Goal: Task Accomplishment & Management: Manage account settings

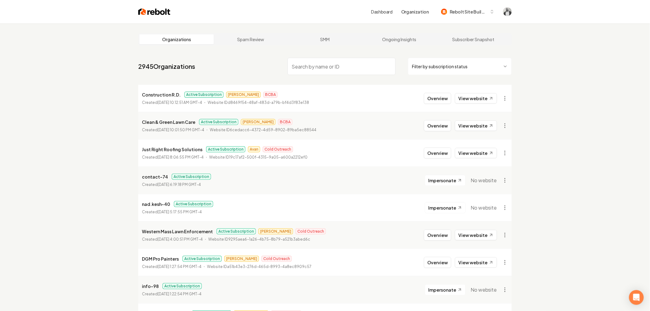
click at [330, 69] on input "search" at bounding box center [342, 66] width 108 height 17
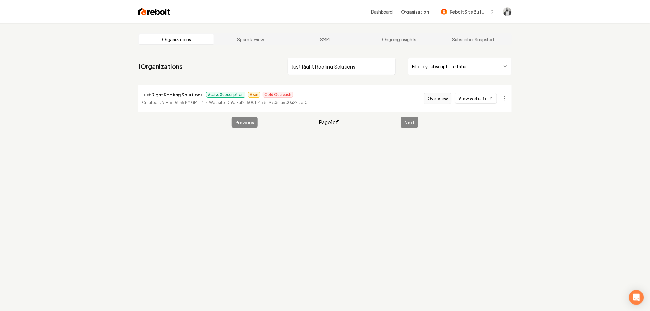
type input "Just Right Roofing Solutions"
click at [433, 99] on button "Overview" at bounding box center [437, 98] width 27 height 11
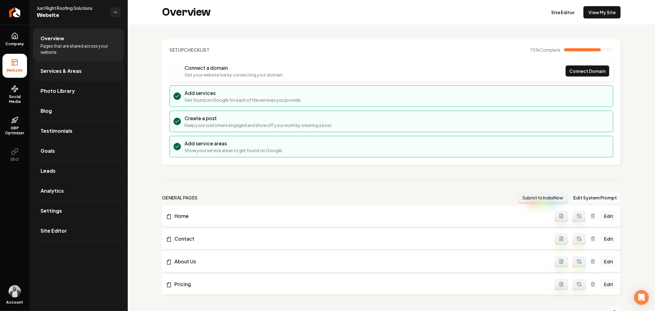
click at [76, 67] on span "Services & Areas" at bounding box center [61, 70] width 41 height 7
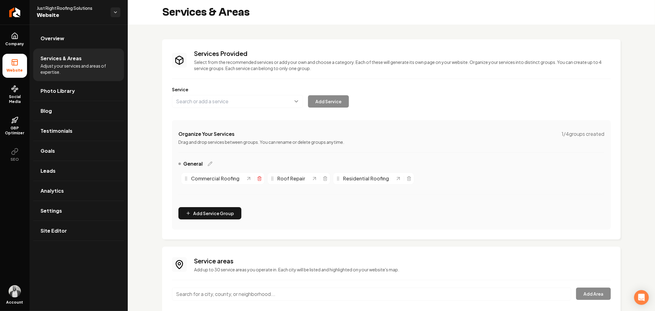
click at [259, 179] on line "Main content area" at bounding box center [259, 178] width 0 height 1
click at [237, 179] on icon "Main content area" at bounding box center [239, 178] width 5 height 5
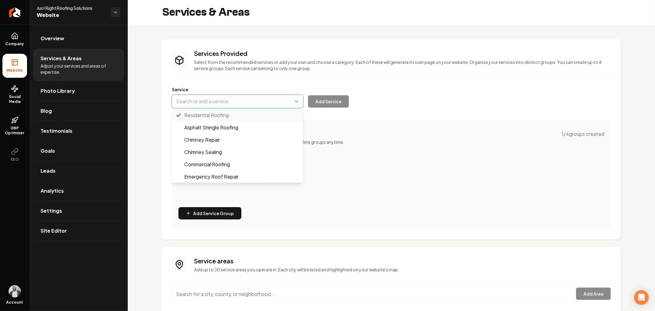
click at [251, 103] on button "Main content area" at bounding box center [237, 101] width 131 height 13
paste input "Roof Installation"
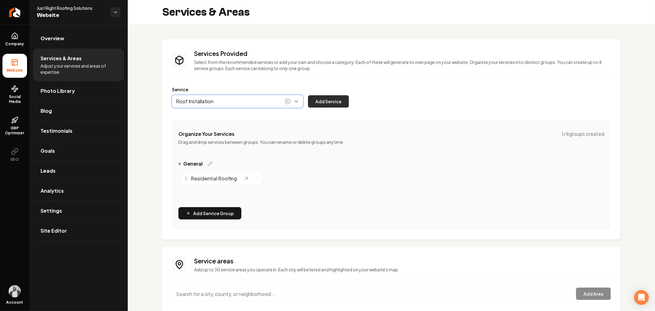
type input "Roof Installation"
click at [319, 103] on button "Add Service" at bounding box center [328, 101] width 41 height 12
click at [256, 180] on icon "Main content area" at bounding box center [257, 178] width 5 height 5
click at [249, 100] on button "Main content area" at bounding box center [237, 101] width 131 height 13
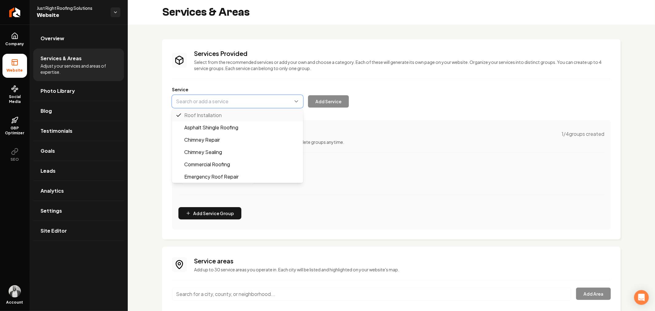
paste input "Roof Replacement"
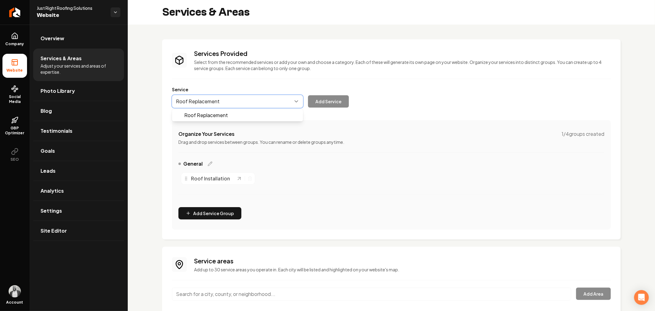
drag, startPoint x: 240, startPoint y: 114, endPoint x: 294, endPoint y: 121, distance: 54.3
type input "Roof Replacement"
click at [330, 105] on button "Add Service" at bounding box center [328, 101] width 41 height 12
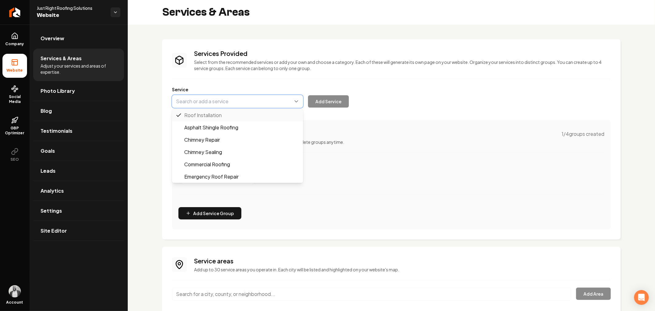
click at [267, 102] on button "Main content area" at bounding box center [237, 101] width 131 height 13
paste input "Roof Repair"
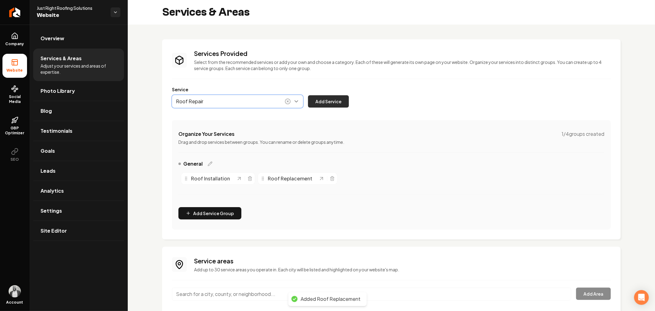
type input "Roof Repair"
drag, startPoint x: 330, startPoint y: 105, endPoint x: 330, endPoint y: 110, distance: 4.6
click at [330, 105] on button "Add Service" at bounding box center [328, 101] width 41 height 12
click at [254, 100] on button "Main content area" at bounding box center [237, 101] width 131 height 13
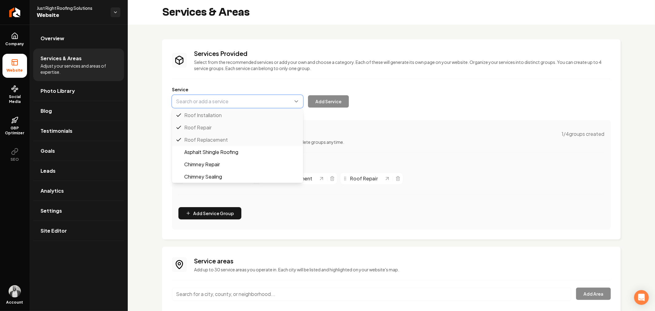
paste input "Roof Inspection"
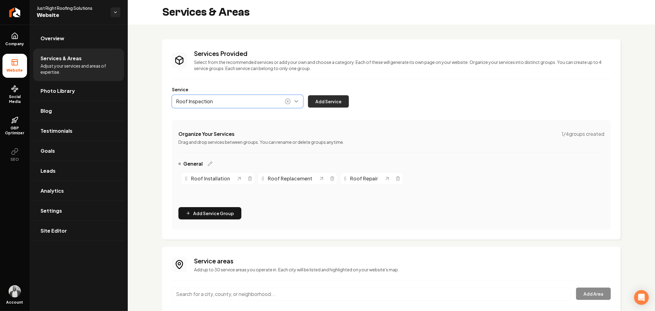
type input "Roof Inspection"
click at [327, 103] on button "Add Service" at bounding box center [328, 101] width 41 height 12
click at [256, 103] on button "Main content area" at bounding box center [237, 101] width 131 height 13
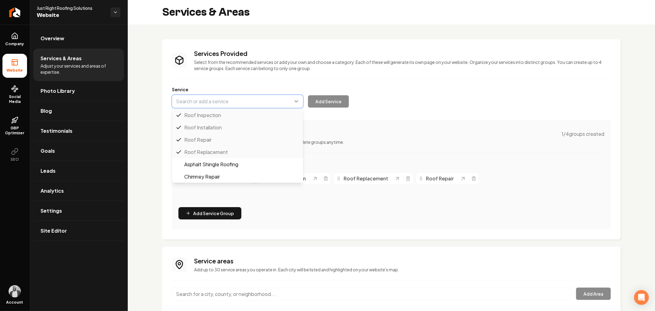
paste input "Roof Maintenance"
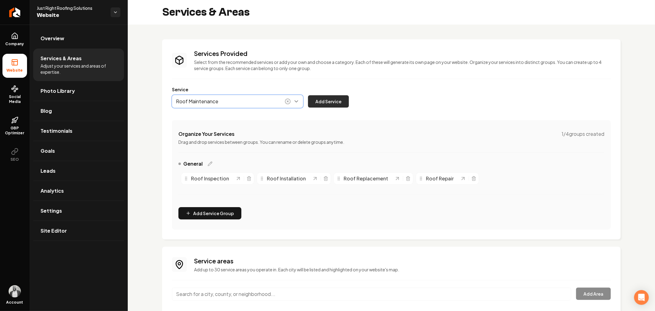
type input "Roof Maintenance"
click at [324, 104] on button "Add Service" at bounding box center [328, 101] width 41 height 12
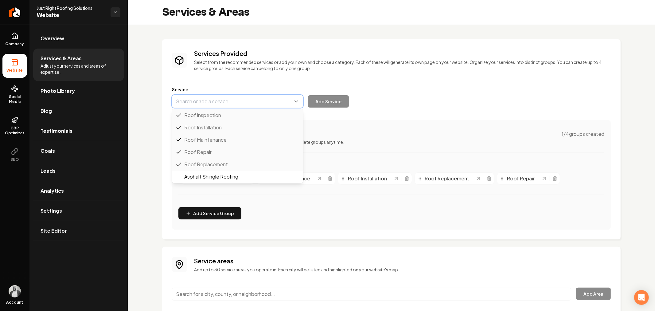
click at [238, 103] on button "Main content area" at bounding box center [237, 101] width 131 height 13
paste input "Emergency Roof Repair"
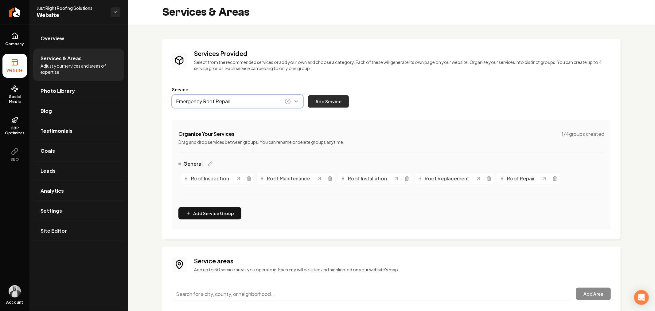
type input "Emergency Roof Repair"
click at [334, 104] on button "Add Service" at bounding box center [328, 101] width 41 height 12
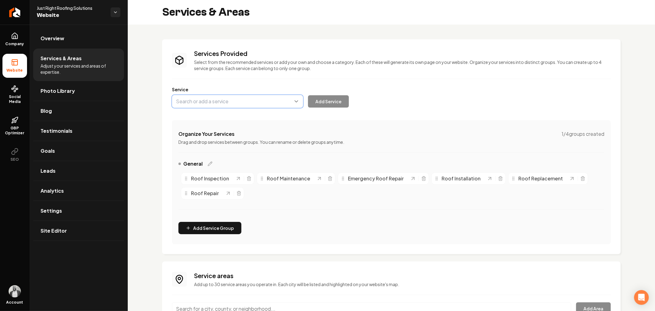
click at [260, 103] on button "Main content area" at bounding box center [237, 101] width 131 height 13
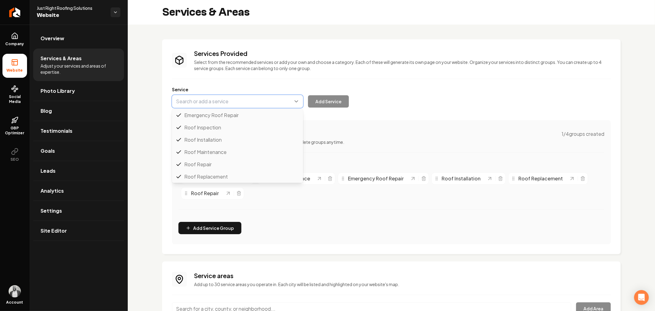
scroll to position [12, 0]
paste input "Shingle Roofing"
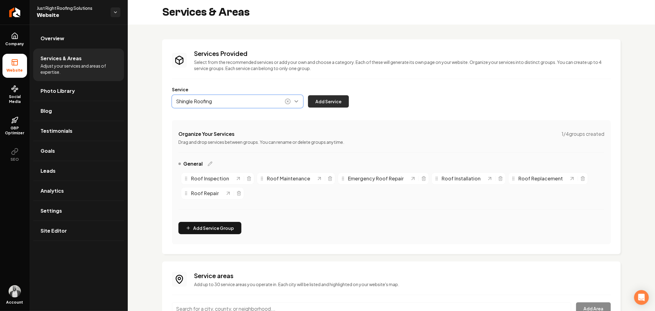
type input "Shingle Roofing"
click at [324, 102] on button "Add Service" at bounding box center [328, 101] width 41 height 12
click at [258, 102] on button "Main content area" at bounding box center [237, 101] width 131 height 13
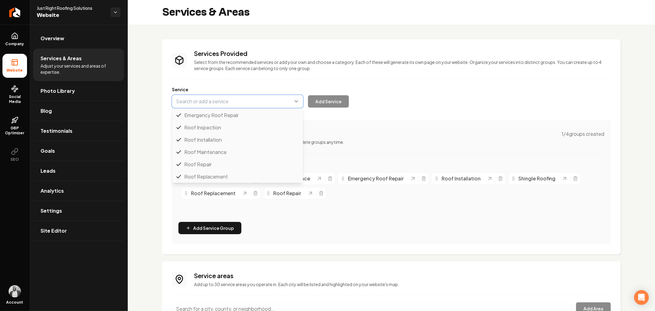
scroll to position [12, 0]
paste input "Metal Roofing"
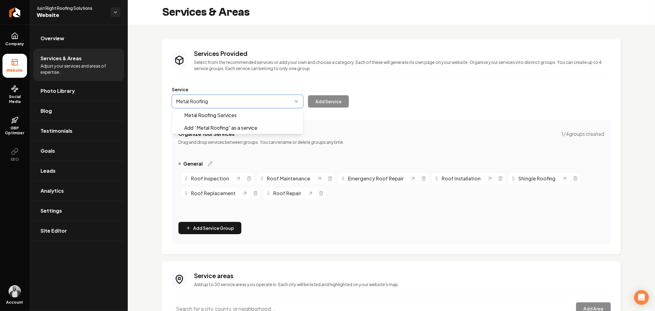
scroll to position [0, 0]
drag, startPoint x: 232, startPoint y: 125, endPoint x: 238, endPoint y: 125, distance: 5.8
type input "Metal Roofing"
drag, startPoint x: 330, startPoint y: 105, endPoint x: 316, endPoint y: 100, distance: 15.1
click at [330, 105] on button "Add Service" at bounding box center [328, 101] width 41 height 12
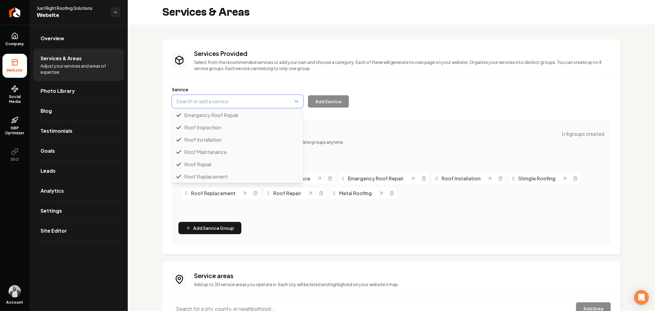
click at [261, 99] on button "Main content area" at bounding box center [237, 101] width 131 height 13
paste input "Flat Roofing"
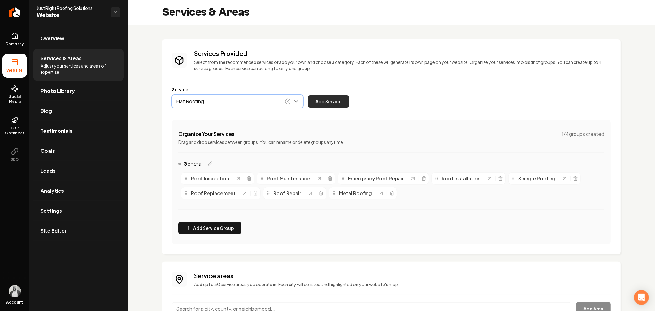
type input "Flat Roofing"
click at [324, 102] on button "Add Service" at bounding box center [328, 101] width 41 height 12
click at [278, 100] on button "Main content area" at bounding box center [237, 101] width 131 height 13
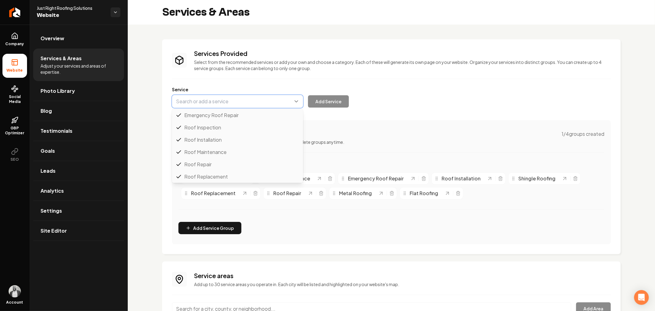
scroll to position [12, 0]
paste input "Tile Roofing"
drag, startPoint x: 244, startPoint y: 113, endPoint x: 248, endPoint y: 115, distance: 4.7
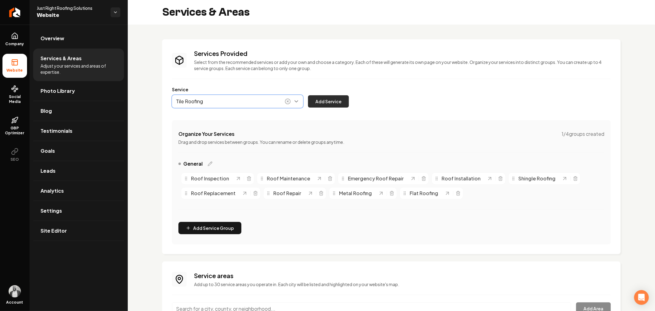
type input "Tile Roofing"
click at [329, 99] on button "Add Service" at bounding box center [328, 101] width 41 height 12
click at [270, 104] on button "Main content area" at bounding box center [237, 101] width 131 height 13
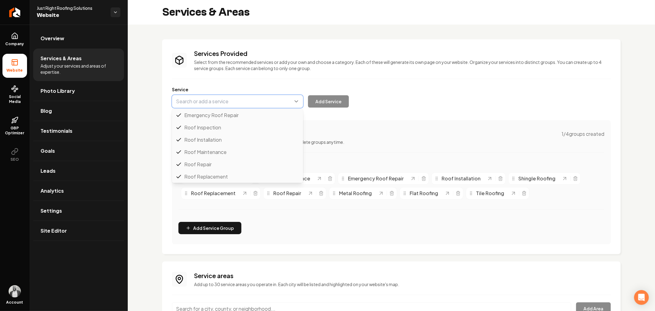
scroll to position [12, 0]
paste input "Slate Roofing"
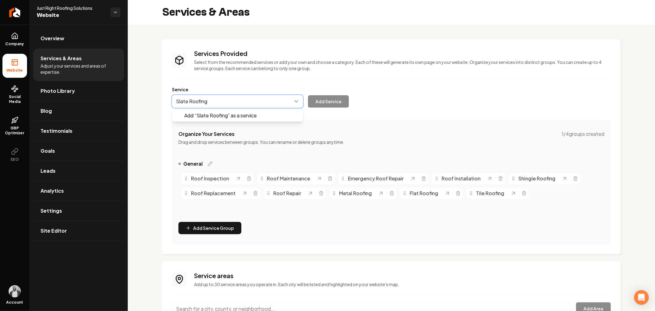
scroll to position [0, 0]
type input "Slate Roofing"
click at [324, 103] on button "Add Service" at bounding box center [328, 101] width 41 height 12
click at [261, 105] on button "Main content area" at bounding box center [237, 101] width 131 height 13
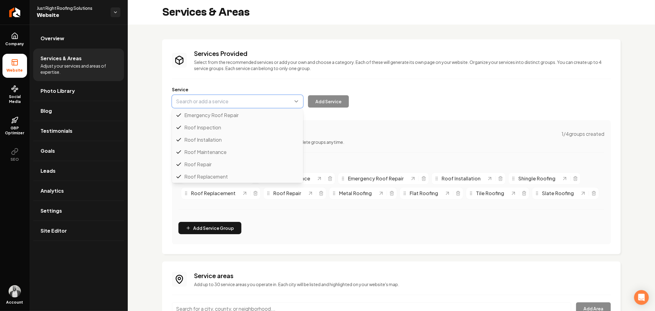
scroll to position [12, 0]
paste input "Roof Coating"
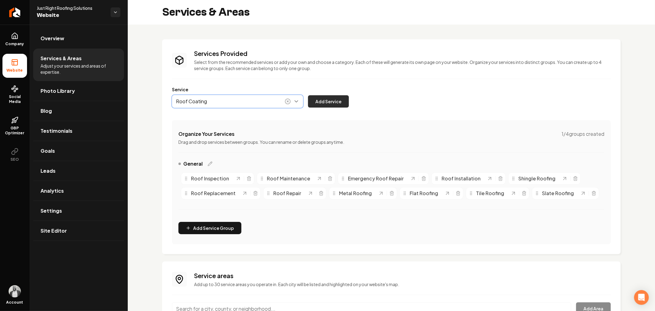
type input "Roof Coating"
click at [325, 103] on button "Add Service" at bounding box center [328, 101] width 41 height 12
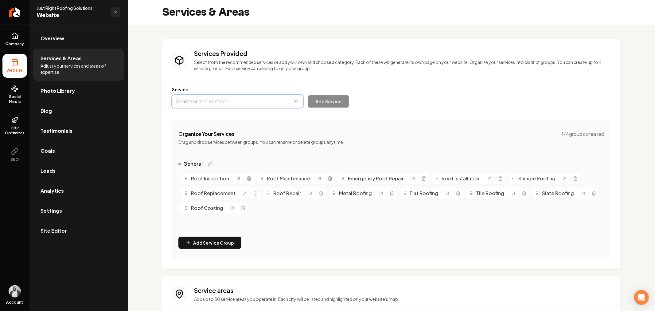
click at [271, 98] on button "Main content area" at bounding box center [237, 101] width 131 height 13
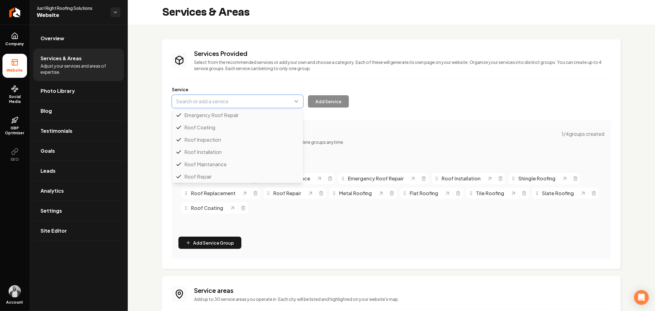
scroll to position [25, 0]
paste input "Gutter Installation & Repair"
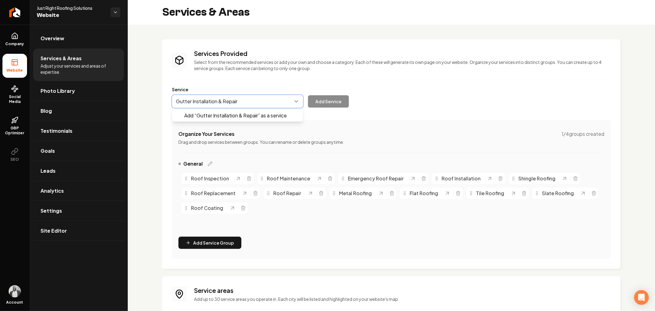
scroll to position [0, 0]
drag, startPoint x: 233, startPoint y: 115, endPoint x: 326, endPoint y: 112, distance: 93.5
type input "Gutter Installation & Repair"
click at [333, 102] on button "Add Service" at bounding box center [328, 101] width 41 height 12
click at [275, 102] on button "Main content area" at bounding box center [237, 101] width 131 height 13
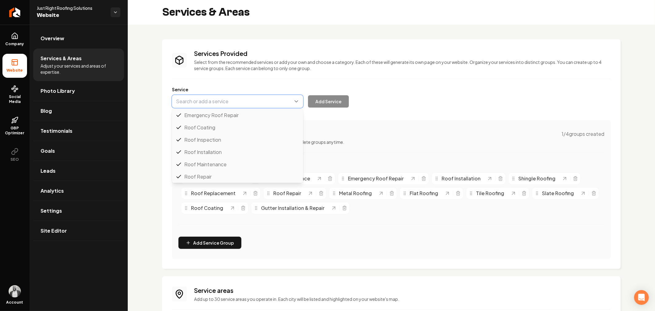
paste input "Roof Ventilation Installation"
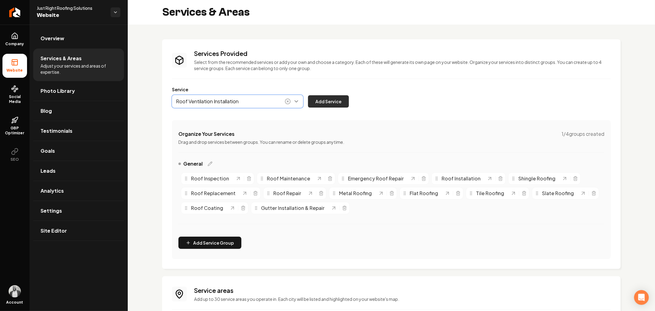
type input "Roof Ventilation Installation"
click at [336, 102] on button "Add Service" at bounding box center [328, 101] width 41 height 12
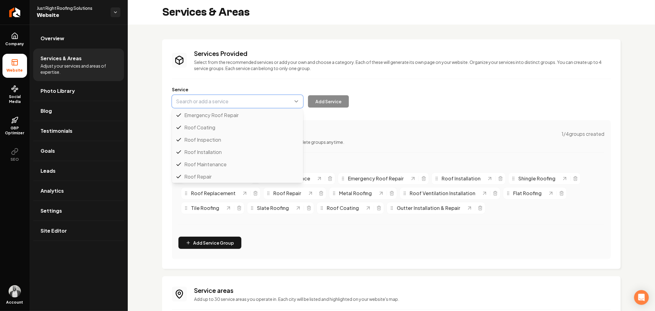
click at [271, 102] on button "Main content area" at bounding box center [237, 101] width 131 height 13
paste input "Storm Damage Restoration"
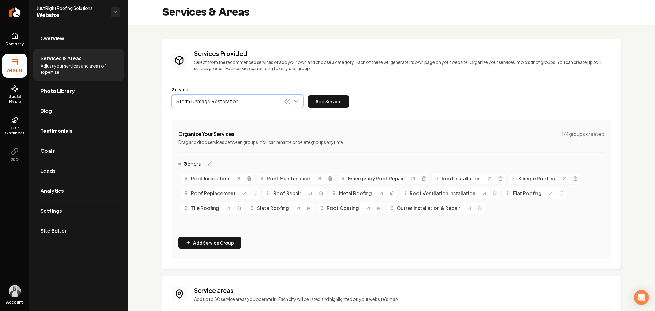
drag, startPoint x: 248, startPoint y: 113, endPoint x: 316, endPoint y: 113, distance: 67.9
type input "Storm Damage Restoration"
drag, startPoint x: 326, startPoint y: 104, endPoint x: 369, endPoint y: 124, distance: 47.1
click at [326, 105] on button "Add Service" at bounding box center [328, 101] width 41 height 12
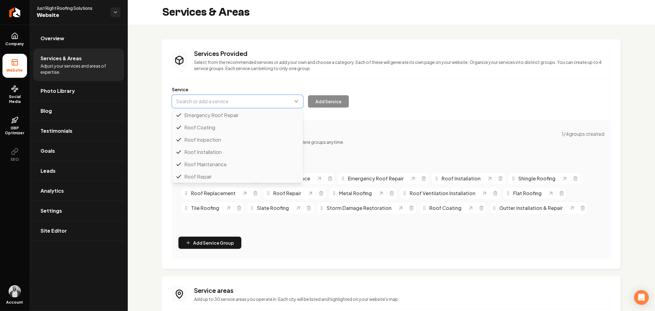
click at [271, 104] on button "Main content area" at bounding box center [237, 101] width 131 height 13
paste input "Chimney Flashing & Repair"
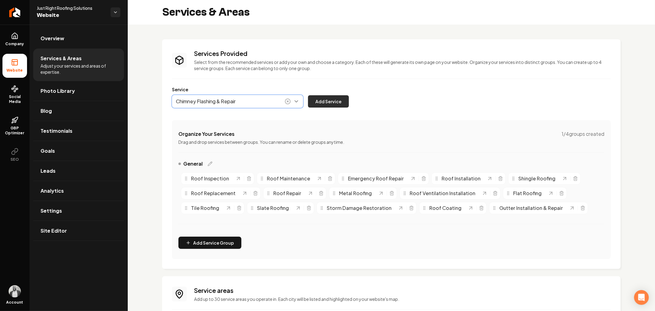
type input "Chimney Flashing & Repair"
drag, startPoint x: 331, startPoint y: 103, endPoint x: 380, endPoint y: 148, distance: 67.4
click at [331, 103] on button "Add Service" at bounding box center [328, 101] width 41 height 12
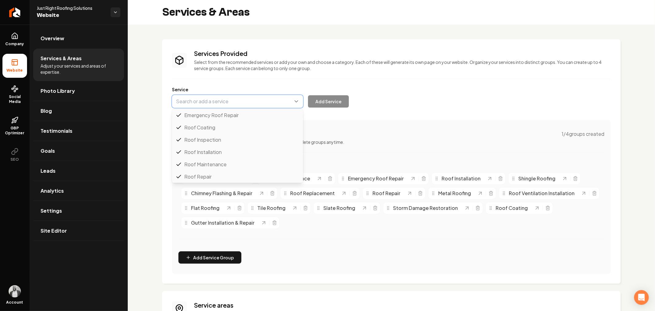
click at [237, 102] on button "Main content area" at bounding box center [237, 101] width 131 height 13
paste input "Commercial Roofing Systems"
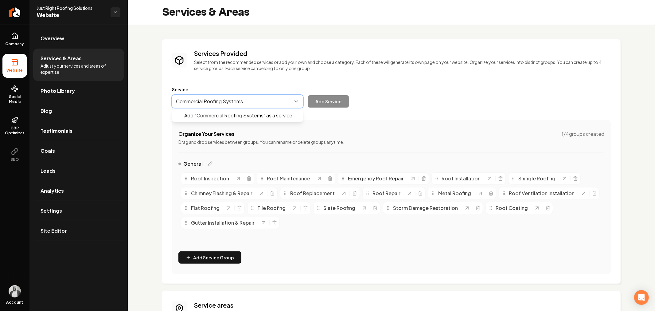
scroll to position [0, 0]
type input "Commercial Roofing Systems"
drag, startPoint x: 334, startPoint y: 100, endPoint x: 340, endPoint y: 104, distance: 7.1
click at [334, 100] on button "Add Service" at bounding box center [328, 101] width 41 height 12
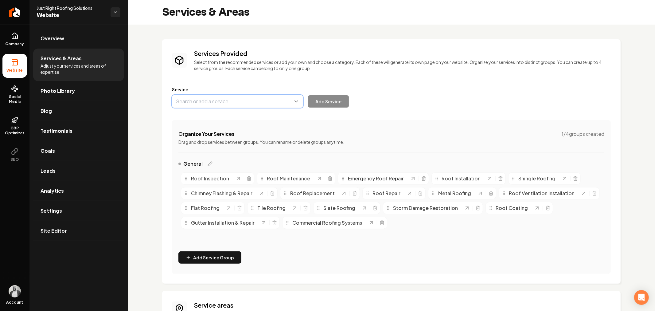
click at [211, 101] on button "Main content area" at bounding box center [237, 101] width 131 height 13
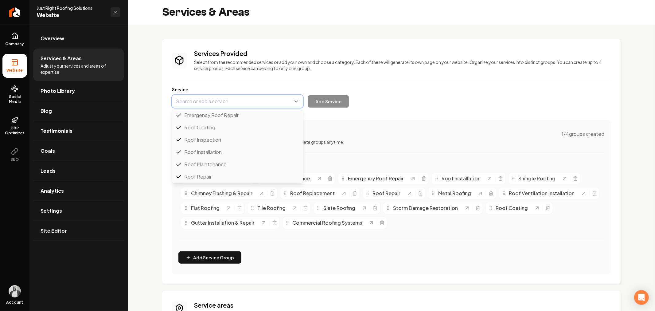
scroll to position [25, 0]
paste input "Commercial Roofing Systems"
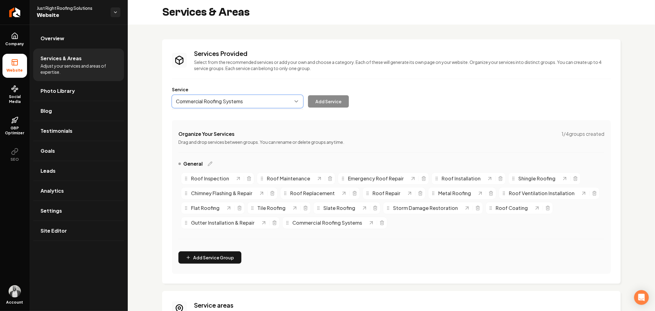
scroll to position [0, 0]
type input "Commercial Roofing Systems"
click at [245, 99] on button "Main content area" at bounding box center [237, 101] width 131 height 13
click at [246, 99] on button "Main content area" at bounding box center [237, 101] width 131 height 13
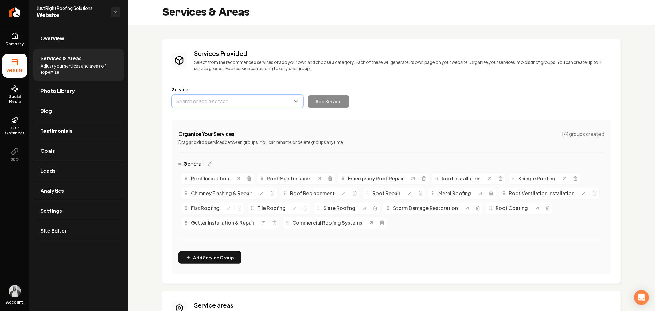
paste input "Residential roofing"
type input "Residential Roofing"
click at [324, 103] on button "Add Service" at bounding box center [328, 101] width 41 height 12
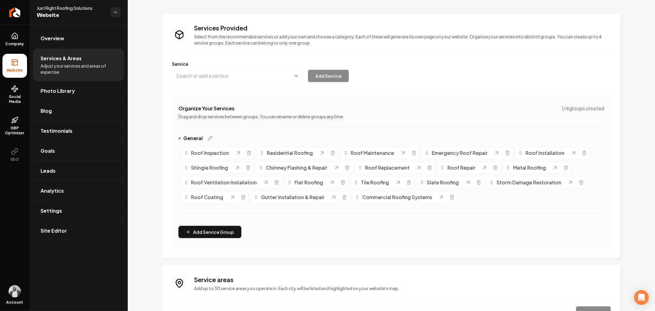
scroll to position [87, 0]
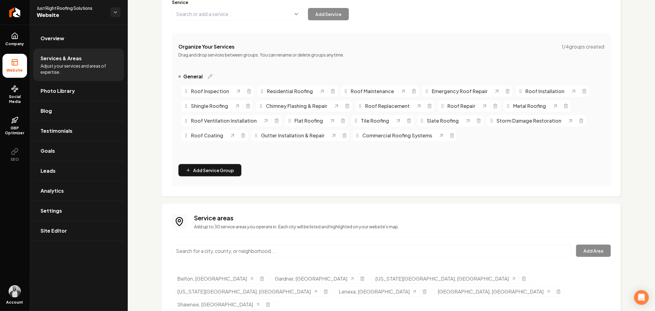
click at [325, 250] on input "Main content area" at bounding box center [371, 251] width 399 height 13
paste input "Olathe, KS"
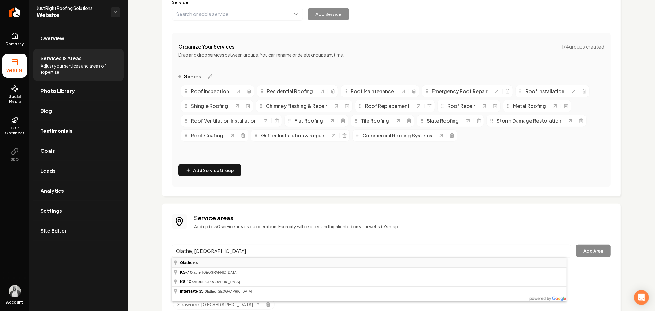
type input "Olathe, KS"
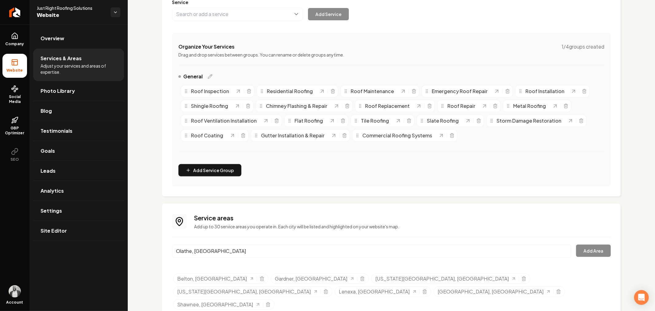
drag, startPoint x: 230, startPoint y: 266, endPoint x: 323, endPoint y: 272, distance: 93.0
click at [586, 250] on button "Add Area" at bounding box center [593, 251] width 35 height 12
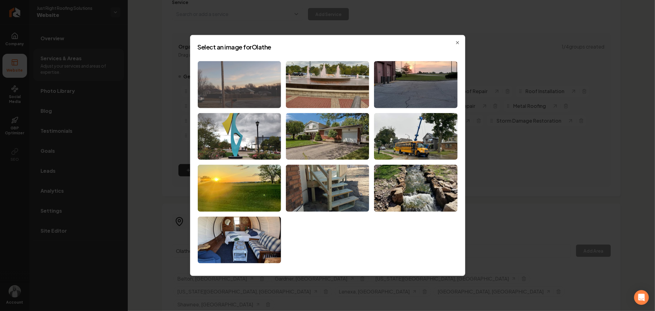
click at [245, 82] on img at bounding box center [239, 84] width 83 height 47
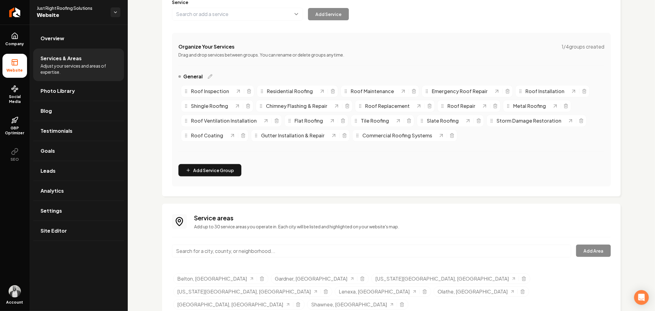
click at [360, 248] on input "Main content area" at bounding box center [371, 251] width 399 height 13
paste input "Lawrence, KS"
type input "Lawrence, KS"
click at [587, 250] on button "Add Area" at bounding box center [593, 251] width 35 height 12
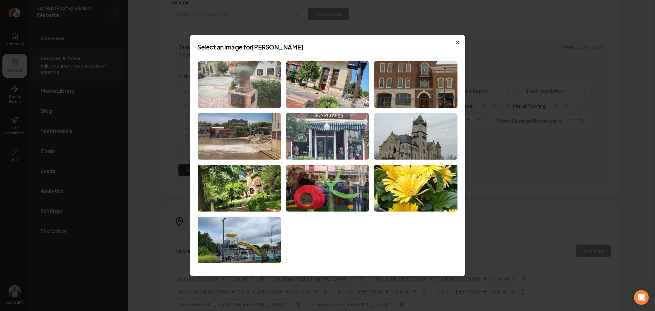
click at [242, 86] on img at bounding box center [239, 84] width 83 height 47
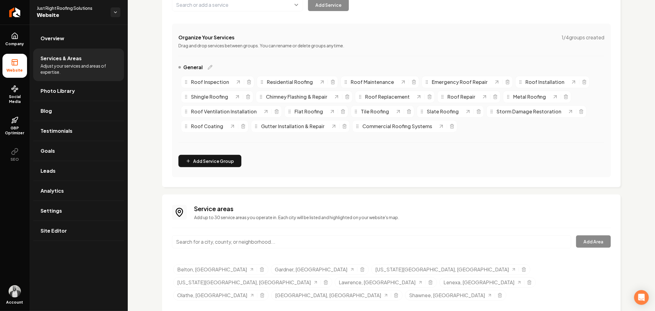
scroll to position [100, 0]
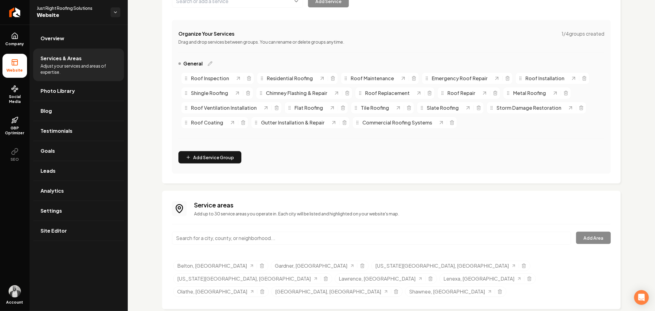
click at [357, 236] on input "Main content area" at bounding box center [371, 238] width 399 height 13
paste input "Paola, KS"
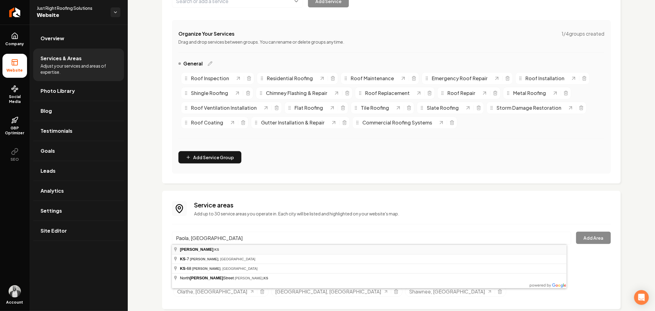
type input "Paola, KS"
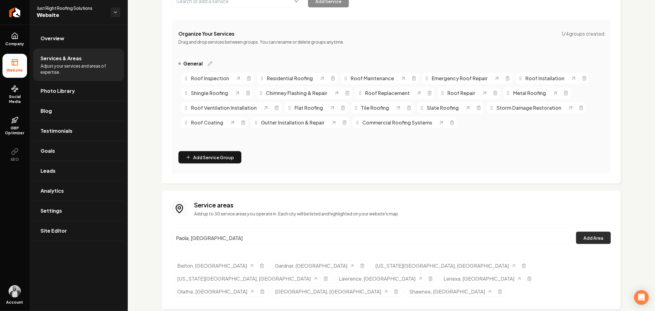
click at [586, 237] on button "Add Area" at bounding box center [593, 238] width 35 height 12
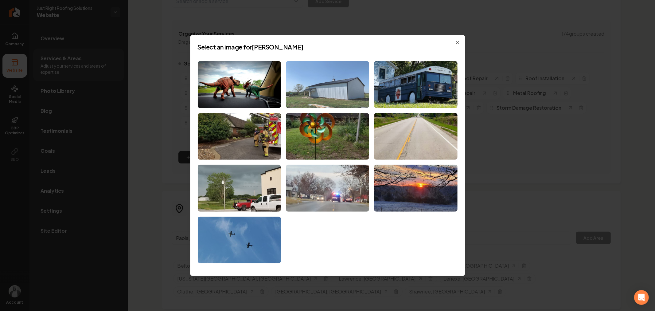
click at [330, 100] on img at bounding box center [327, 84] width 83 height 47
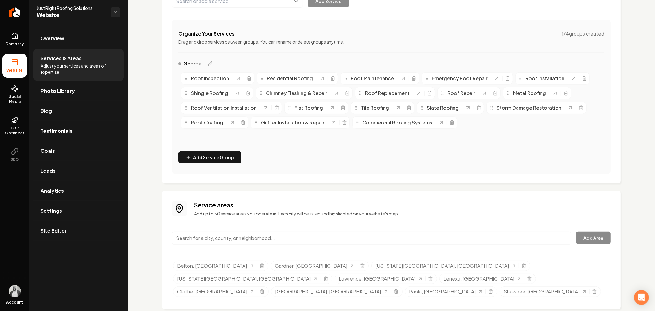
click at [370, 238] on input "Main content area" at bounding box center [371, 238] width 399 height 13
paste input "Fort Leavenworth, KS"
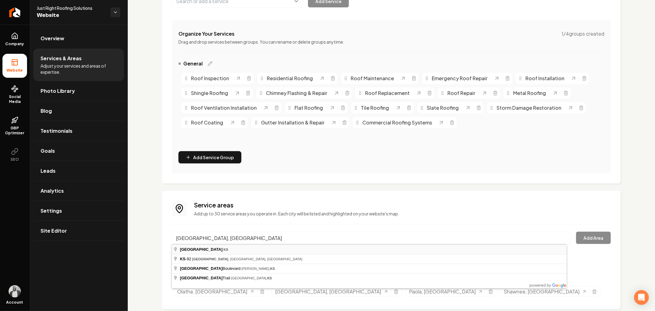
type input "Fort Leavenworth, KS"
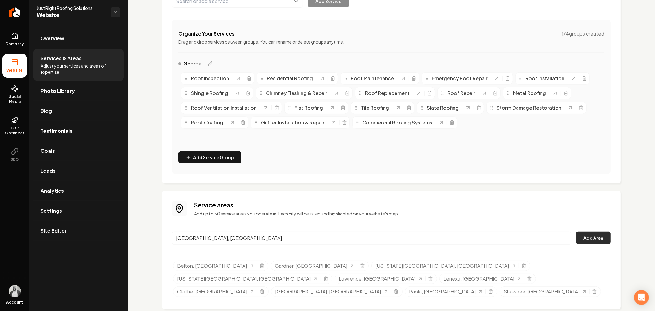
click at [586, 238] on button "Add Area" at bounding box center [593, 238] width 35 height 12
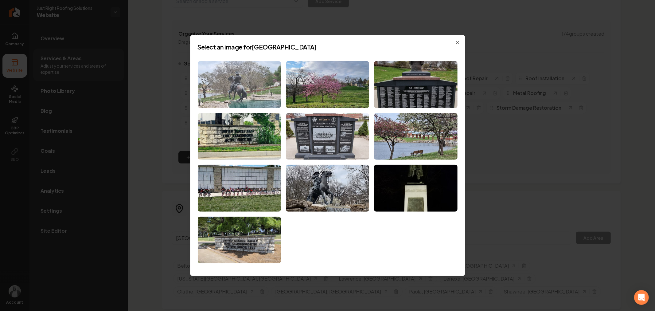
click at [258, 87] on img at bounding box center [239, 84] width 83 height 47
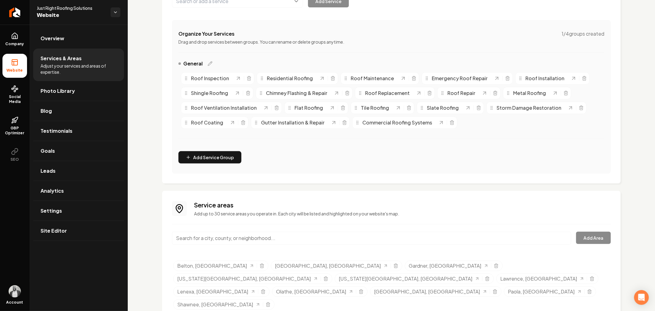
click at [312, 238] on input "Main content area" at bounding box center [371, 238] width 399 height 13
paste input "Prairie Village, KS"
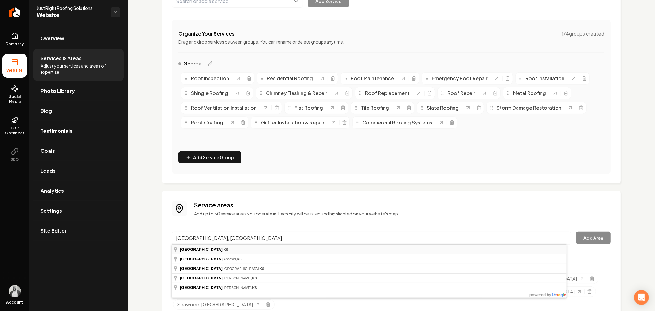
type input "Prairie Village, KS"
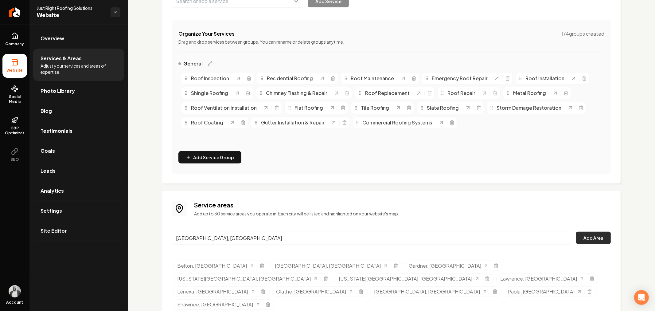
click at [588, 237] on button "Add Area" at bounding box center [593, 238] width 35 height 12
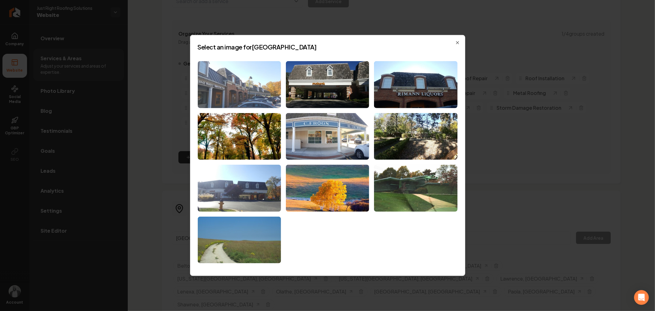
click at [260, 77] on img at bounding box center [239, 84] width 83 height 47
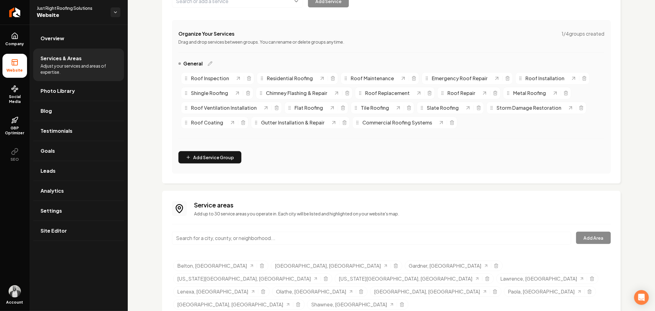
click at [302, 238] on input "Main content area" at bounding box center [371, 238] width 399 height 13
paste input "Leawood, KS"
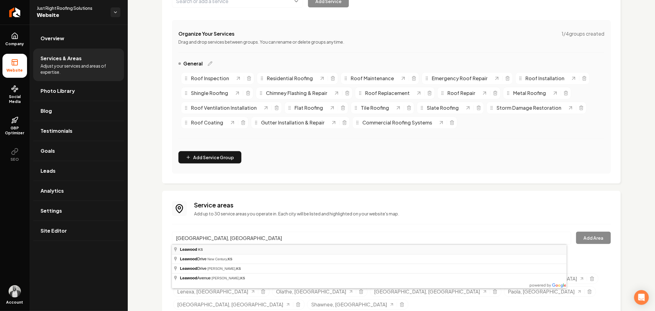
type input "Leawood, KS"
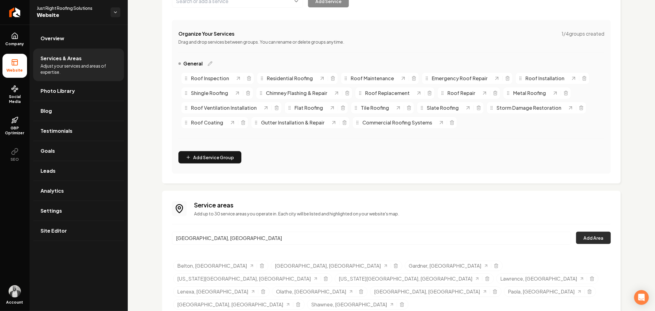
click at [580, 238] on button "Add Area" at bounding box center [593, 238] width 35 height 12
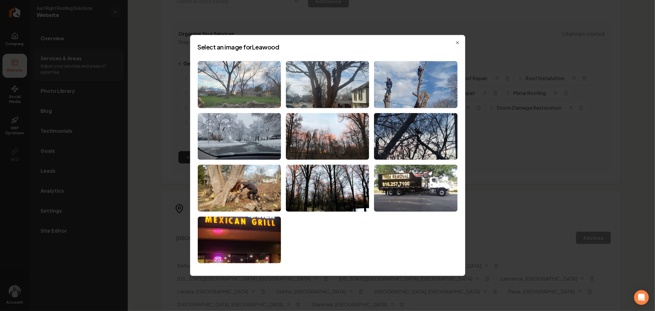
click at [252, 96] on img at bounding box center [239, 84] width 83 height 47
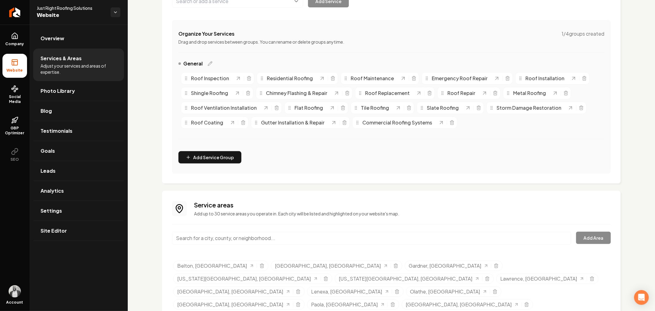
click at [294, 238] on input "Main content area" at bounding box center [371, 238] width 399 height 13
paste input "Merriam, KS"
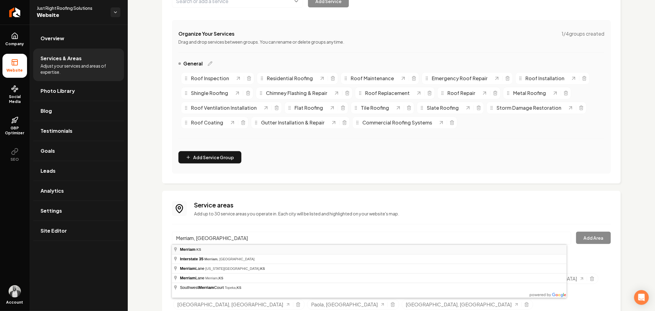
type input "Merriam, KS"
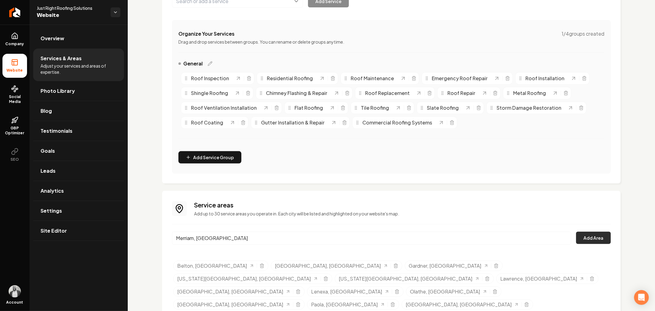
click at [595, 239] on button "Add Area" at bounding box center [593, 238] width 35 height 12
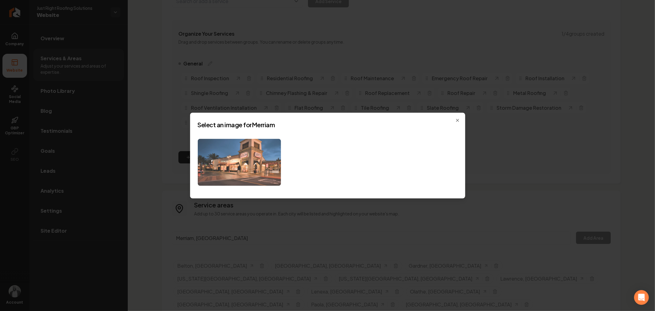
click at [242, 164] on img at bounding box center [239, 162] width 83 height 47
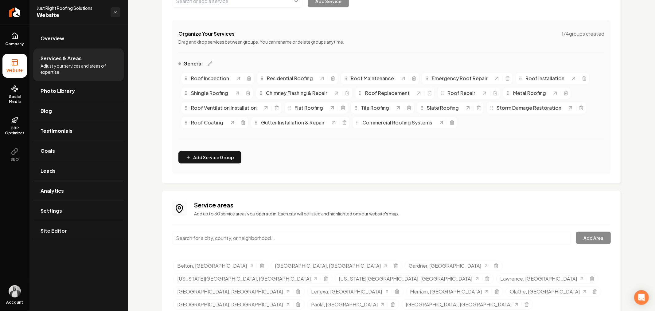
click at [375, 238] on input "Main content area" at bounding box center [371, 238] width 399 height 13
paste input "Mission, KS"
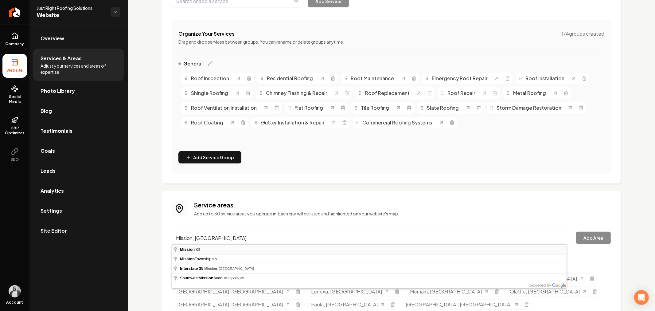
type input "Mission, KS"
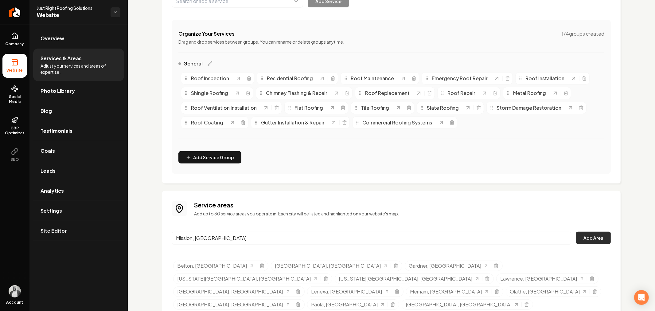
click at [583, 234] on button "Add Area" at bounding box center [593, 238] width 35 height 12
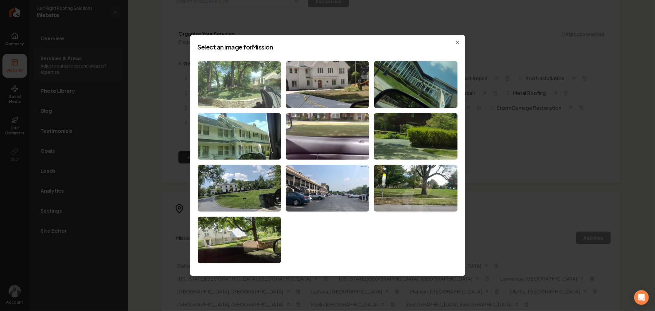
click at [259, 85] on img at bounding box center [239, 84] width 83 height 47
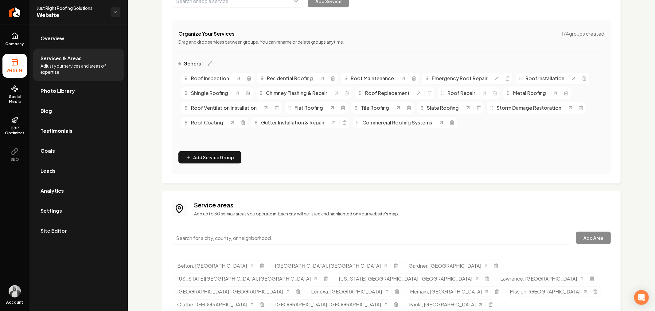
click at [344, 237] on input "Main content area" at bounding box center [371, 238] width 399 height 13
paste input "Shawnee, KS"
click at [582, 237] on button "Add Area" at bounding box center [593, 238] width 35 height 12
click at [302, 237] on input "Shawnee, KS" at bounding box center [371, 238] width 399 height 13
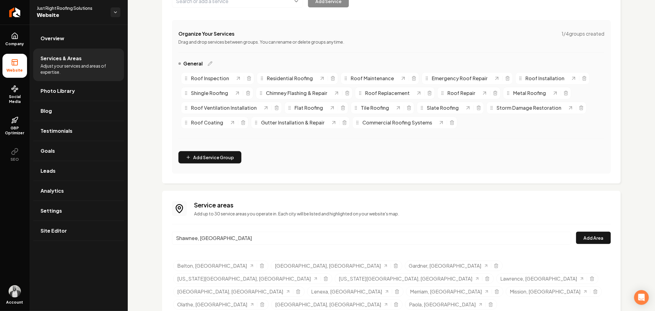
click at [302, 237] on input "Shawnee, KS" at bounding box center [371, 238] width 399 height 13
paste input "Lenexa"
click at [582, 238] on button "Add Area" at bounding box center [593, 238] width 35 height 12
click at [308, 235] on input "Lenexa, KS" at bounding box center [371, 238] width 399 height 13
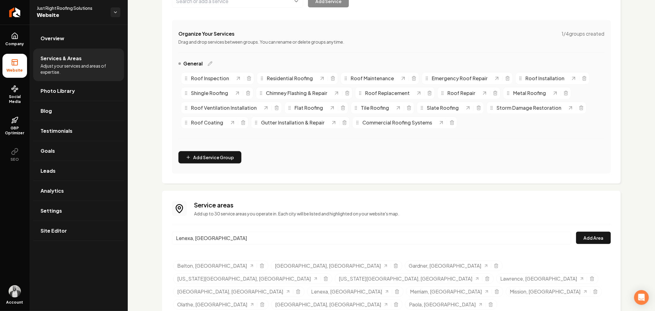
click at [308, 235] on input "Lenexa, KS" at bounding box center [371, 238] width 399 height 13
paste input "Edwardsville"
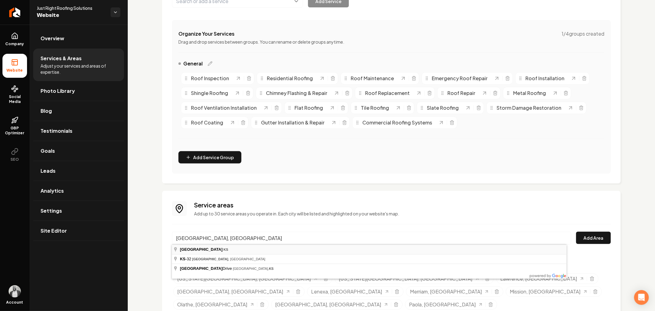
type input "Edwardsville, KS"
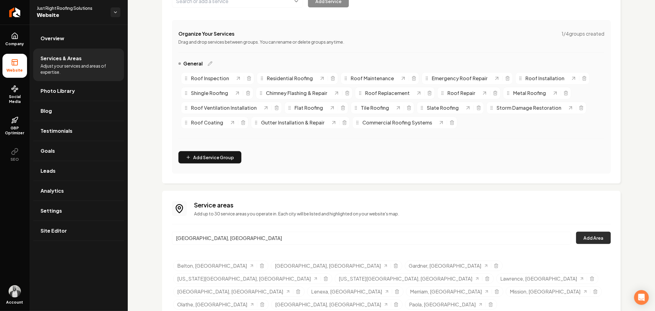
click at [591, 238] on button "Add Area" at bounding box center [593, 238] width 35 height 12
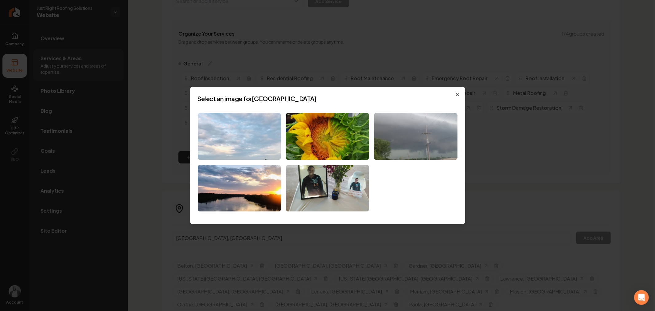
click at [263, 139] on img at bounding box center [239, 136] width 83 height 47
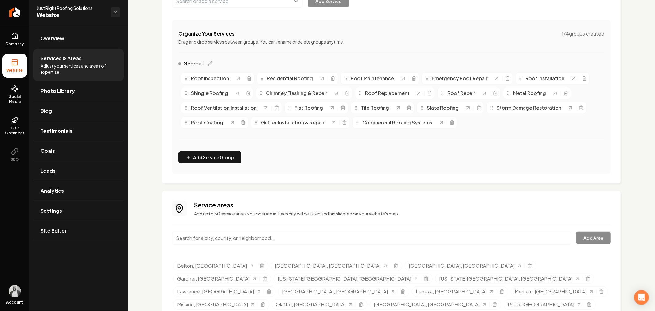
click at [313, 238] on input "Main content area" at bounding box center [371, 238] width 399 height 13
paste input "Leavenworth, KS"
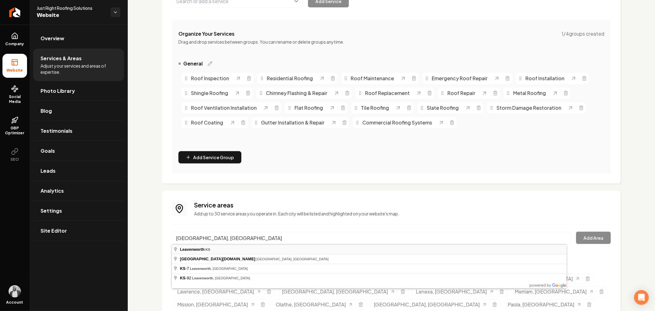
type input "Leavenworth, KS"
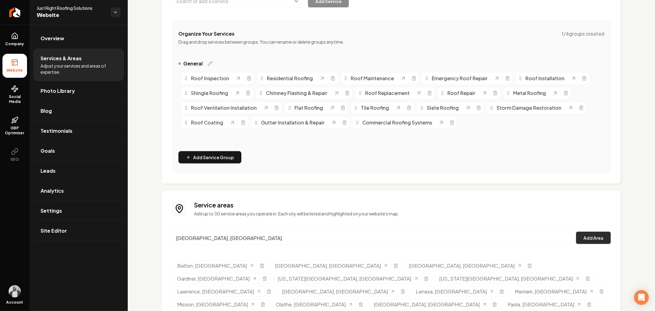
click at [583, 238] on button "Add Area" at bounding box center [593, 238] width 35 height 12
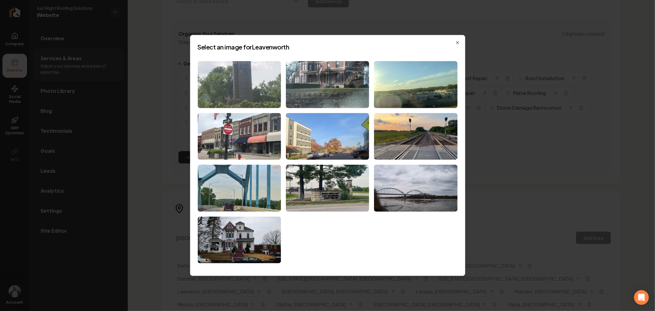
click at [241, 79] on img at bounding box center [239, 84] width 83 height 47
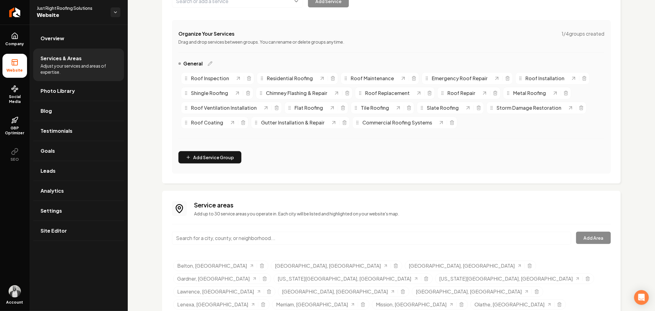
click at [327, 236] on input "Main content area" at bounding box center [371, 238] width 399 height 13
paste input "Overland Park, KS"
click at [586, 236] on button "Add Area" at bounding box center [593, 238] width 35 height 12
click at [304, 232] on input "Overland Park, KS" at bounding box center [371, 238] width 399 height 13
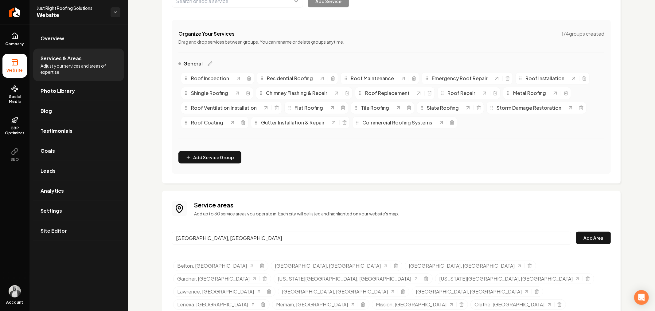
click at [304, 232] on input "Overland Park, KS" at bounding box center [371, 238] width 399 height 13
paste input "Miami"
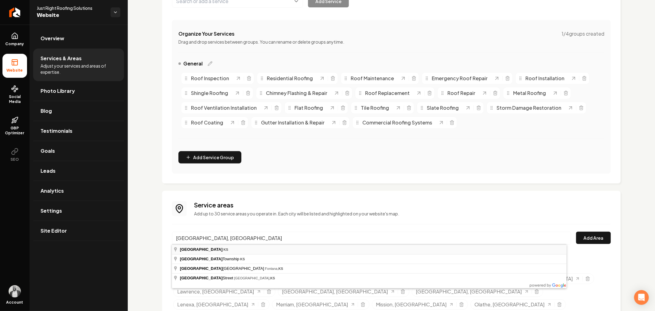
type input "Miami, KS"
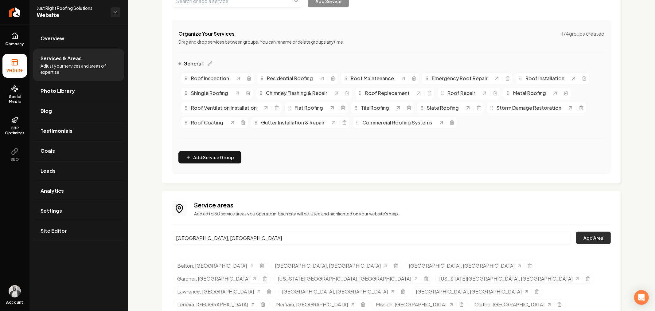
click at [581, 239] on button "Add Area" at bounding box center [593, 238] width 35 height 12
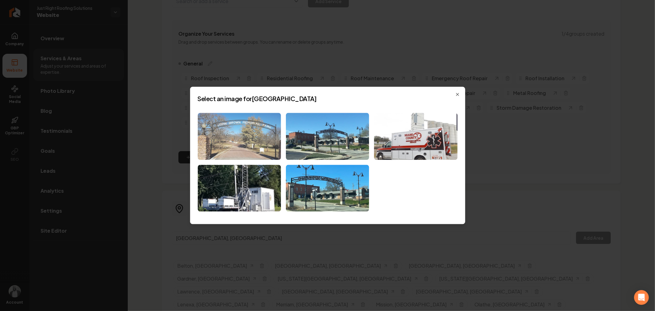
click at [254, 134] on img at bounding box center [239, 136] width 83 height 47
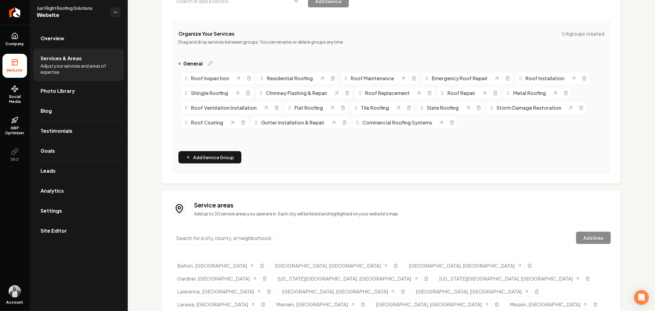
click at [301, 239] on input "Main content area" at bounding box center [371, 238] width 399 height 13
paste input "Kansas City, MO"
click at [580, 235] on button "Add Area" at bounding box center [593, 238] width 35 height 12
click at [291, 238] on input "Kansas City, MO" at bounding box center [371, 238] width 399 height 13
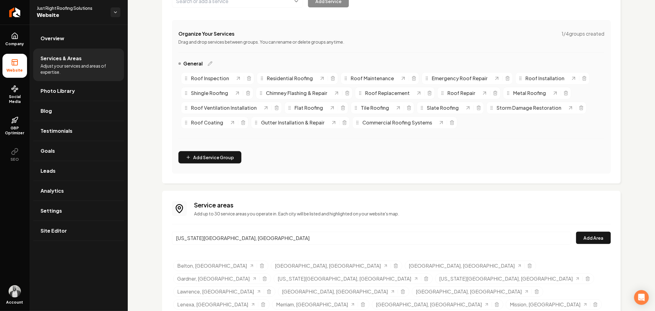
click at [291, 238] on input "Kansas City, MO" at bounding box center [371, 238] width 399 height 13
paste input "Raytown"
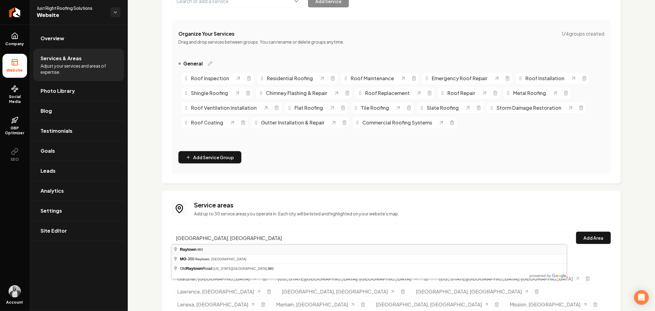
type input "Raytown, MO"
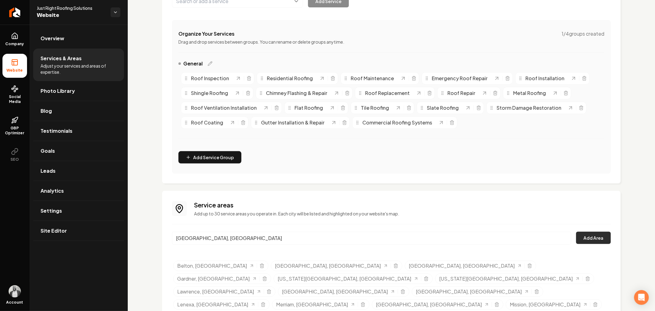
click at [584, 238] on button "Add Area" at bounding box center [593, 238] width 35 height 12
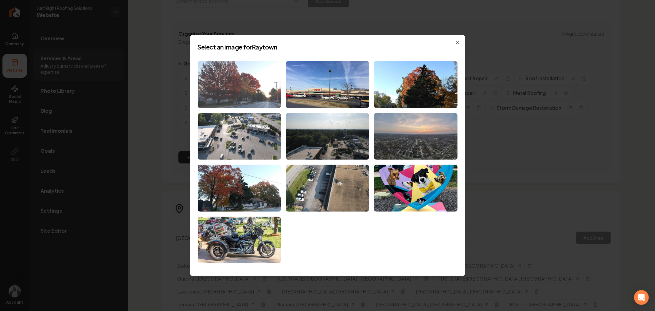
click at [253, 94] on img at bounding box center [239, 84] width 83 height 47
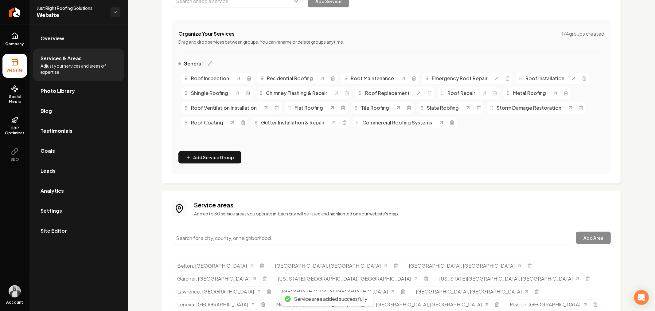
scroll to position [113, 0]
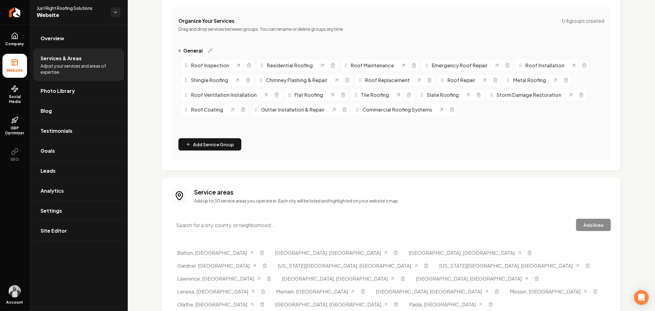
click at [305, 224] on input "Main content area" at bounding box center [371, 225] width 399 height 13
paste input "Riverside, MO"
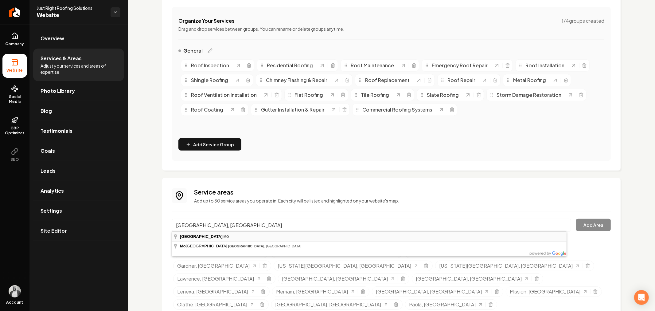
type input "Riverside, MO"
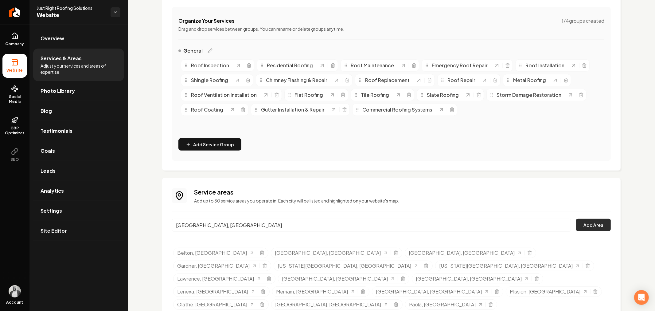
click at [588, 223] on button "Add Area" at bounding box center [593, 225] width 35 height 12
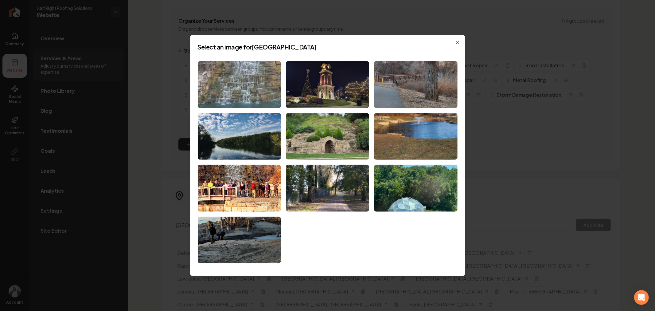
click at [246, 93] on img at bounding box center [239, 84] width 83 height 47
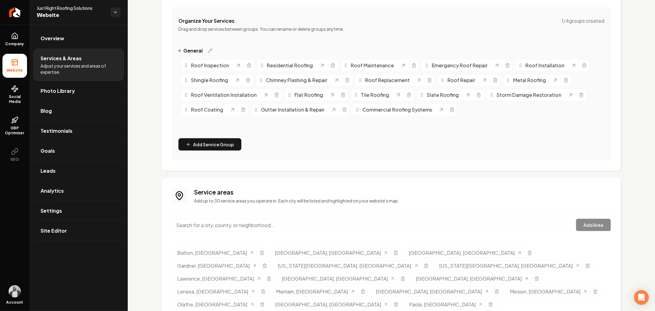
click at [273, 227] on input "Main content area" at bounding box center [371, 225] width 399 height 13
click at [274, 225] on input "Main content area" at bounding box center [371, 225] width 399 height 13
paste input "Independence, MO"
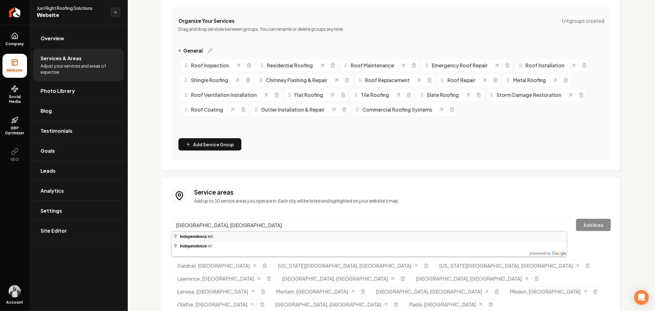
type input "Independence, MO"
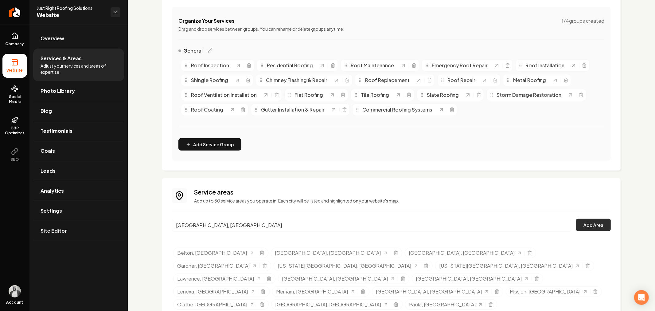
click at [580, 224] on button "Add Area" at bounding box center [593, 225] width 35 height 12
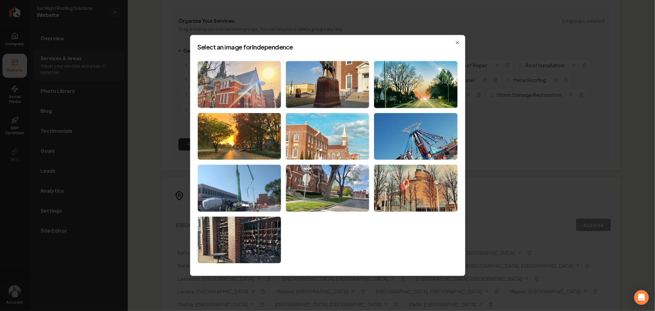
click at [227, 91] on img at bounding box center [239, 84] width 83 height 47
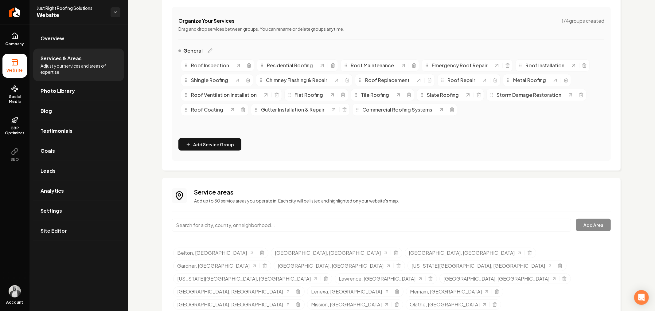
scroll to position [126, 0]
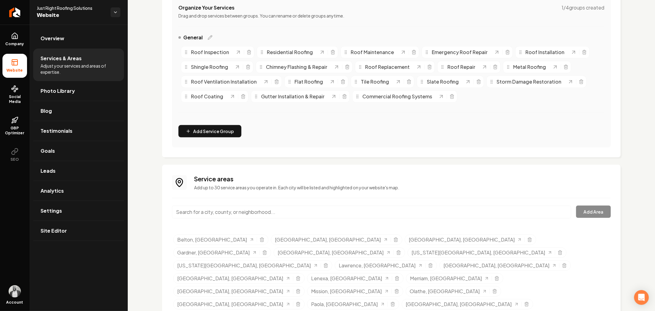
click at [285, 213] on input "Main content area" at bounding box center [371, 212] width 399 height 13
paste input "Smithville, MO"
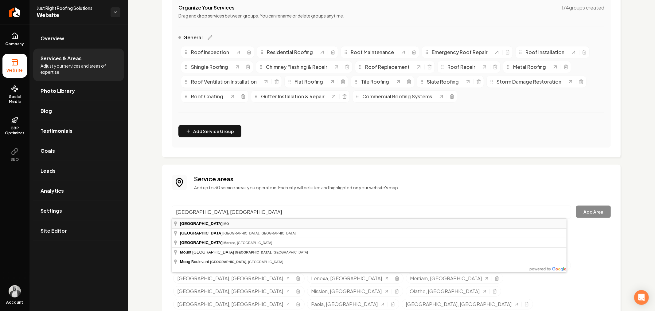
type input "Smithville, MO"
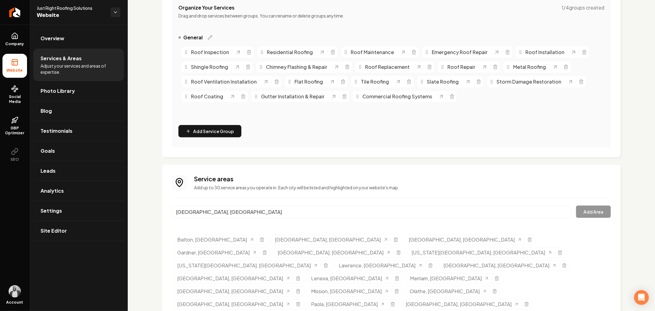
click at [577, 216] on button "Add Area" at bounding box center [593, 212] width 35 height 12
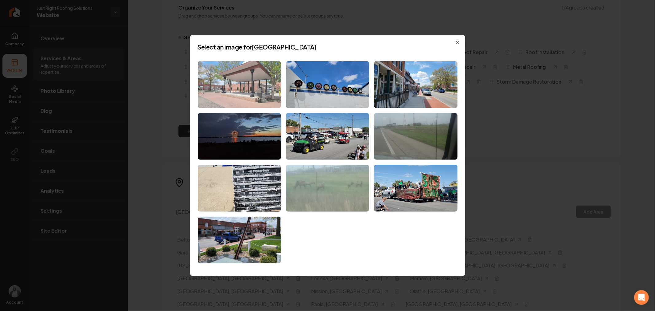
click at [254, 101] on img at bounding box center [239, 84] width 83 height 47
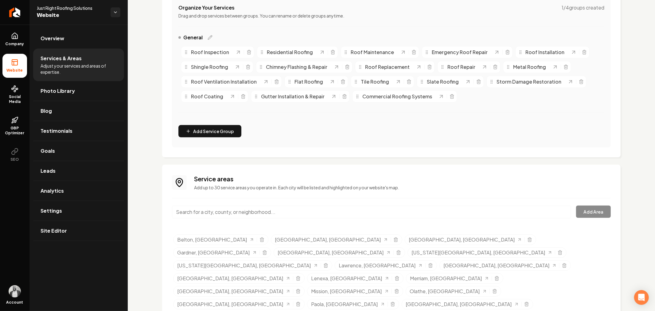
click at [327, 213] on input "Main content area" at bounding box center [371, 212] width 399 height 13
paste input "Sugar Creek, MO"
type input "Sugar Creek, MO"
click at [586, 213] on button "Add Area" at bounding box center [593, 212] width 35 height 12
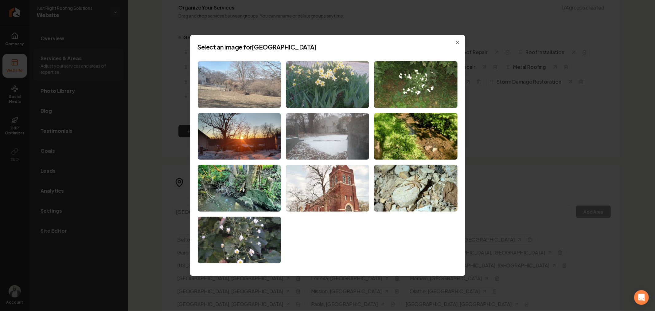
click at [247, 92] on img at bounding box center [239, 84] width 83 height 47
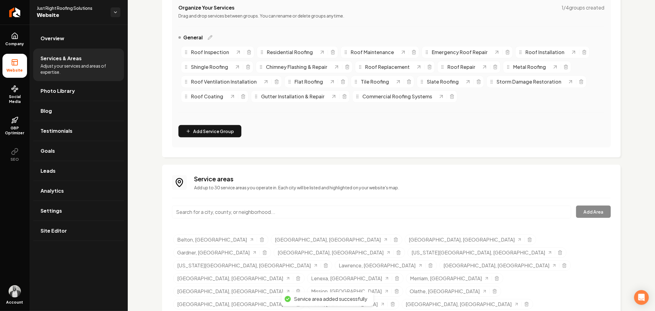
click at [297, 212] on input "Main content area" at bounding box center [371, 212] width 399 height 13
paste input "Platte City, MO"
type input "Platte City, MO"
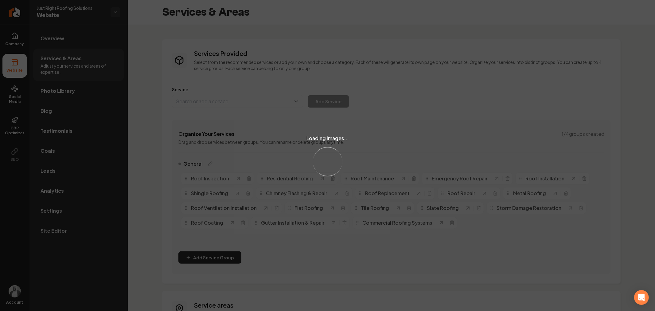
scroll to position [126, 0]
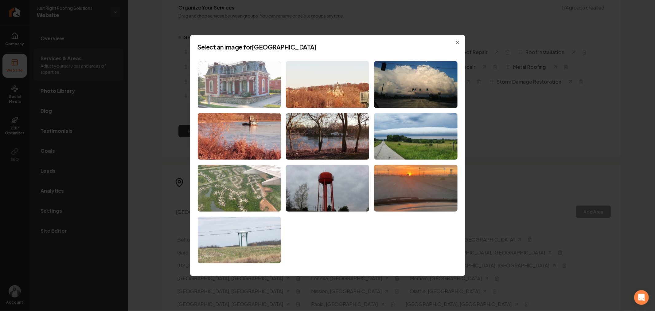
click at [253, 99] on img at bounding box center [239, 84] width 83 height 47
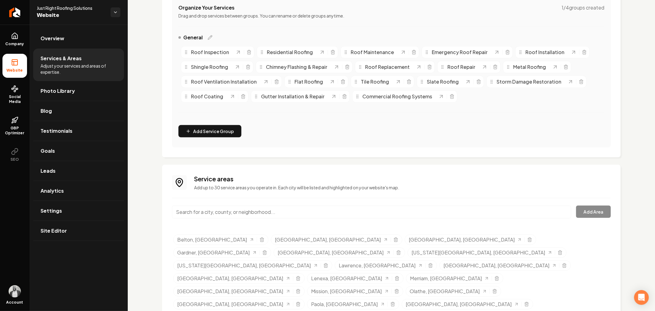
click at [311, 212] on input "Main content area" at bounding box center [371, 212] width 399 height 13
paste input "[GEOGRAPHIC_DATA], [GEOGRAPHIC_DATA]"
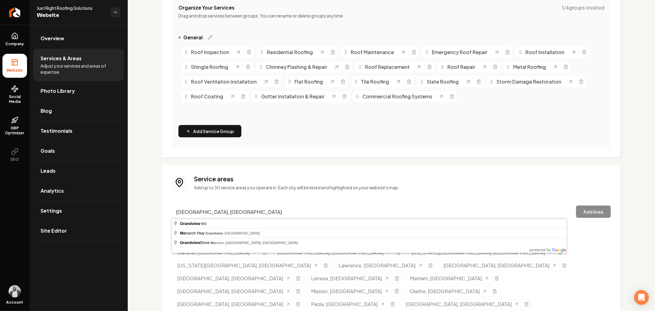
type input "[GEOGRAPHIC_DATA], [GEOGRAPHIC_DATA]"
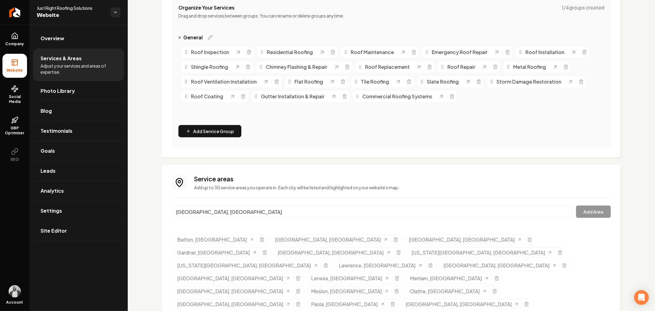
click at [582, 212] on button "Add Area" at bounding box center [593, 212] width 35 height 12
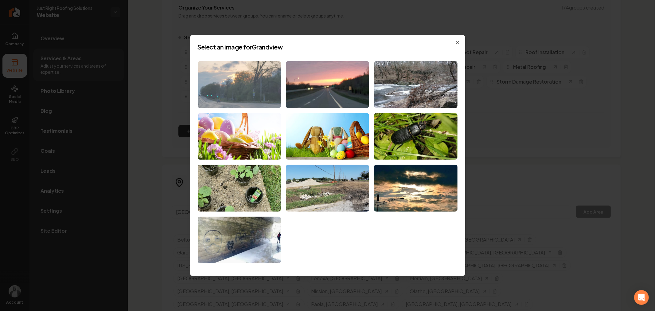
click at [252, 87] on img at bounding box center [239, 84] width 83 height 47
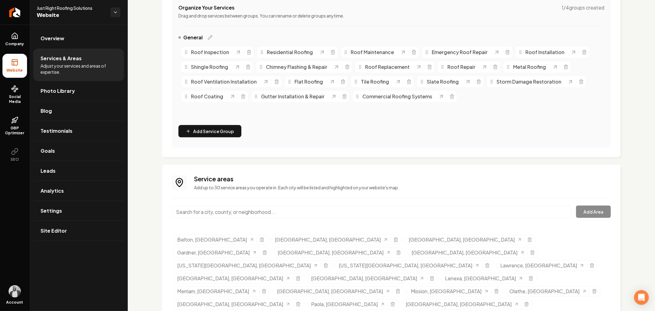
click at [314, 211] on input "Main content area" at bounding box center [371, 212] width 399 height 13
click at [291, 210] on input "Main content area" at bounding box center [371, 212] width 399 height 13
paste input "Raymore, MO"
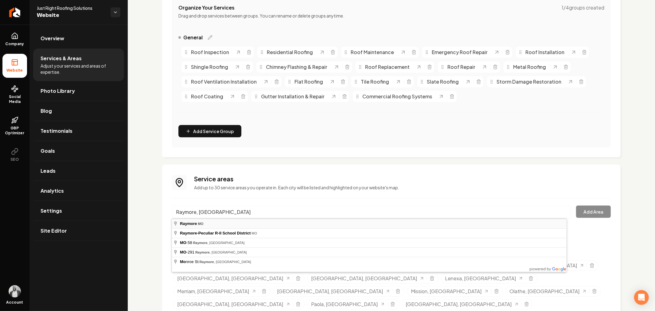
type input "Raymore, MO"
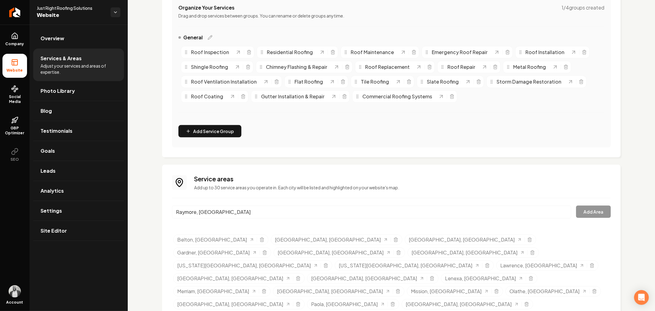
click at [586, 211] on button "Add Area" at bounding box center [593, 212] width 35 height 12
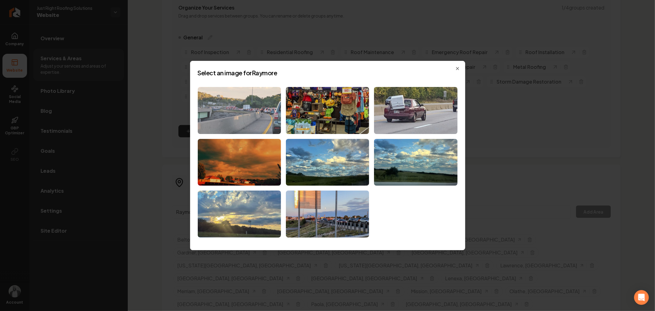
click at [253, 115] on img at bounding box center [239, 110] width 83 height 47
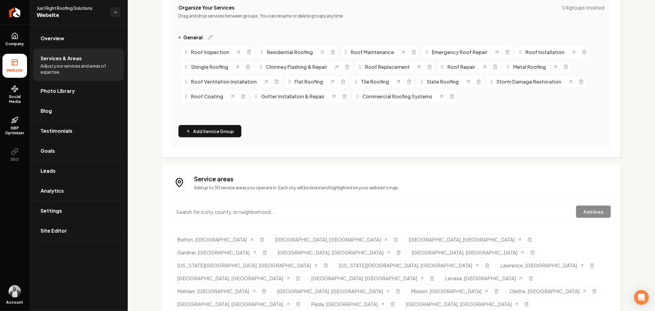
click at [314, 210] on input "Main content area" at bounding box center [371, 212] width 399 height 13
click at [281, 210] on input "Main content area" at bounding box center [371, 212] width 399 height 13
paste input "Gladstone, MO"
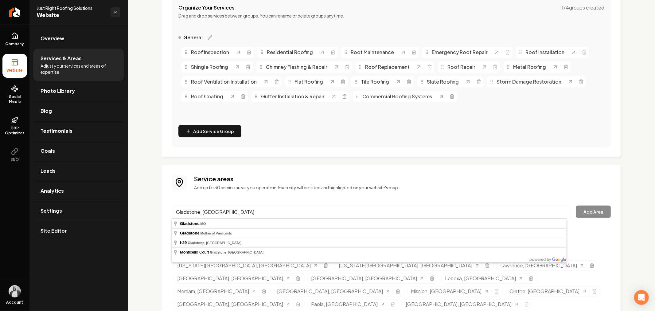
type input "Gladstone, MO"
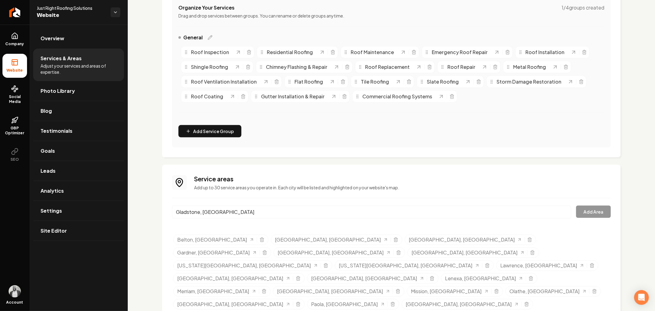
click at [589, 211] on button "Add Area" at bounding box center [593, 212] width 35 height 12
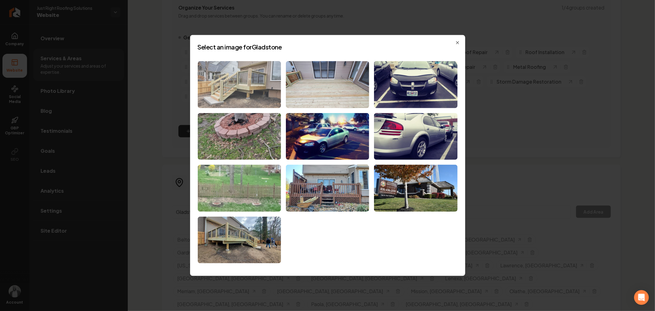
click at [257, 93] on img at bounding box center [239, 84] width 83 height 47
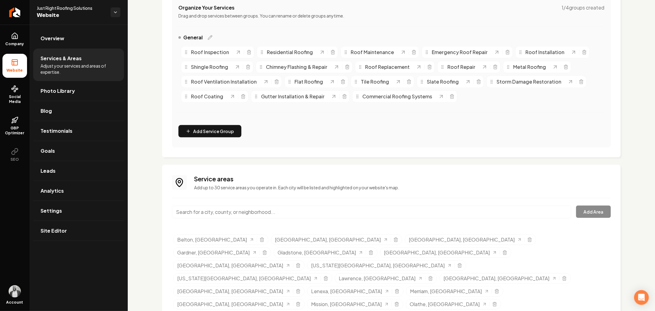
scroll to position [139, 0]
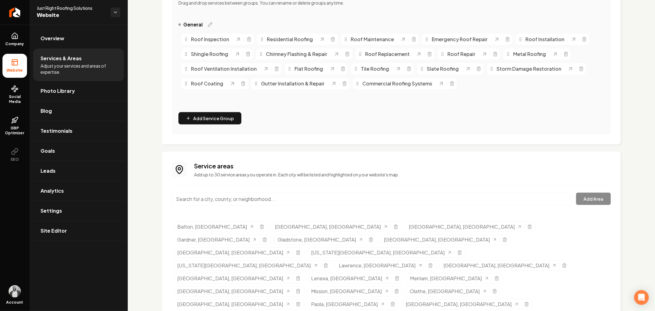
click at [306, 199] on input "Main content area" at bounding box center [371, 199] width 399 height 13
click at [307, 199] on input "Main content area" at bounding box center [371, 199] width 399 height 13
paste input "Belton, [GEOGRAPHIC_DATA]"
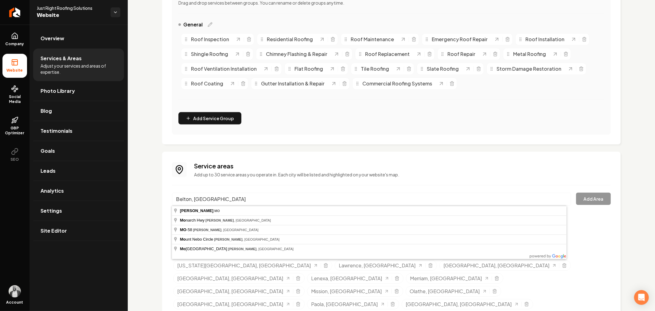
click at [583, 197] on button "Add Area" at bounding box center [593, 199] width 35 height 12
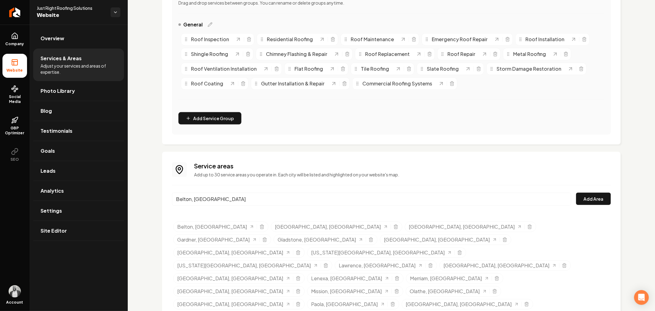
click at [293, 197] on input "Belton, [GEOGRAPHIC_DATA]" at bounding box center [371, 199] width 399 height 13
click at [294, 205] on input "Belton, [GEOGRAPHIC_DATA]" at bounding box center [371, 199] width 399 height 13
click at [239, 198] on input "Belton, [GEOGRAPHIC_DATA]" at bounding box center [371, 199] width 399 height 13
click at [210, 195] on input "Belton, [GEOGRAPHIC_DATA]" at bounding box center [371, 199] width 399 height 13
click at [210, 194] on input "Belton, [GEOGRAPHIC_DATA]" at bounding box center [371, 199] width 399 height 13
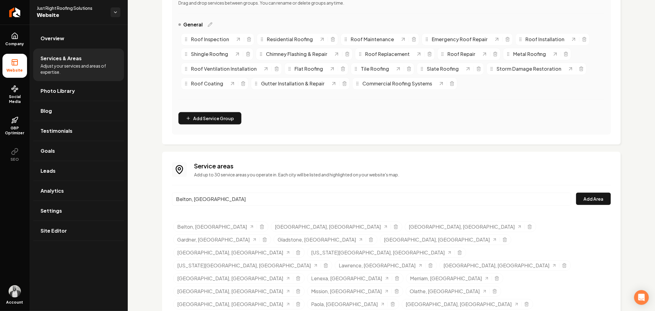
click at [210, 194] on input "Belton, [GEOGRAPHIC_DATA]" at bounding box center [371, 199] width 399 height 13
click at [205, 194] on input "Belton, [GEOGRAPHIC_DATA]" at bounding box center [371, 199] width 399 height 13
click at [205, 195] on input "Belton, [GEOGRAPHIC_DATA]" at bounding box center [371, 199] width 399 height 13
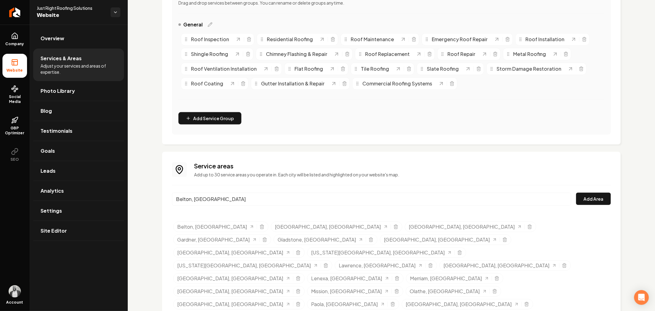
paste input "Harrisonville"
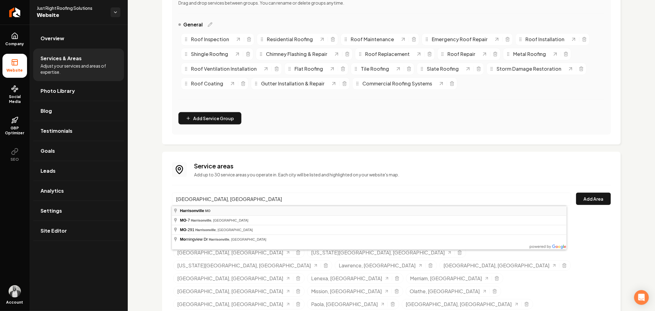
type input "Harrisonville, MO"
click at [588, 198] on button "Add Area" at bounding box center [593, 199] width 35 height 12
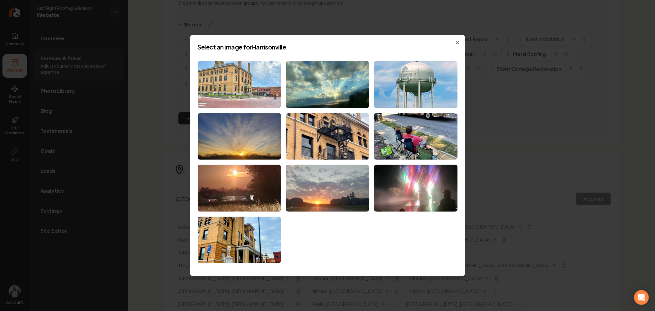
click at [258, 85] on img at bounding box center [239, 84] width 83 height 47
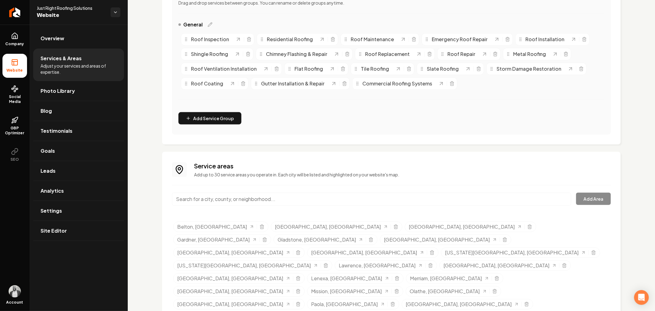
click at [302, 195] on input "Main content area" at bounding box center [371, 199] width 399 height 13
click at [302, 198] on input "Main content area" at bounding box center [371, 199] width 399 height 13
paste input "Greeley, KS"
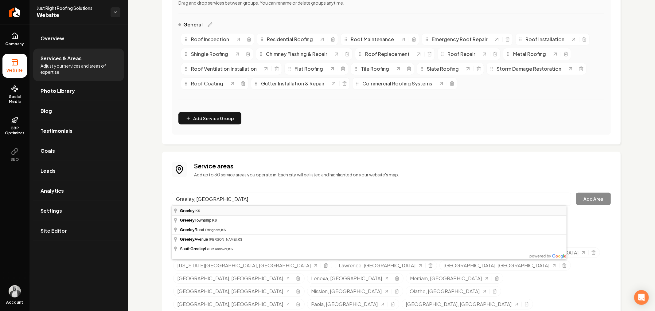
type input "Greeley, KS"
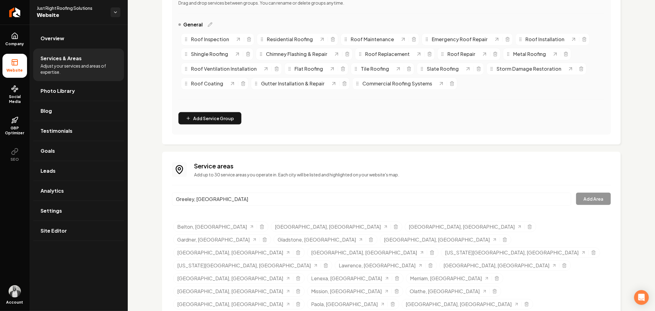
drag, startPoint x: 234, startPoint y: 208, endPoint x: 586, endPoint y: 199, distance: 351.7
click at [586, 199] on button "Add Area" at bounding box center [593, 199] width 35 height 12
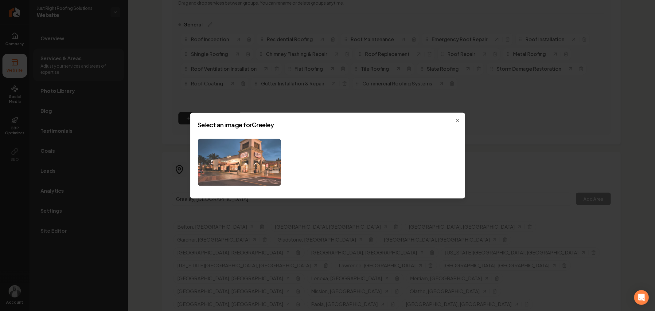
click at [261, 152] on img at bounding box center [239, 162] width 83 height 47
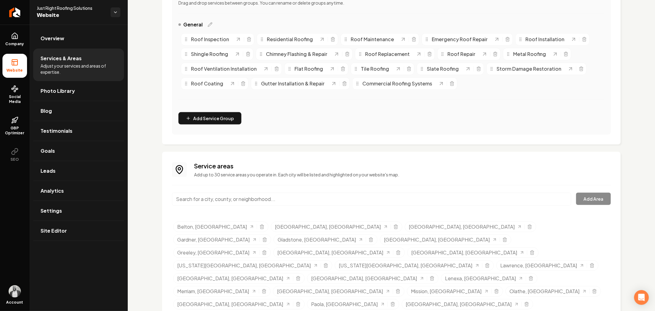
click at [391, 191] on div "Service areas Add up to 30 service areas you operate in. Each city will be list…" at bounding box center [391, 256] width 439 height 189
click at [384, 200] on input "Main content area" at bounding box center [371, 199] width 399 height 13
paste input "Adrian, MO"
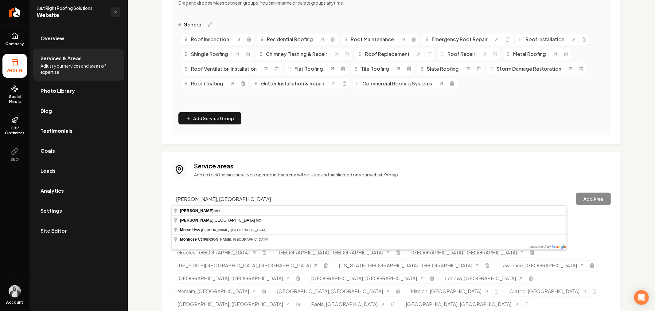
type input "Adrian, MO"
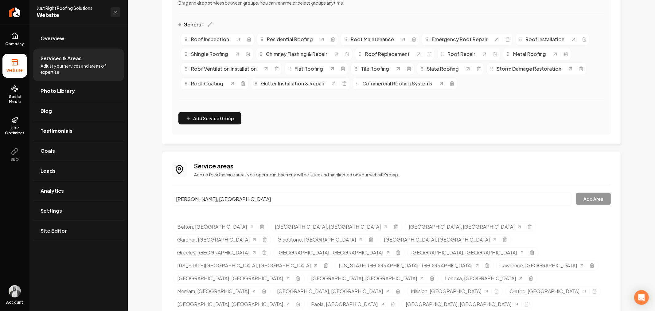
click at [586, 197] on button "Add Area" at bounding box center [593, 199] width 35 height 12
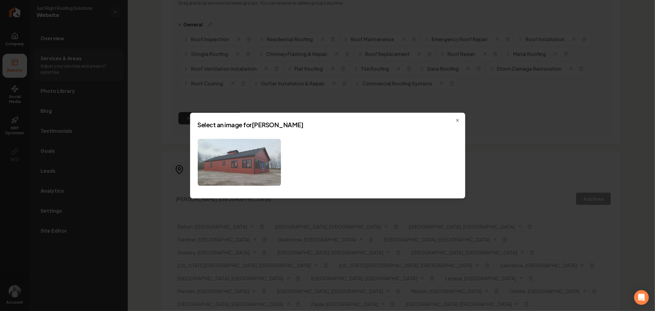
click at [258, 156] on img at bounding box center [239, 162] width 83 height 47
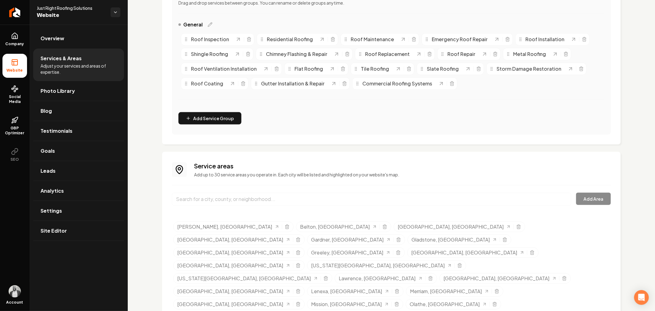
click at [297, 198] on input "Main content area" at bounding box center [371, 199] width 399 height 13
click at [296, 200] on input "Main content area" at bounding box center [371, 199] width 399 height 13
click at [14, 41] on span "Company" at bounding box center [15, 43] width 24 height 5
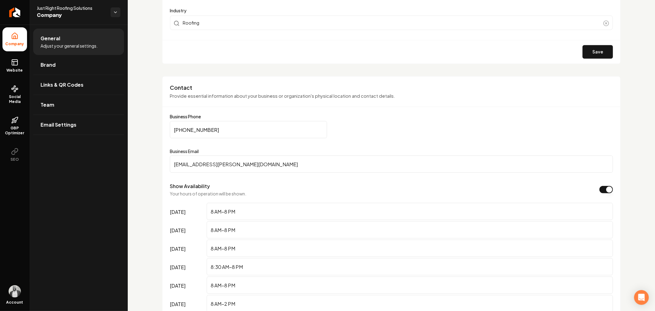
scroll to position [242, 0]
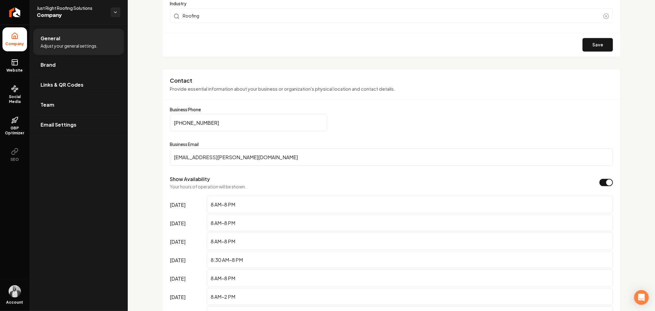
click at [277, 157] on input "jrrs.roberts@gmail.com" at bounding box center [391, 156] width 443 height 17
paste input "jrrs.robert"
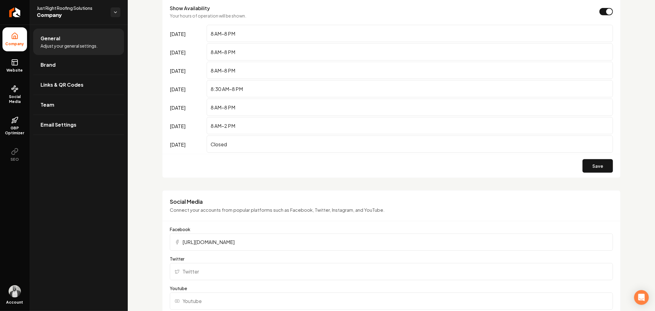
scroll to position [481, 0]
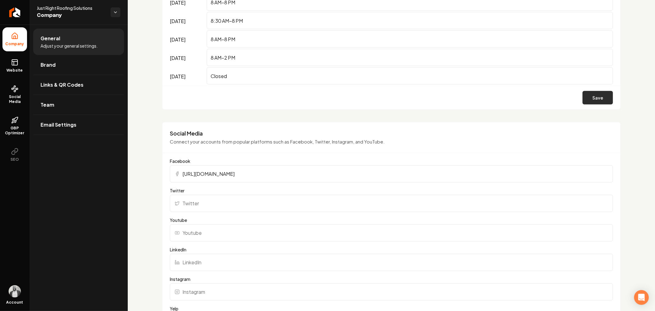
click at [583, 99] on button "Save" at bounding box center [598, 98] width 30 height 14
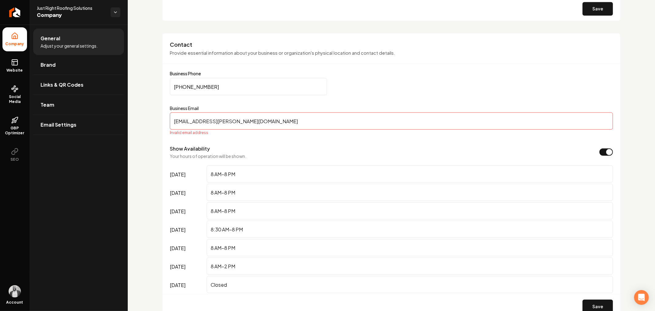
scroll to position [311, 0]
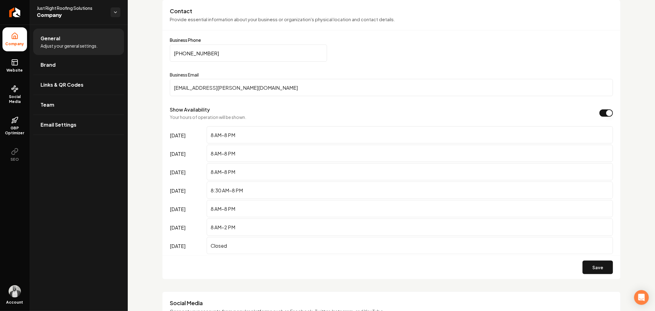
type input "jrrs.roberts@gmail.com"
click at [50, 71] on link "Brand" at bounding box center [78, 65] width 91 height 20
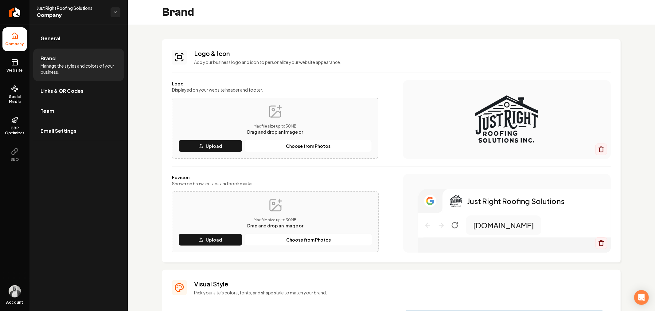
scroll to position [34, 0]
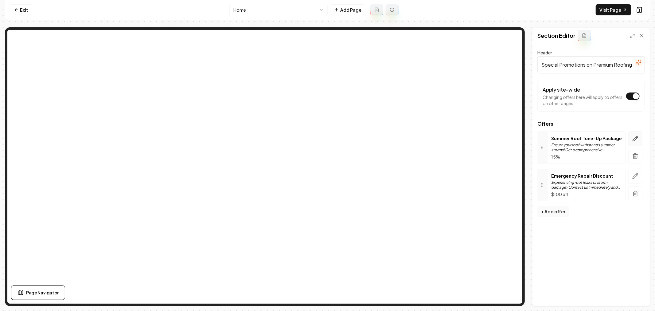
click at [639, 140] on icon "button" at bounding box center [636, 139] width 6 height 6
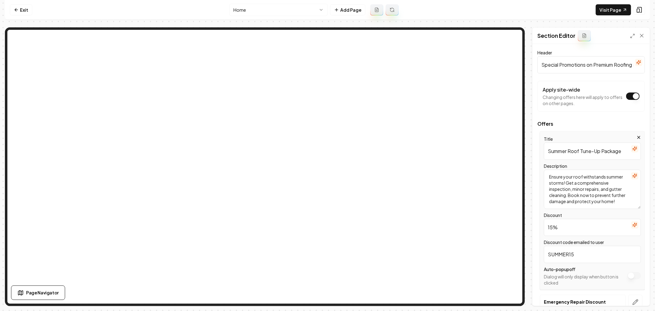
click at [571, 151] on input "Summer Roof Tune-Up Package" at bounding box center [592, 151] width 97 height 17
paste input "Veterans"
paste input "up to $1000"
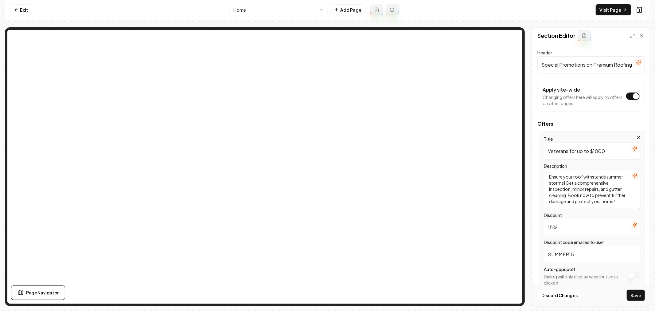
type input "Veterans for up to $1000"
click at [572, 230] on input "15%" at bounding box center [592, 227] width 97 height 17
paste input "0"
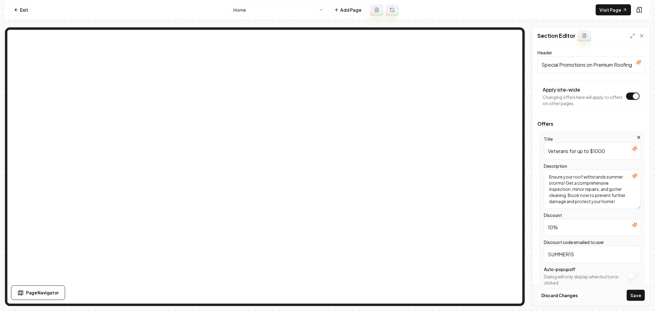
type input "10%"
click at [569, 151] on input "Veterans for up to $1000" at bounding box center [592, 151] width 97 height 17
paste input "discounts"
click at [633, 174] on icon "button" at bounding box center [635, 176] width 4 height 4
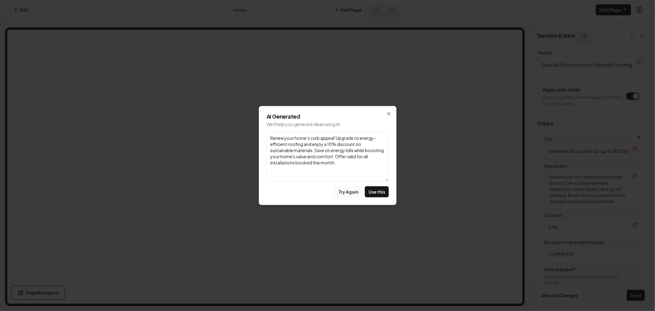
click at [344, 193] on button "Try Again" at bounding box center [349, 191] width 28 height 11
click at [346, 192] on button "Try Again" at bounding box center [349, 191] width 28 height 11
click at [390, 113] on icon "button" at bounding box center [389, 113] width 5 height 5
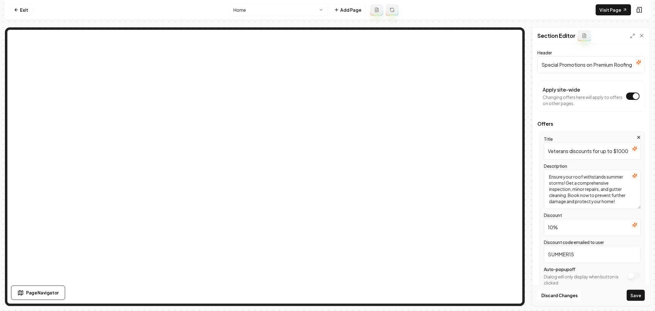
drag, startPoint x: 592, startPoint y: 151, endPoint x: 584, endPoint y: 153, distance: 7.4
click at [576, 151] on input "Veterans discounts for up to $1000" at bounding box center [592, 151] width 97 height 17
drag, startPoint x: 600, startPoint y: 151, endPoint x: 570, endPoint y: 149, distance: 30.5
click at [570, 149] on input "Veterans discounts for up to $1000" at bounding box center [592, 151] width 97 height 17
type input "For Veterans up to $1000"
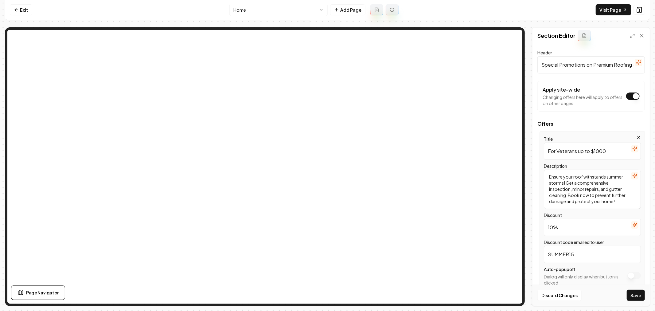
click at [633, 175] on icon "button" at bounding box center [635, 175] width 5 height 5
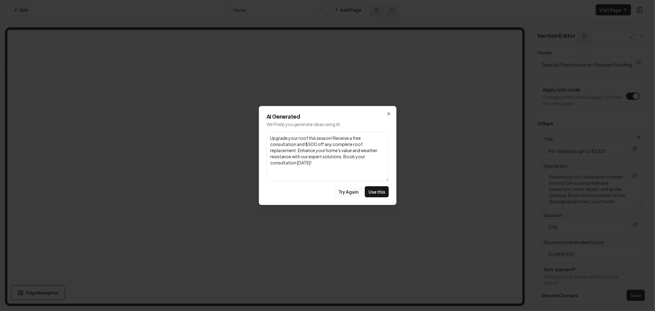
click at [347, 192] on button "Try Again" at bounding box center [349, 191] width 28 height 11
click at [386, 112] on div "AI Generated We'll help you generate ideas using AI. Link Elevate your home’s c…" at bounding box center [328, 155] width 138 height 99
click at [388, 112] on icon "button" at bounding box center [389, 113] width 5 height 5
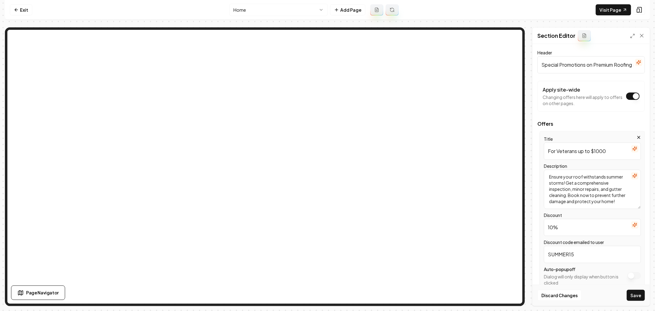
click at [570, 228] on input "10%" at bounding box center [592, 227] width 97 height 17
type input "10% OFF"
click at [633, 174] on icon "button" at bounding box center [635, 175] width 5 height 5
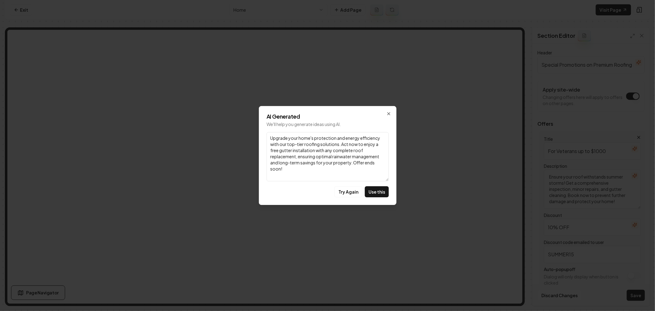
click at [351, 185] on div "AI Generated We'll help you generate ideas using AI. Link Upgrade your home's p…" at bounding box center [328, 155] width 138 height 99
click at [348, 186] on button "Try Again" at bounding box center [349, 191] width 28 height 11
click at [342, 189] on button "Try Again" at bounding box center [349, 191] width 28 height 11
click at [342, 190] on button "Try Again" at bounding box center [349, 191] width 28 height 11
click at [389, 112] on icon "button" at bounding box center [389, 113] width 5 height 5
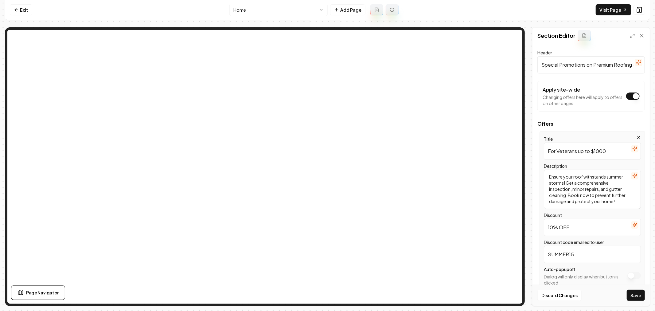
click at [576, 225] on input "10% OFF" at bounding box center [592, 227] width 97 height 17
click at [548, 151] on input "For Veterans up to $1000" at bounding box center [592, 151] width 97 height 17
paste input "10% OFF"
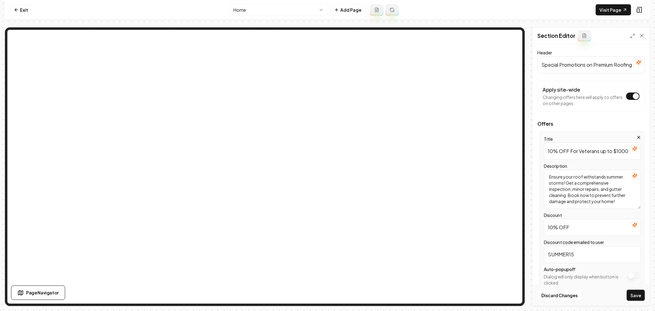
type input "10% OFF For Veterans up to $1000"
click at [633, 174] on icon "button" at bounding box center [635, 175] width 5 height 5
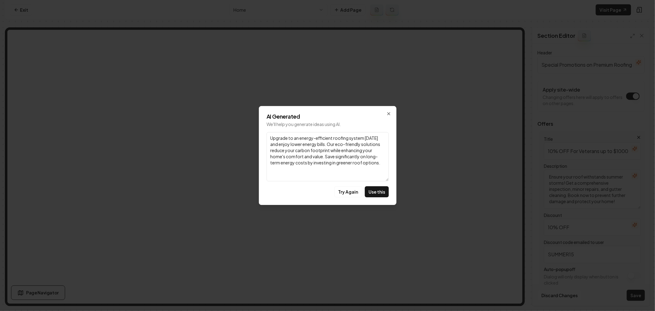
drag, startPoint x: 340, startPoint y: 192, endPoint x: 360, endPoint y: 212, distance: 28.3
click at [341, 192] on button "Try Again" at bounding box center [349, 191] width 28 height 11
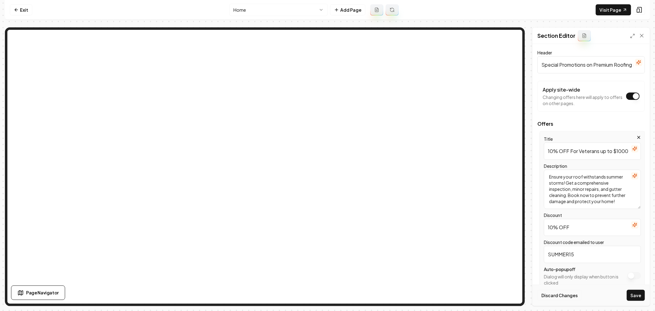
click at [554, 297] on button "Discard Changes" at bounding box center [560, 295] width 44 height 11
click at [623, 10] on icon at bounding box center [625, 9] width 5 height 5
click at [578, 148] on input "Summer Roof Tune-Up Package" at bounding box center [592, 151] width 97 height 17
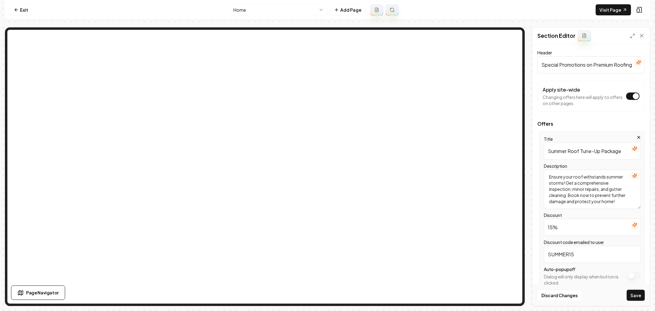
paste input "Veterans Appreciation Discount"
type input "Veterans Appreciation Discount"
click at [573, 185] on textarea "Ensure your roof withstands summer storms! Get a comprehensive inspection, mino…" at bounding box center [592, 189] width 97 height 39
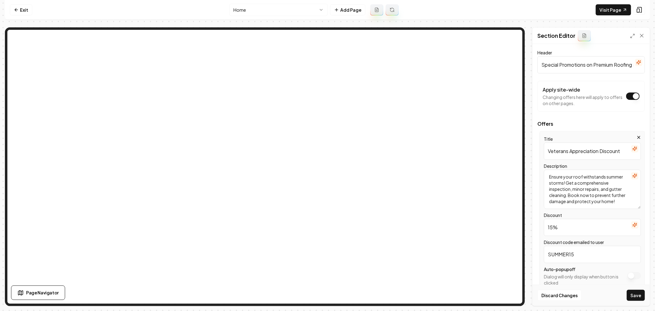
paste textarea "Thank you for your service! All active military personnel and veterans receive …"
type textarea "Thank you for your service! All active military personnel and veterans receive …"
click at [562, 228] on input "15%" at bounding box center [592, 227] width 97 height 17
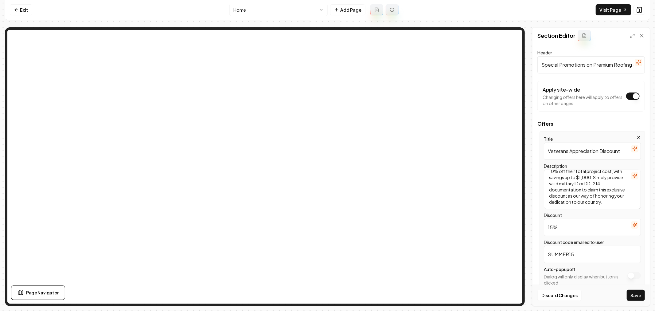
click at [562, 228] on input "15%" at bounding box center [592, 227] width 97 height 17
paste input "0% off up to $1000"
type input "10% off up to $1000"
click at [634, 293] on button "Save" at bounding box center [636, 295] width 18 height 11
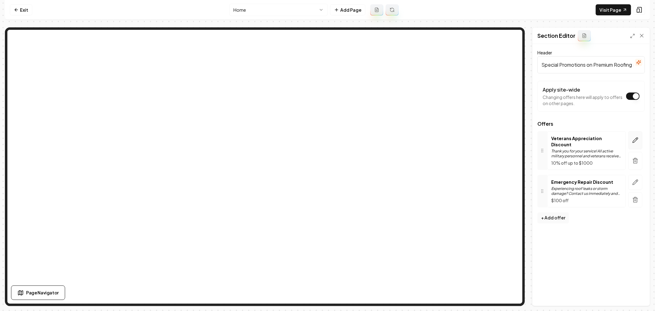
click at [635, 137] on icon "button" at bounding box center [636, 140] width 6 height 6
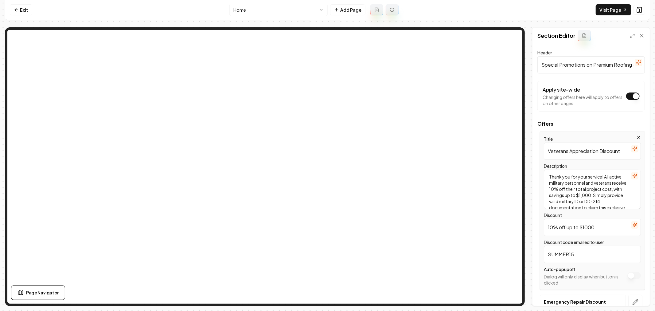
drag, startPoint x: 566, startPoint y: 226, endPoint x: 560, endPoint y: 226, distance: 6.5
click at [560, 226] on input "10% off up to $1000" at bounding box center [592, 227] width 97 height 17
type input "10% OFF up to $1000"
click at [637, 298] on button "Save" at bounding box center [636, 295] width 18 height 11
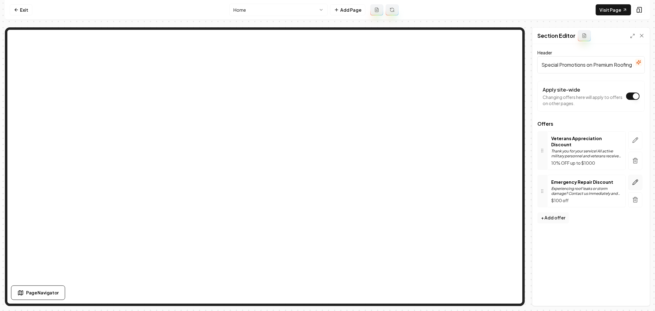
click at [635, 179] on icon "button" at bounding box center [636, 182] width 6 height 6
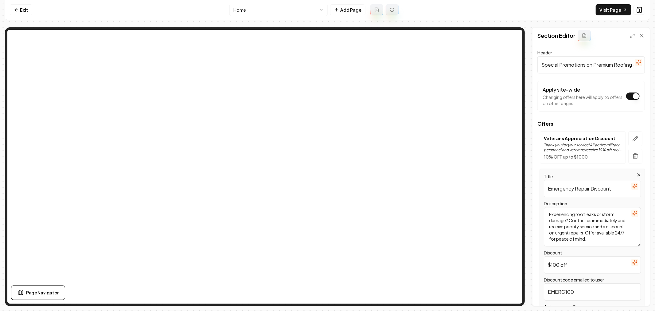
click at [579, 190] on input "Emergency Repair Discount" at bounding box center [592, 188] width 97 height 17
paste input "Senior discounts 10% off up to $1000"
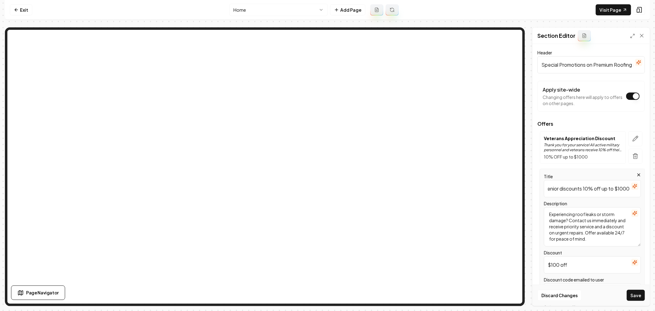
click at [577, 191] on input "Senior discounts 10% off up to $1000" at bounding box center [592, 188] width 97 height 17
drag, startPoint x: 595, startPoint y: 188, endPoint x: 585, endPoint y: 193, distance: 11.4
click at [588, 189] on input "Senior discounts10% off up to $1000" at bounding box center [592, 188] width 97 height 17
type input "Senior discounts10% off up to $1000"
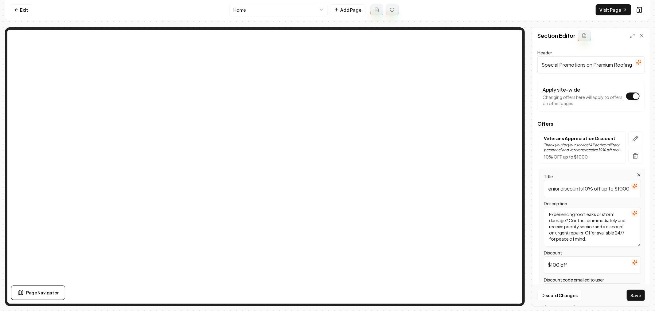
click at [579, 263] on input "$100 off" at bounding box center [592, 264] width 97 height 17
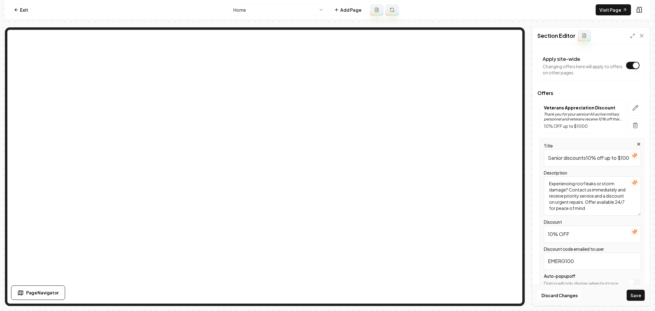
scroll to position [66, 0]
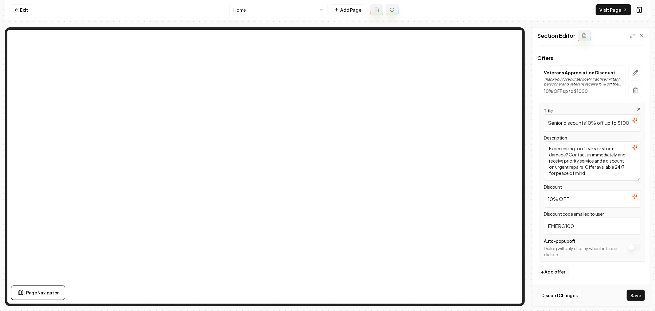
type input "10% OFF"
click at [586, 229] on input "EMERG100" at bounding box center [592, 226] width 97 height 17
click at [586, 228] on input "EMERG100" at bounding box center [592, 226] width 97 height 17
type input "SENIOR10"
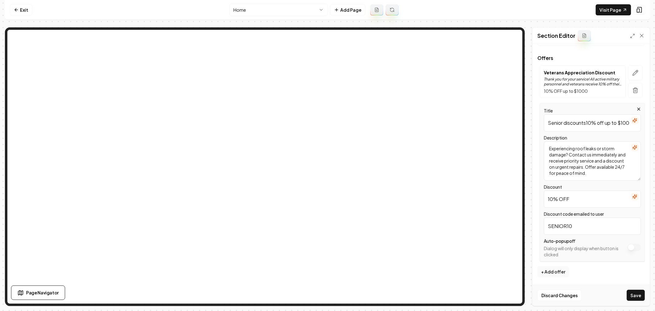
click at [588, 123] on input "Senior discounts10% off up to $1000" at bounding box center [592, 122] width 97 height 17
click at [633, 148] on icon "button" at bounding box center [635, 147] width 5 height 5
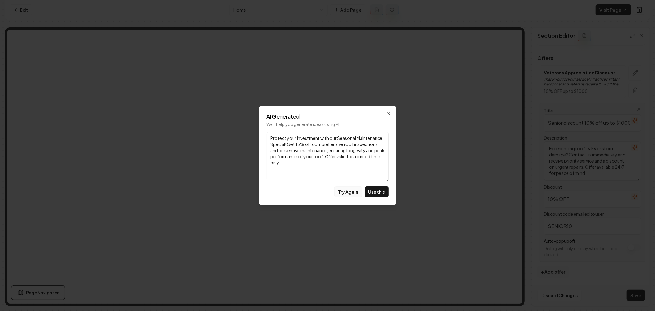
click at [346, 188] on button "Try Again" at bounding box center [349, 191] width 28 height 11
click at [389, 113] on icon "button" at bounding box center [389, 113] width 5 height 5
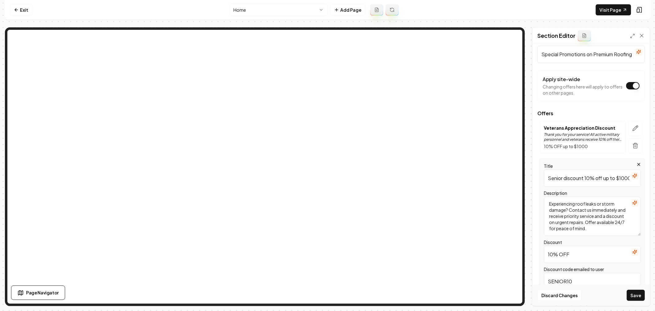
scroll to position [0, 0]
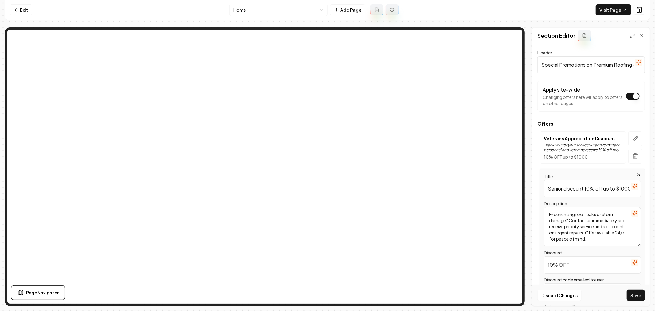
click at [583, 189] on input "Senior discount 10% off up to $1000" at bounding box center [592, 188] width 97 height 17
paste input "Citizen Appreciation Discount"
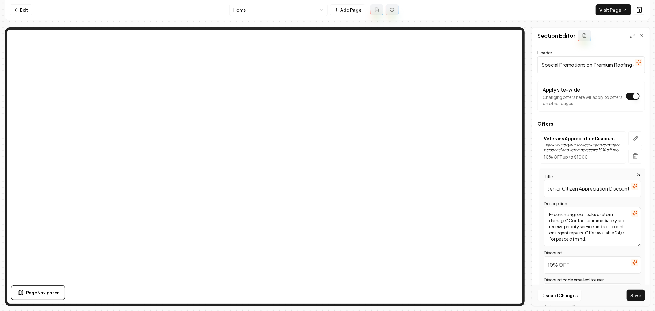
type input "Senior Citizen Appreciation Discount"
click at [583, 220] on textarea "Experiencing roof leaks or storm damage? Contact us immediately and receive pri…" at bounding box center [592, 226] width 97 height 39
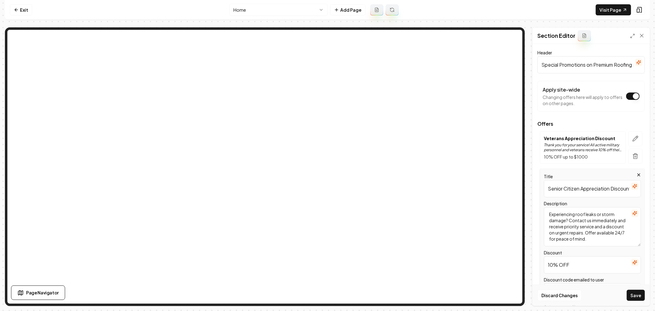
paste textarea "We value our senior community members! Customers 65 and older receive 10% off t…"
type textarea "We value our senior community members! Customers 65 and older receive 10% off t…"
click at [576, 264] on input "10% OFF" at bounding box center [592, 264] width 97 height 17
paste input "Up to $1,000"
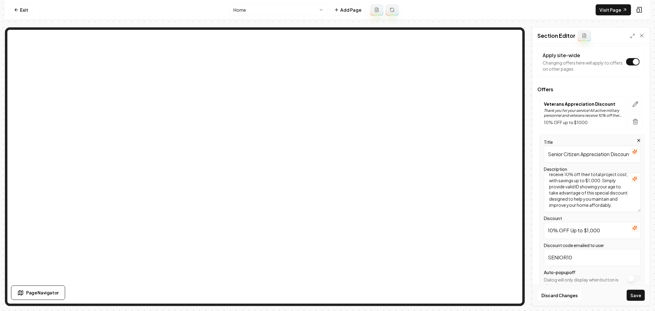
scroll to position [66, 0]
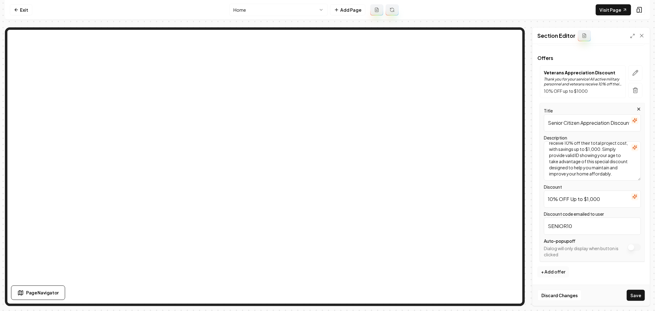
type input "10% OFF Up to $1,000"
click at [554, 272] on button "+ Add offer" at bounding box center [554, 271] width 32 height 11
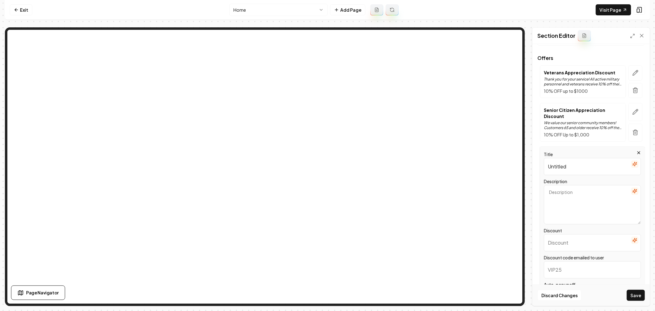
scroll to position [109, 0]
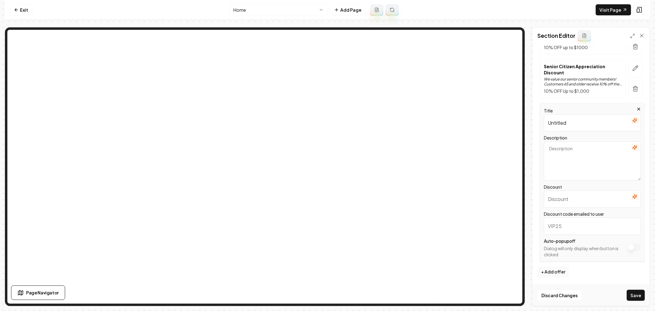
click at [575, 128] on input "Untitled" at bounding box center [592, 122] width 97 height 17
click at [575, 127] on input "Untitled" at bounding box center [592, 122] width 97 height 17
paste input "First Responders Hero Discount"
type input "First Responders Hero Discount"
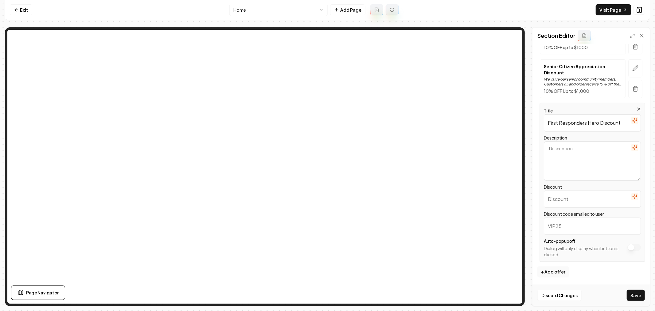
click at [592, 157] on textarea "Description" at bounding box center [592, 160] width 97 height 39
paste textarea "Honoring those who serve our communities every day! All police officers, firefi…"
type textarea "Honoring those who serve our communities every day! All police officers, firefi…"
click at [566, 200] on input "Discount" at bounding box center [592, 199] width 97 height 17
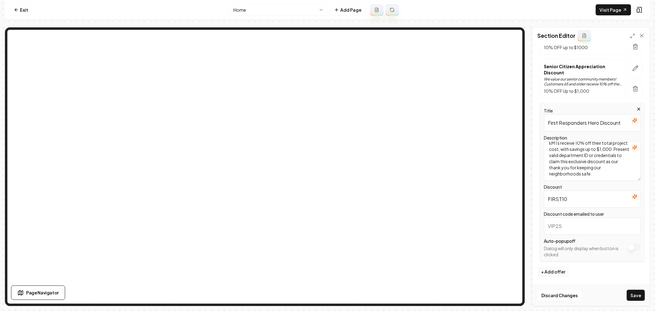
click at [578, 196] on input "FIRST10" at bounding box center [592, 199] width 97 height 17
type input "FIRST10"
click at [566, 225] on input "Discount code emailed to user" at bounding box center [592, 226] width 97 height 17
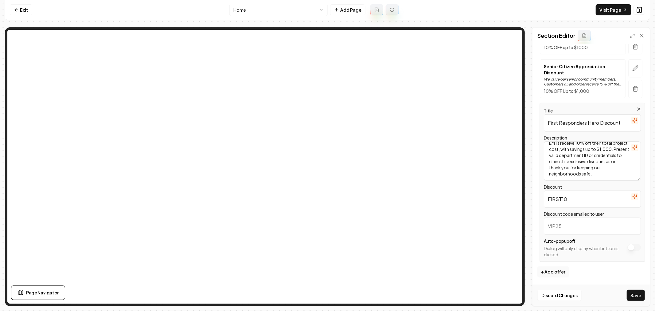
paste input "FIRST10"
type input "FIRST10"
click at [633, 70] on icon "button" at bounding box center [636, 68] width 6 height 6
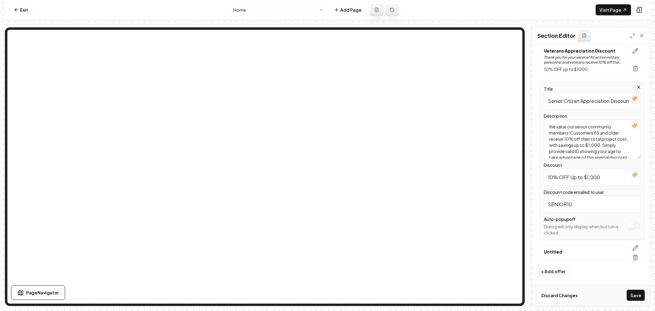
scroll to position [88, 0]
click at [573, 177] on input "10% OFF Up to $1,000" at bounding box center [592, 177] width 97 height 17
click at [634, 246] on icon "button" at bounding box center [636, 248] width 6 height 6
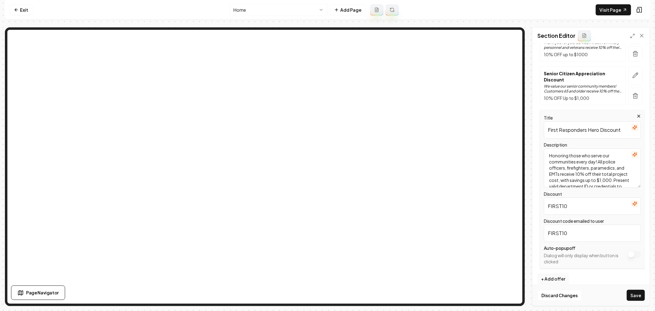
scroll to position [109, 0]
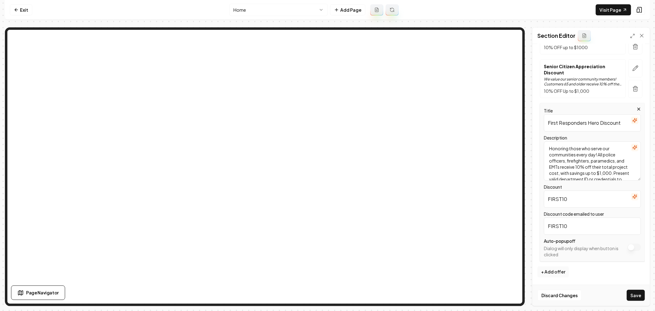
click at [575, 201] on input "FIRST10" at bounding box center [592, 199] width 97 height 17
paste input "10% OFF Up to $1,000"
type input "10% OFF Up to $1,000"
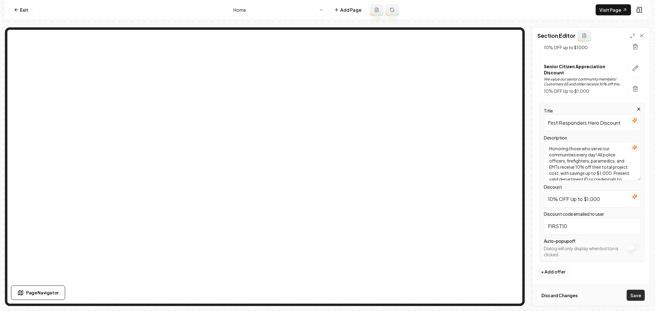
click at [633, 292] on button "Save" at bounding box center [636, 295] width 18 height 11
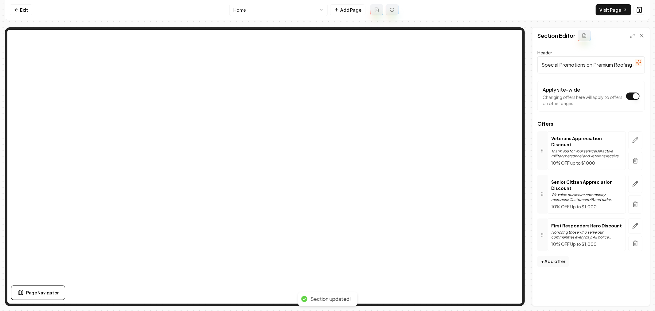
scroll to position [0, 0]
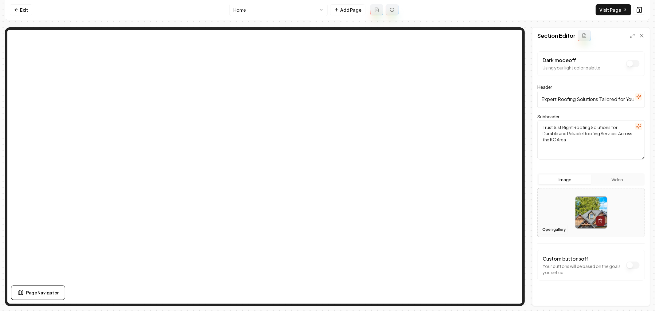
click at [546, 229] on button "Open gallery" at bounding box center [555, 230] width 28 height 10
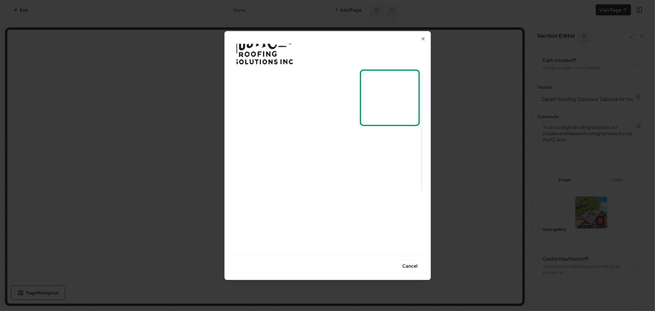
scroll to position [68, 0]
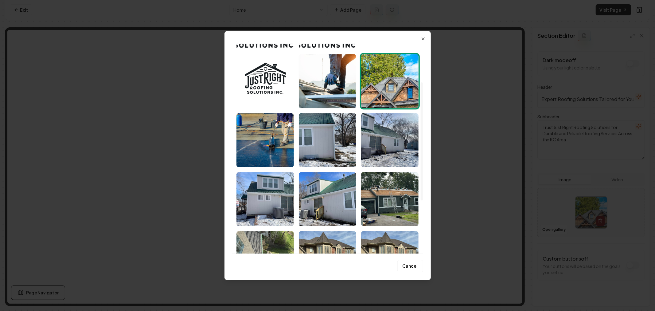
click at [388, 146] on img "Select image image_67f94150432c47641690bae5.webp" at bounding box center [389, 140] width 57 height 54
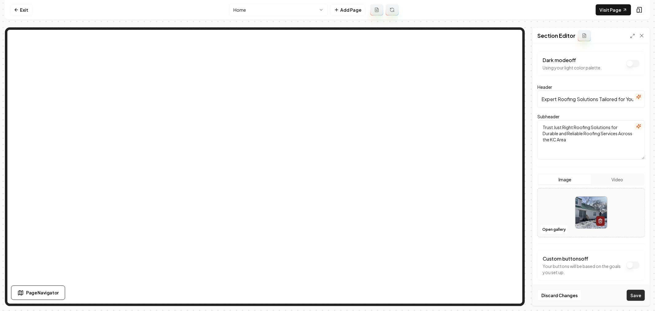
click at [632, 294] on button "Save" at bounding box center [636, 295] width 18 height 11
click at [555, 231] on button "Open gallery" at bounding box center [555, 230] width 28 height 10
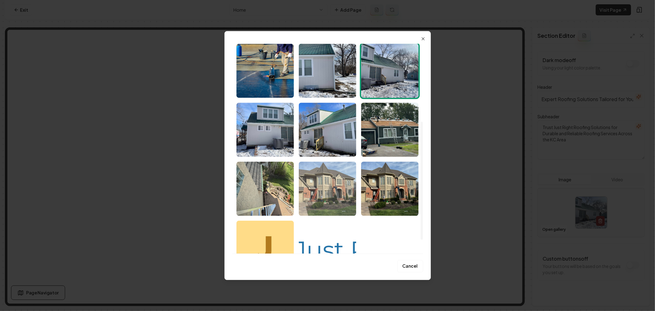
scroll to position [127, 0]
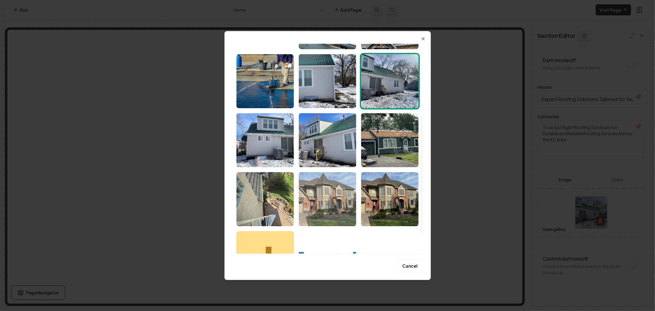
click at [324, 195] on img "Select image image_67f94150432c47641690bad6.webp" at bounding box center [327, 199] width 57 height 54
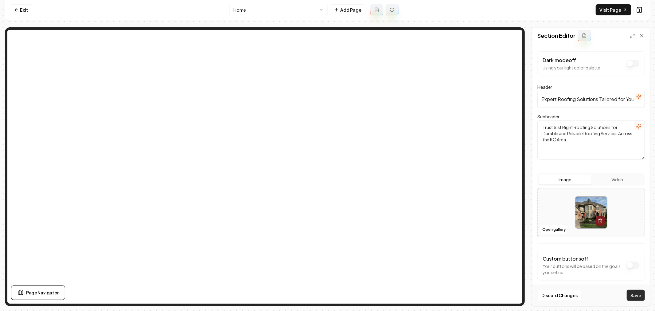
click at [636, 295] on button "Save" at bounding box center [636, 295] width 18 height 11
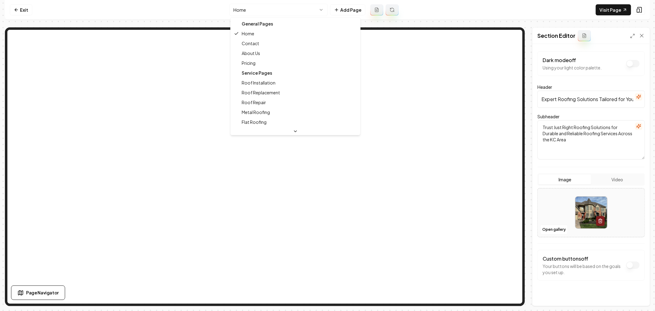
click at [289, 14] on html "Computer Required This feature is only available on a computer. Please switch t…" at bounding box center [327, 155] width 655 height 311
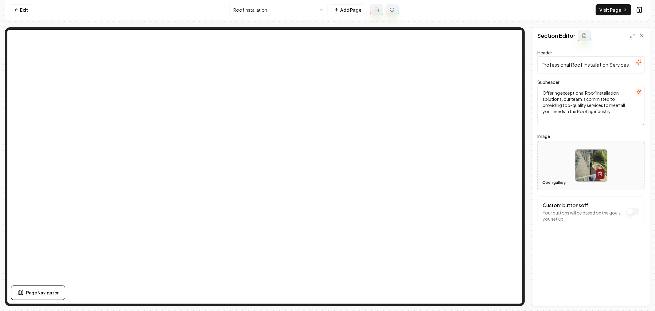
click at [547, 182] on button "Open gallery" at bounding box center [555, 183] width 28 height 10
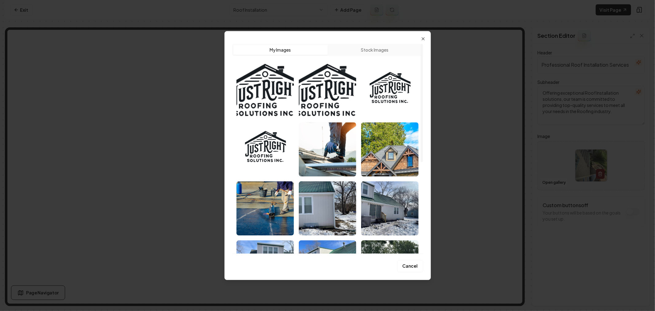
scroll to position [34, 0]
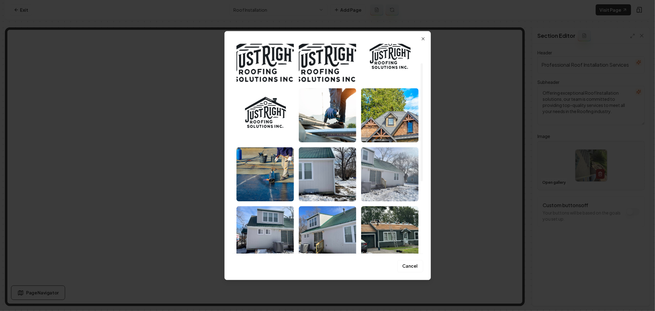
click at [378, 181] on img "Select image image_67f94150432c47641690bae5.webp" at bounding box center [389, 174] width 57 height 54
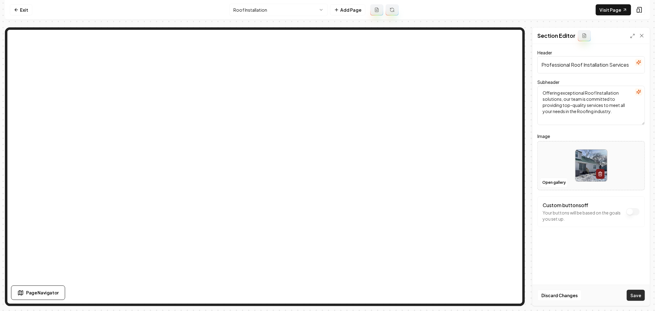
drag, startPoint x: 635, startPoint y: 293, endPoint x: 549, endPoint y: 236, distance: 103.1
click at [634, 293] on button "Save" at bounding box center [636, 295] width 18 height 11
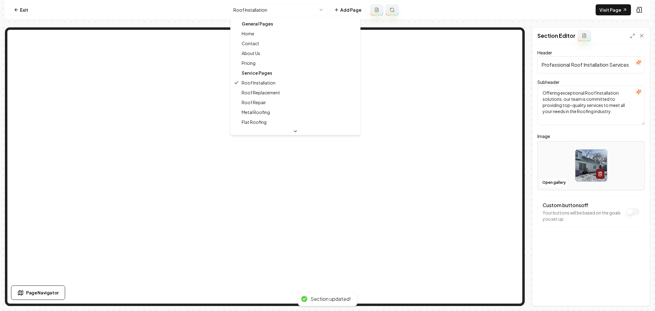
click at [290, 9] on html "Computer Required This feature is only available on a computer. Please switch t…" at bounding box center [327, 155] width 655 height 311
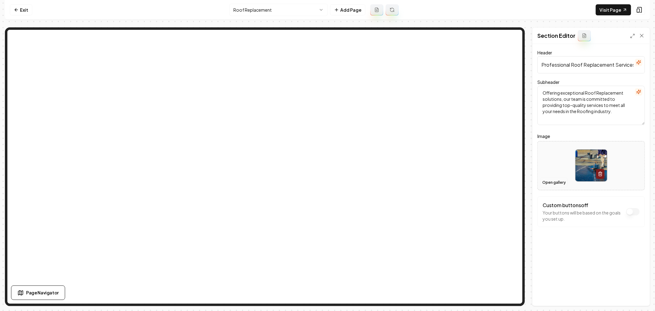
click at [552, 183] on button "Open gallery" at bounding box center [555, 183] width 28 height 10
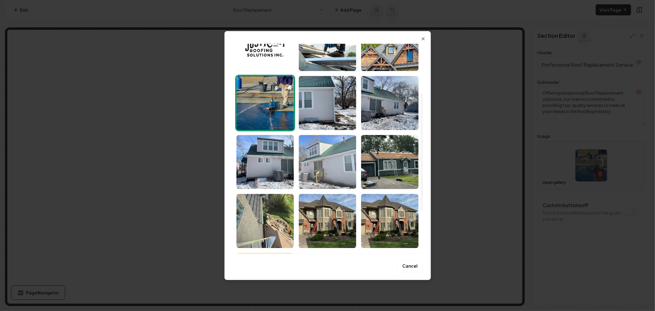
scroll to position [136, 0]
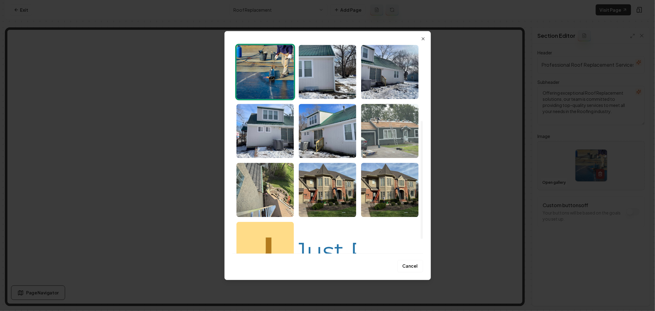
click at [384, 141] on img "Select image image_67f94150432c47641690ba74.webp" at bounding box center [389, 131] width 57 height 54
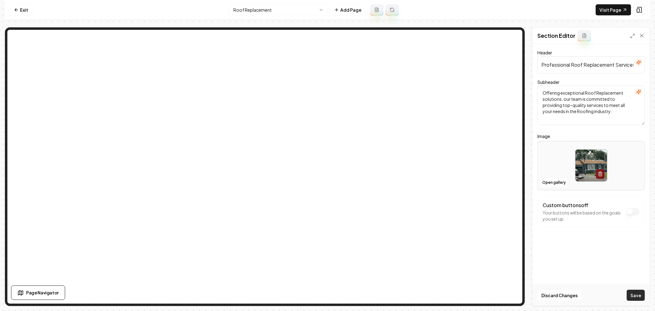
click at [632, 293] on button "Save" at bounding box center [636, 295] width 18 height 11
click at [277, 10] on html "Computer Required This feature is only available on a computer. Please switch t…" at bounding box center [327, 155] width 655 height 311
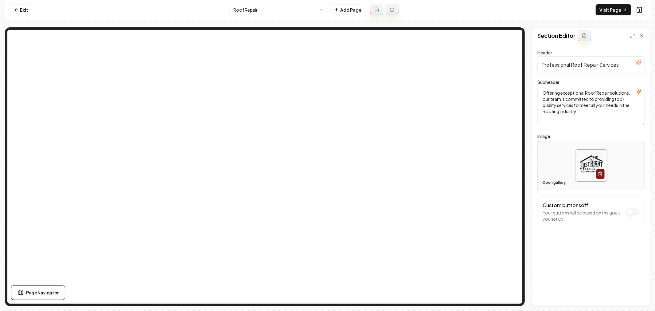
click at [549, 181] on button "Open gallery" at bounding box center [555, 183] width 28 height 10
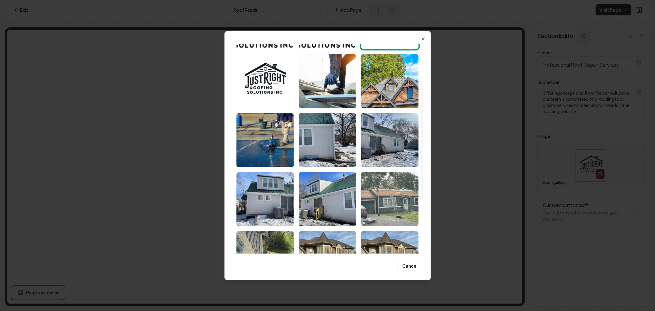
scroll to position [34, 0]
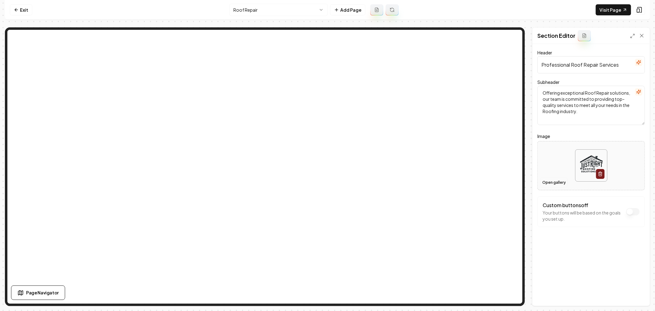
click at [548, 180] on button "Open gallery" at bounding box center [555, 183] width 28 height 10
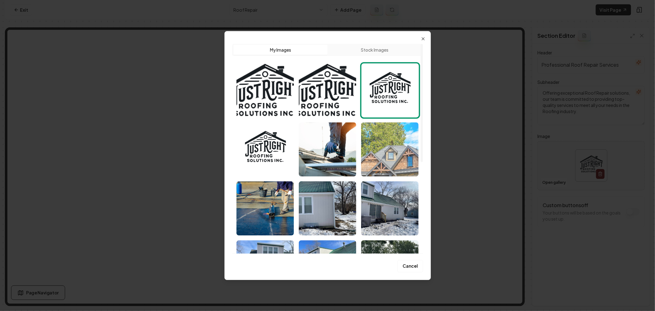
click at [397, 146] on img "Select image image_67f9421e432c47641695e355.jpeg" at bounding box center [389, 149] width 57 height 54
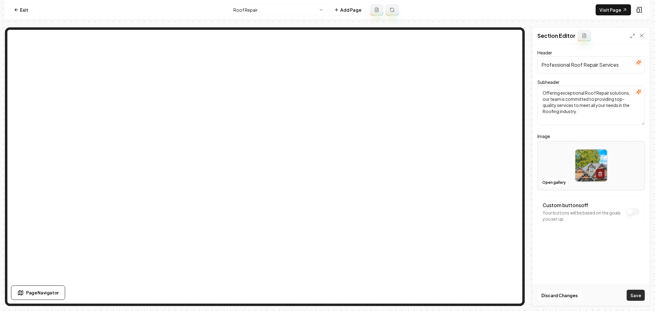
click at [640, 294] on button "Save" at bounding box center [636, 295] width 18 height 11
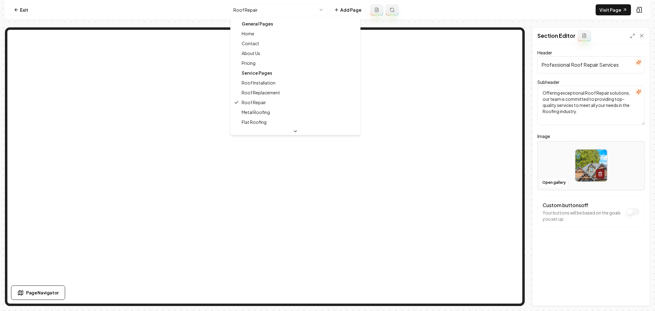
click at [277, 14] on html "Computer Required This feature is only available on a computer. Please switch t…" at bounding box center [327, 155] width 655 height 311
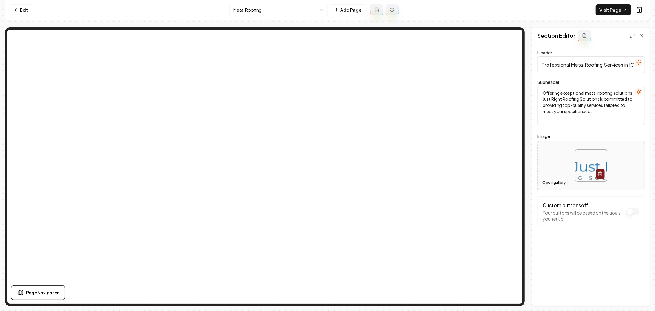
click at [549, 181] on button "Open gallery" at bounding box center [555, 183] width 28 height 10
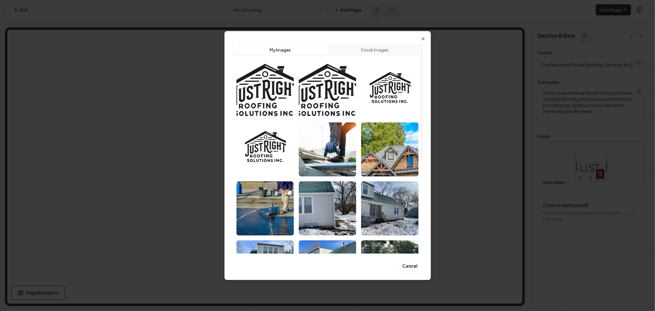
click at [376, 48] on button "Stock Images" at bounding box center [375, 50] width 94 height 10
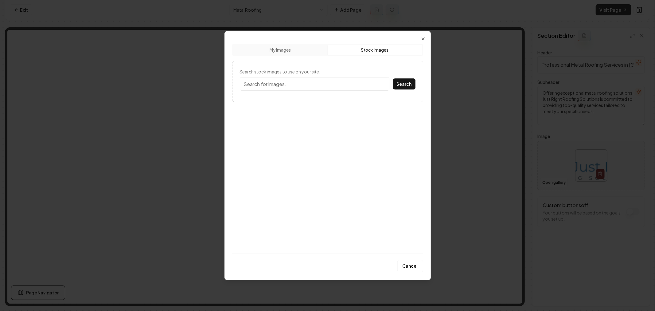
click at [324, 85] on input "Search stock images to use on your site." at bounding box center [315, 84] width 150 height 14
type input "Metal roofing"
click at [393, 78] on button "Search" at bounding box center [404, 83] width 22 height 11
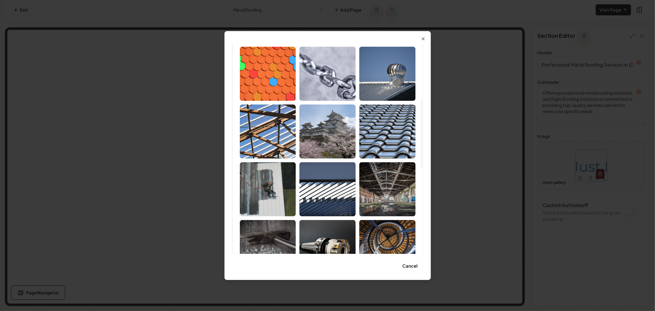
click at [377, 133] on img at bounding box center [388, 131] width 56 height 54
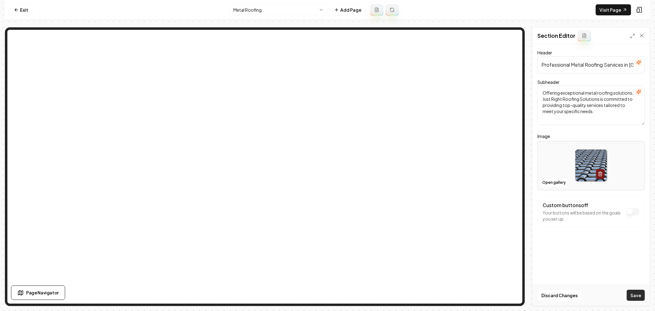
click at [641, 296] on button "Save" at bounding box center [636, 295] width 18 height 11
click at [268, 13] on html "Computer Required This feature is only available on a computer. Please switch t…" at bounding box center [327, 155] width 655 height 311
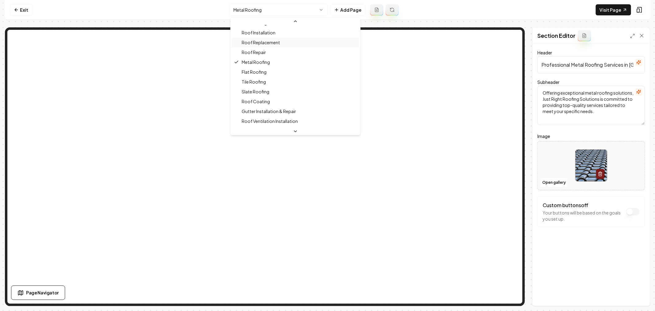
scroll to position [68, 0]
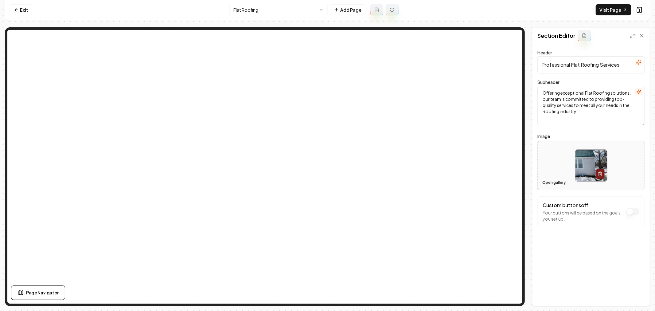
click at [558, 183] on button "Open gallery" at bounding box center [555, 183] width 28 height 10
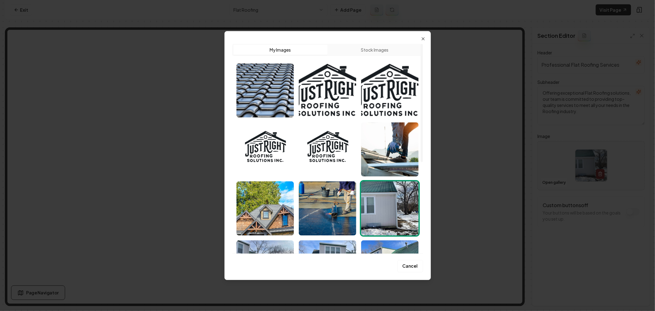
click at [374, 45] on button "Stock Images" at bounding box center [375, 50] width 94 height 10
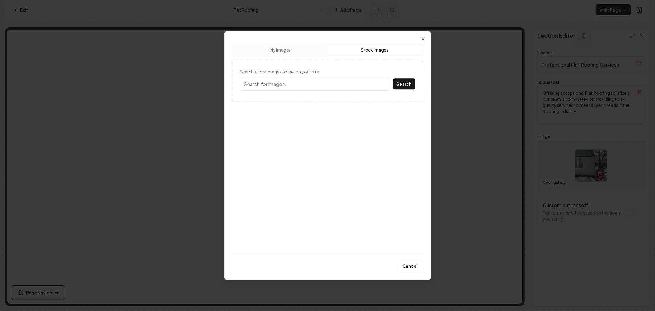
click at [320, 88] on input "Search stock images to use on your site." at bounding box center [315, 84] width 150 height 14
type input "Flat roofing"
click at [393, 78] on button "Search" at bounding box center [404, 83] width 22 height 11
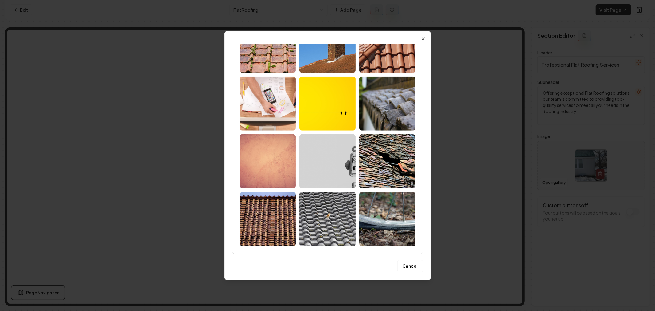
scroll to position [161, 0]
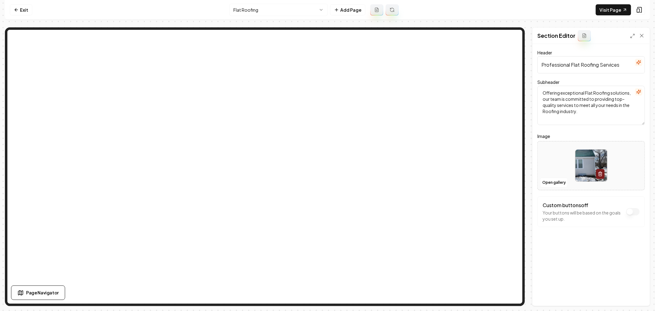
click at [586, 168] on img at bounding box center [592, 166] width 32 height 32
type input "**********"
drag, startPoint x: 636, startPoint y: 291, endPoint x: 631, endPoint y: 286, distance: 6.5
click at [636, 291] on button "Save" at bounding box center [636, 295] width 18 height 11
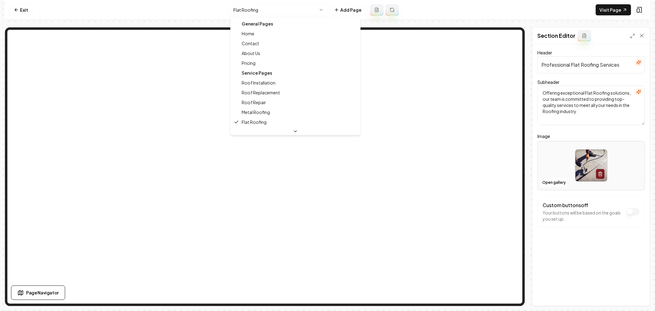
click at [273, 13] on html "Computer Required This feature is only available on a computer. Please switch t…" at bounding box center [327, 155] width 655 height 311
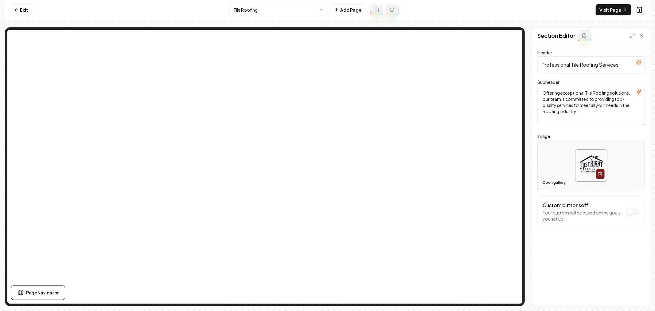
click at [553, 182] on button "Open gallery" at bounding box center [555, 183] width 28 height 10
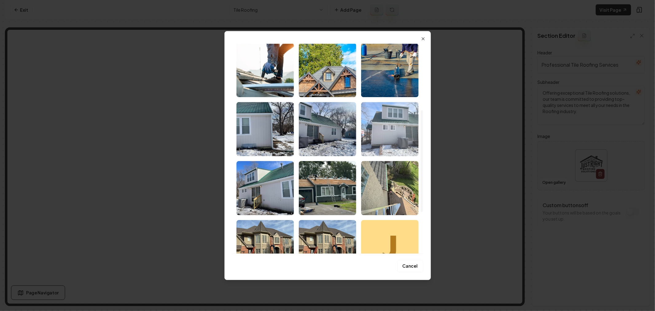
scroll to position [136, 0]
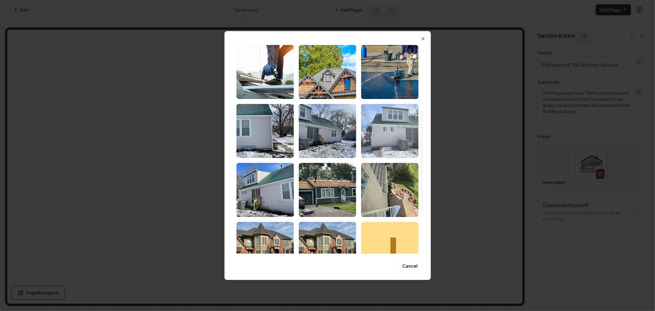
click at [397, 143] on img "Select image image_67f94150432c47641690b9d2.webp" at bounding box center [389, 131] width 57 height 54
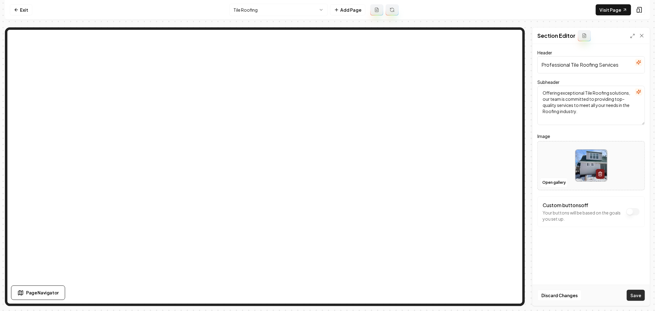
click at [635, 295] on button "Save" at bounding box center [636, 295] width 18 height 11
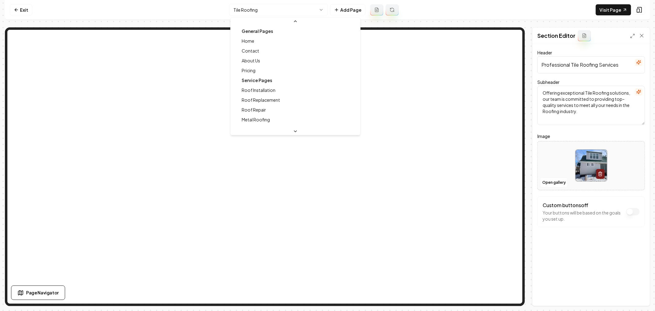
click at [296, 11] on html "Computer Required This feature is only available on a computer. Please switch t…" at bounding box center [327, 155] width 655 height 311
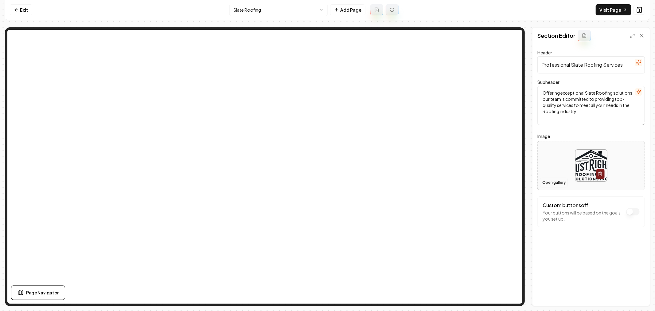
click at [558, 184] on button "Open gallery" at bounding box center [555, 183] width 28 height 10
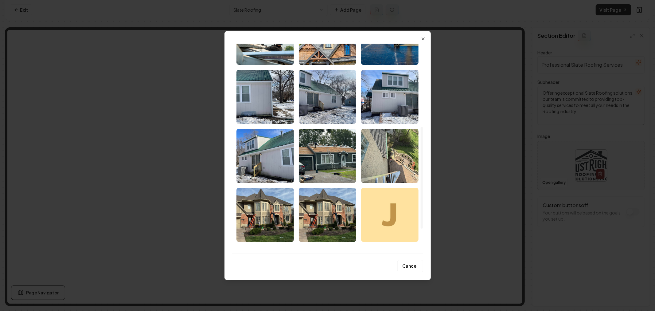
scroll to position [220, 0]
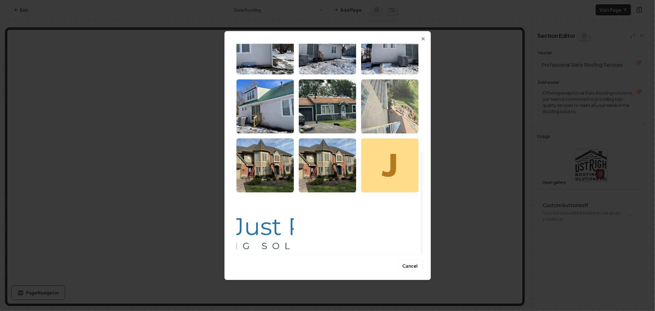
click at [379, 121] on img "Select image image_67f94150432c47641690ba81.webp" at bounding box center [389, 106] width 57 height 54
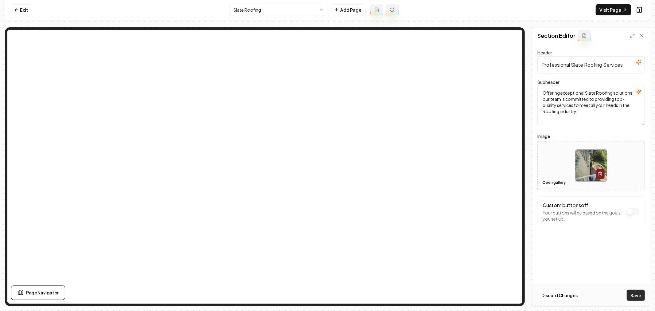
click at [634, 294] on button "Save" at bounding box center [636, 295] width 18 height 11
click at [292, 13] on html "Computer Required This feature is only available on a computer. Please switch t…" at bounding box center [327, 155] width 655 height 311
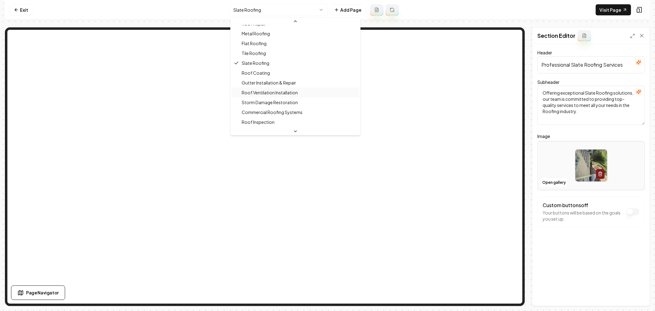
scroll to position [94, 0]
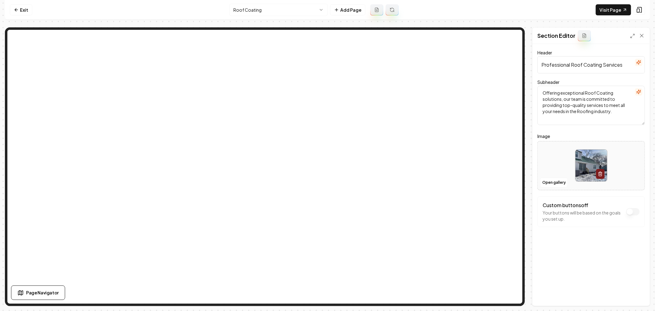
drag, startPoint x: 603, startPoint y: 65, endPoint x: 572, endPoint y: 68, distance: 30.9
click at [572, 68] on input "Professional Roof Coating Services" at bounding box center [592, 64] width 108 height 17
click at [584, 165] on img at bounding box center [592, 166] width 32 height 32
type input "**********"
click at [635, 294] on button "Save" at bounding box center [636, 295] width 18 height 11
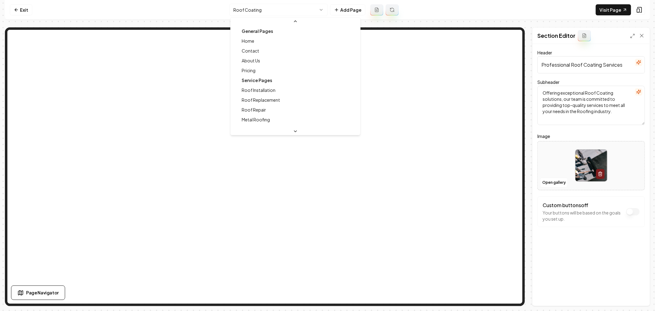
click at [274, 13] on html "Computer Required This feature is only available on a computer. Please switch t…" at bounding box center [327, 155] width 655 height 311
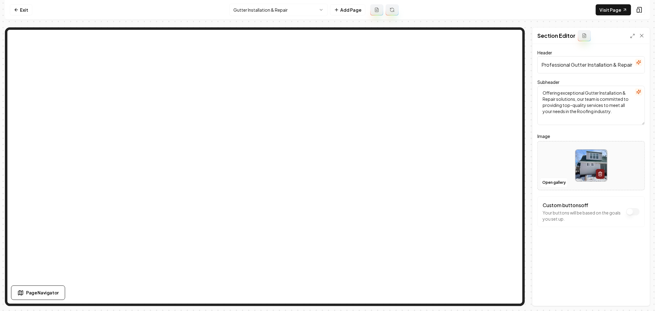
click at [285, 4] on html "Computer Required This feature is only available on a computer. Please switch t…" at bounding box center [327, 155] width 655 height 311
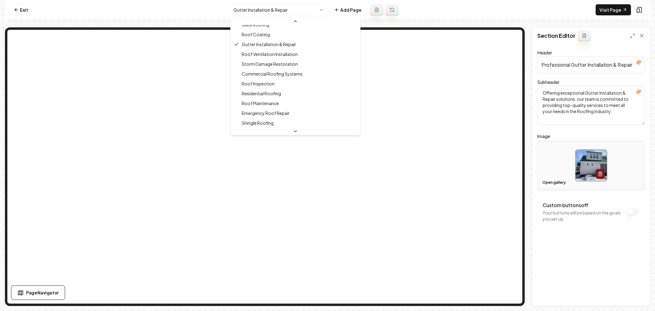
scroll to position [114, 0]
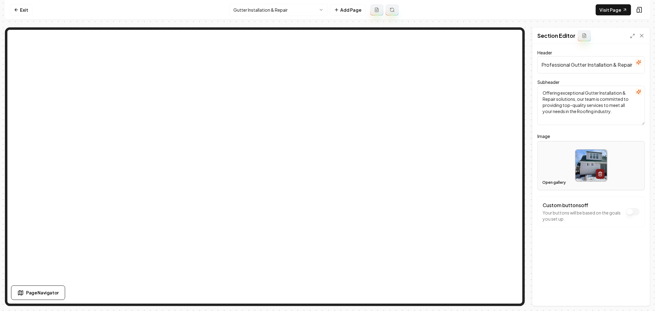
click at [557, 182] on button "Open gallery" at bounding box center [555, 183] width 28 height 10
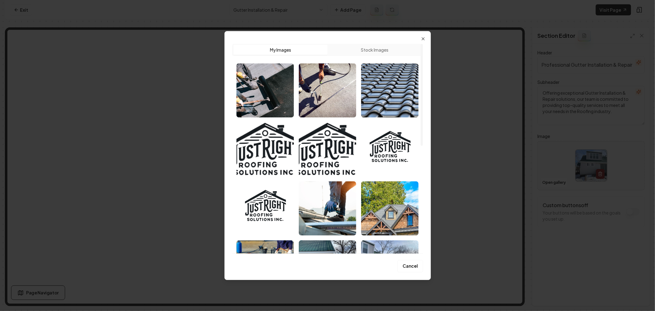
click at [371, 53] on button "Stock Images" at bounding box center [375, 50] width 94 height 10
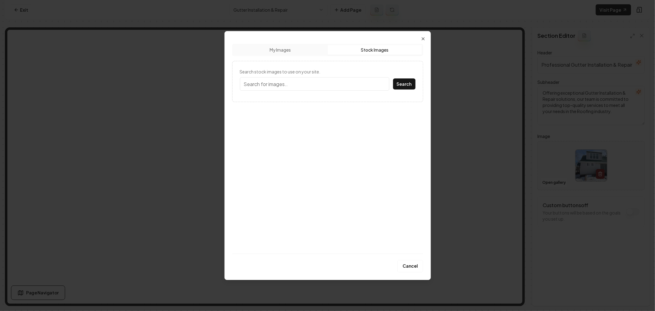
drag, startPoint x: 334, startPoint y: 90, endPoint x: 331, endPoint y: 86, distance: 4.6
click at [333, 89] on input "Search stock images to use on your site." at bounding box center [315, 84] width 150 height 14
type input "Gutter"
click at [393, 78] on button "Search" at bounding box center [404, 83] width 22 height 11
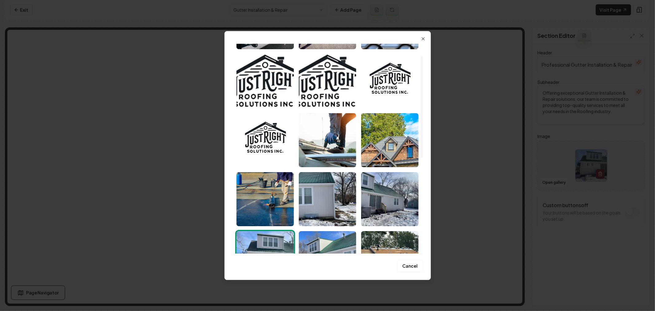
scroll to position [0, 0]
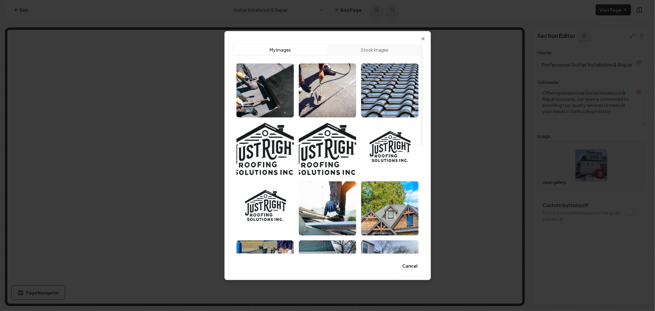
drag, startPoint x: 364, startPoint y: 49, endPoint x: 360, endPoint y: 53, distance: 6.3
click at [364, 49] on button "Stock Images" at bounding box center [375, 50] width 94 height 10
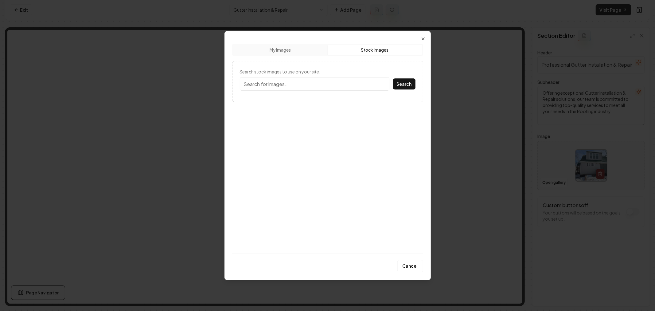
click at [325, 83] on input "Search stock images to use on your site." at bounding box center [315, 84] width 150 height 14
type input "Gutter"
click at [393, 78] on button "Search" at bounding box center [404, 83] width 22 height 11
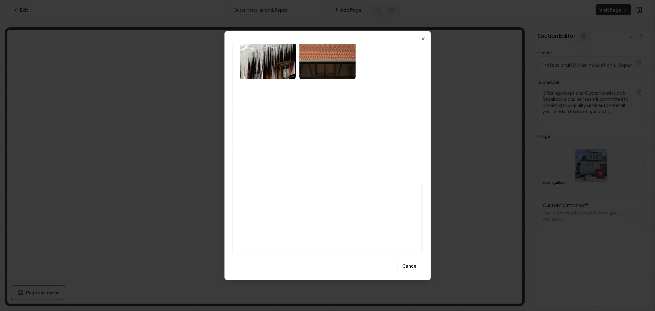
scroll to position [430, 0]
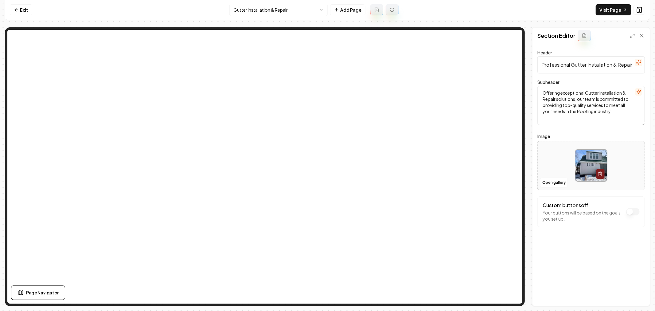
click at [584, 162] on img at bounding box center [592, 166] width 32 height 32
type input "**********"
click at [639, 297] on button "Save" at bounding box center [636, 295] width 18 height 11
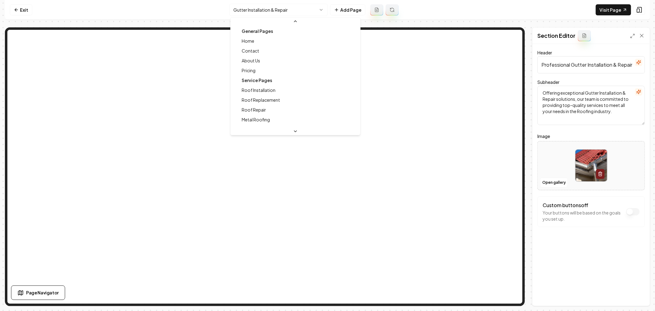
click at [275, 8] on html "Computer Required This feature is only available on a computer. Please switch t…" at bounding box center [327, 155] width 655 height 311
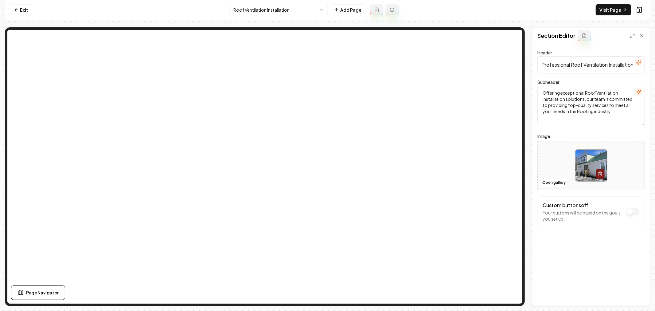
drag, startPoint x: 572, startPoint y: 66, endPoint x: 607, endPoint y: 67, distance: 35.0
click at [607, 67] on input "Professional Roof Ventilation Installation Services" at bounding box center [592, 64] width 108 height 17
click at [584, 160] on img at bounding box center [592, 166] width 32 height 32
type input "**********"
drag, startPoint x: 633, startPoint y: 293, endPoint x: 604, endPoint y: 254, distance: 49.0
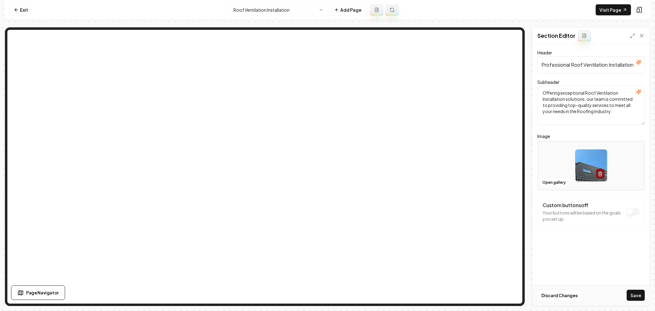
click at [632, 292] on button "Save" at bounding box center [636, 295] width 18 height 11
click at [268, 9] on html "Computer Required This feature is only available on a computer. Please switch t…" at bounding box center [327, 155] width 655 height 311
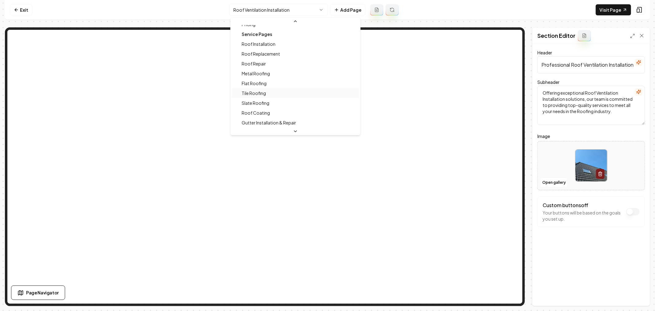
scroll to position [114, 0]
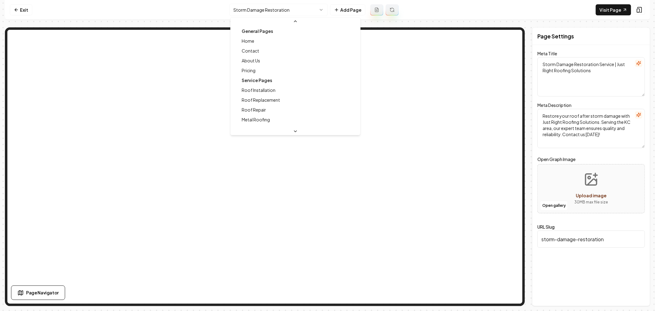
click at [281, 12] on html "Computer Required This feature is only available on a computer. Please switch t…" at bounding box center [327, 155] width 655 height 311
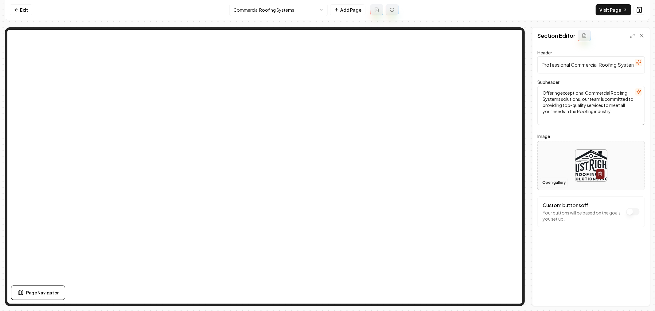
click at [551, 182] on button "Open gallery" at bounding box center [555, 183] width 28 height 10
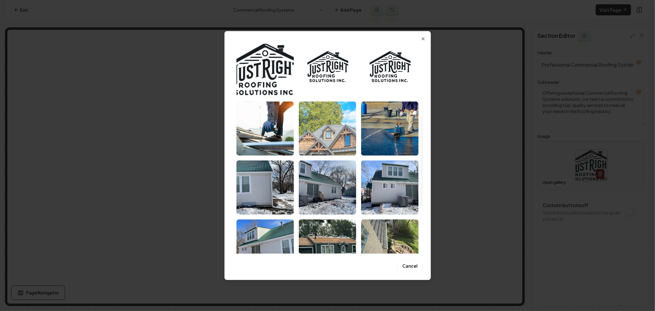
scroll to position [171, 0]
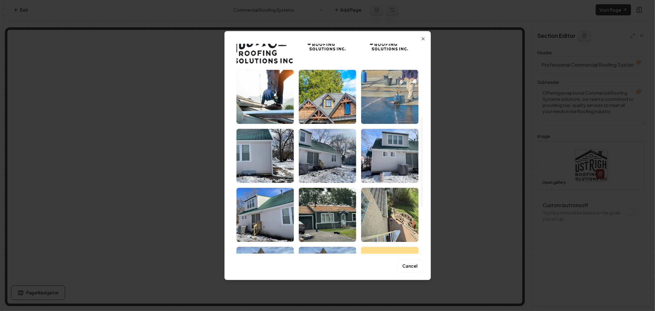
click at [381, 100] on img "Select image image_67f94201432c476416952480.jpeg" at bounding box center [389, 97] width 57 height 54
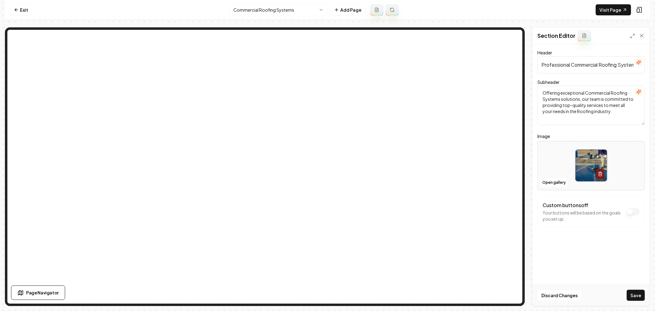
drag, startPoint x: 632, startPoint y: 294, endPoint x: 626, endPoint y: 286, distance: 9.6
click at [632, 294] on button "Save" at bounding box center [636, 295] width 18 height 11
click at [275, 10] on html "Computer Required This feature is only available on a computer. Please switch t…" at bounding box center [327, 155] width 655 height 311
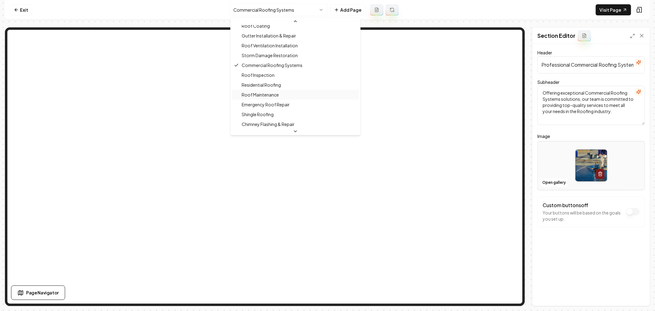
scroll to position [144, 0]
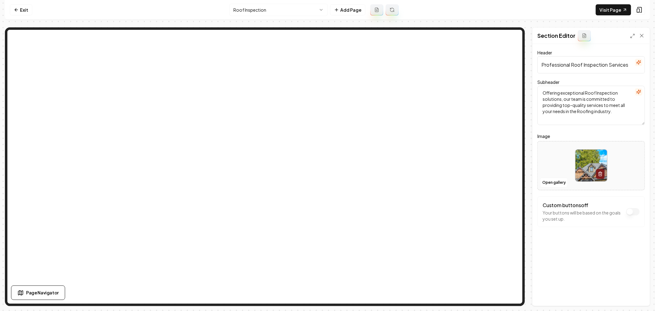
click at [294, 9] on html "Computer Required This feature is only available on a computer. Please switch t…" at bounding box center [327, 155] width 655 height 311
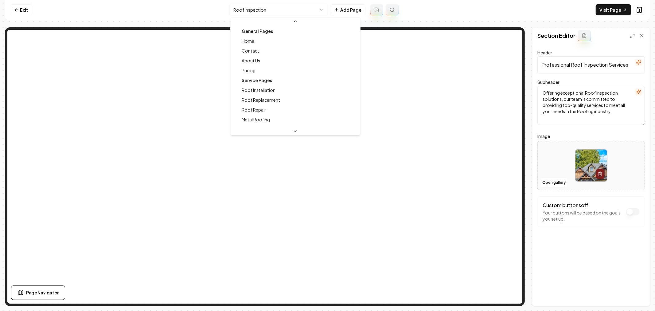
scroll to position [85, 0]
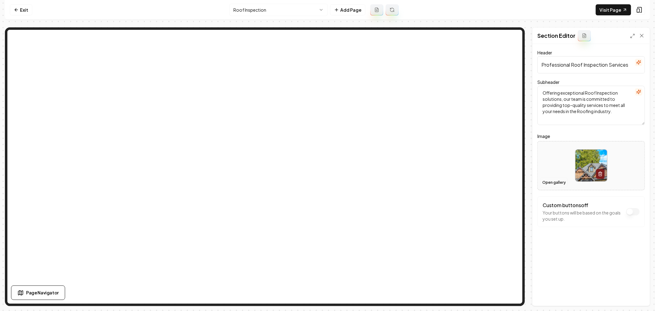
click at [546, 183] on button "Open gallery" at bounding box center [555, 183] width 28 height 10
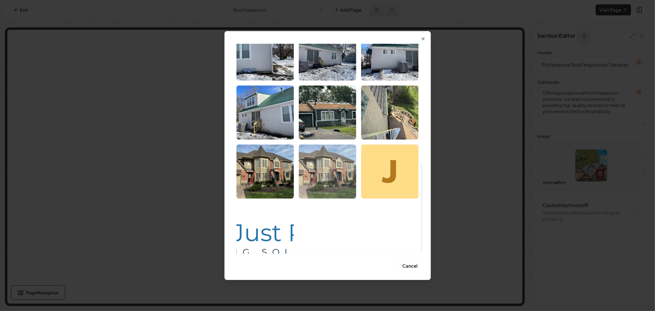
scroll to position [279, 0]
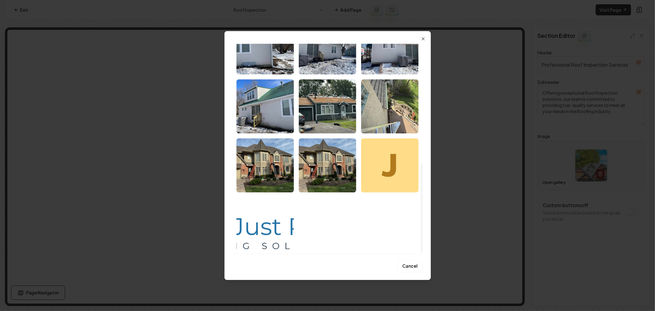
click at [281, 164] on img "Select image image_67f94150432c47641690bad6.webp" at bounding box center [265, 165] width 57 height 54
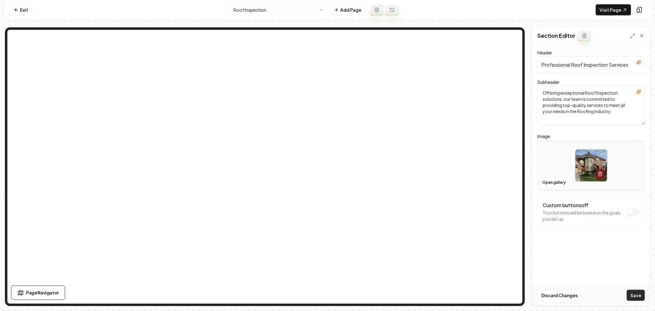
click at [633, 290] on button "Save" at bounding box center [636, 295] width 18 height 11
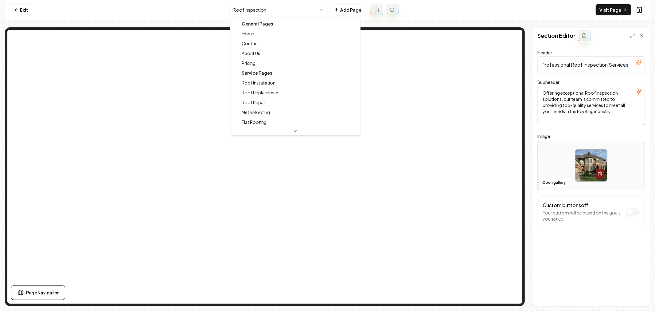
click at [284, 10] on html "Computer Required This feature is only available on a computer. Please switch t…" at bounding box center [327, 155] width 655 height 311
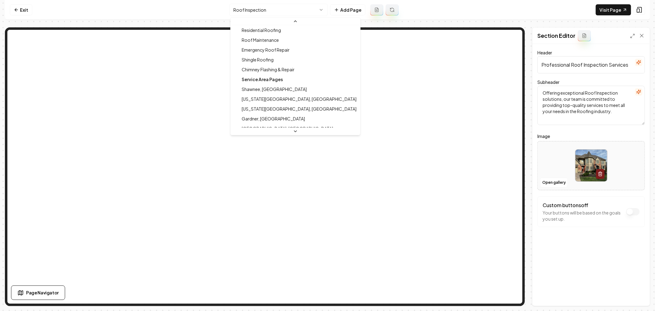
scroll to position [154, 0]
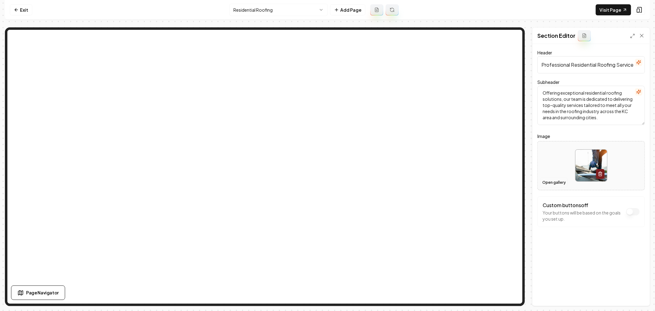
click at [550, 182] on button "Open gallery" at bounding box center [555, 183] width 28 height 10
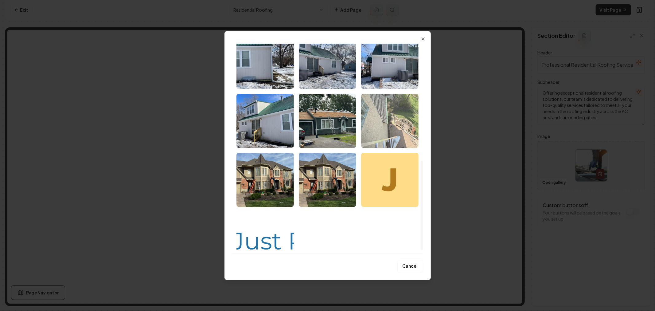
scroll to position [273, 0]
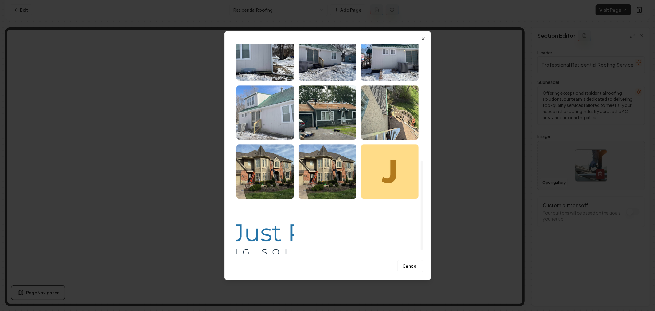
click at [270, 124] on img "Select image image_67f94150432c47641690b985.webp" at bounding box center [265, 112] width 57 height 54
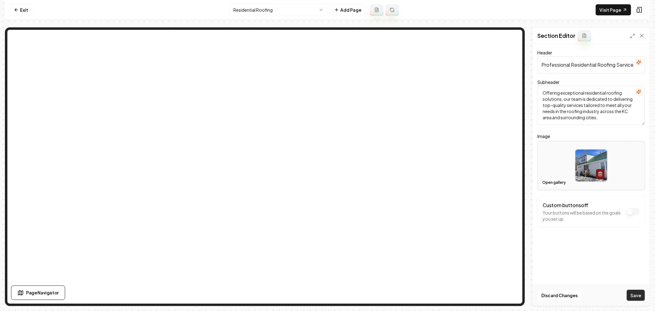
click at [634, 295] on button "Save" at bounding box center [636, 295] width 18 height 11
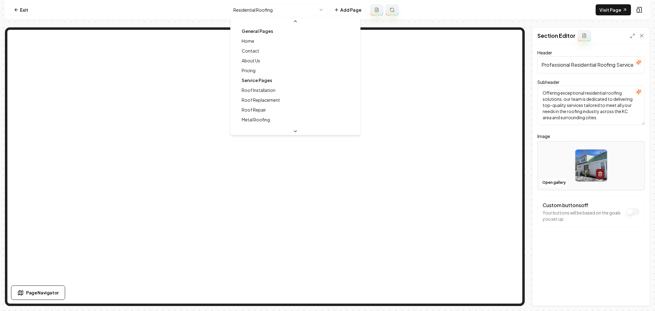
click at [297, 12] on html "Computer Required This feature is only available on a computer. Please switch t…" at bounding box center [327, 155] width 655 height 311
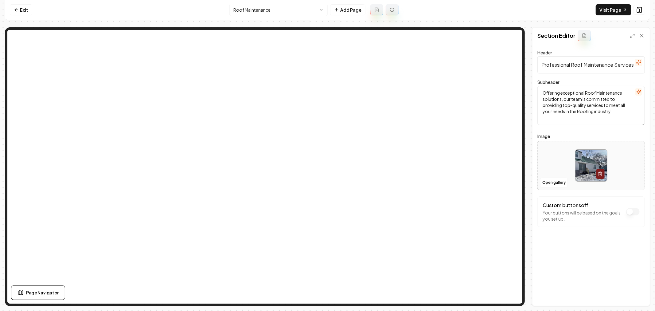
click at [584, 164] on img at bounding box center [592, 166] width 32 height 32
type input "**********"
click at [636, 296] on button "Save" at bounding box center [636, 295] width 18 height 11
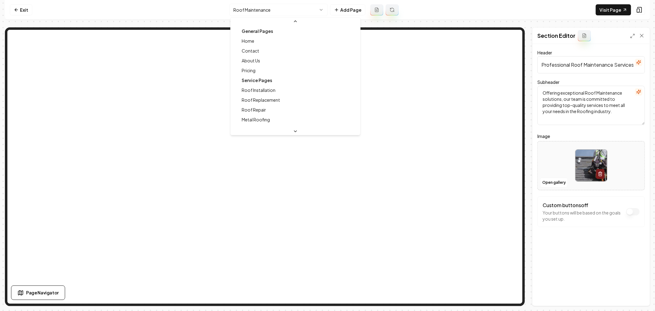
click at [280, 9] on html "Computer Required This feature is only available on a computer. Please switch t…" at bounding box center [327, 155] width 655 height 311
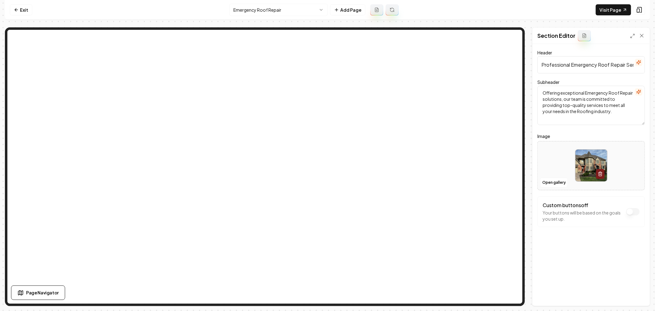
click at [586, 168] on img at bounding box center [592, 166] width 32 height 32
type input "**********"
click at [641, 297] on button "Save" at bounding box center [636, 295] width 18 height 11
click at [251, 13] on html "Computer Required This feature is only available on a computer. Please switch t…" at bounding box center [327, 155] width 655 height 311
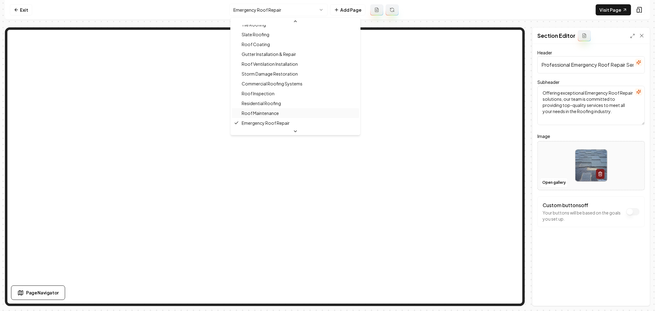
scroll to position [183, 0]
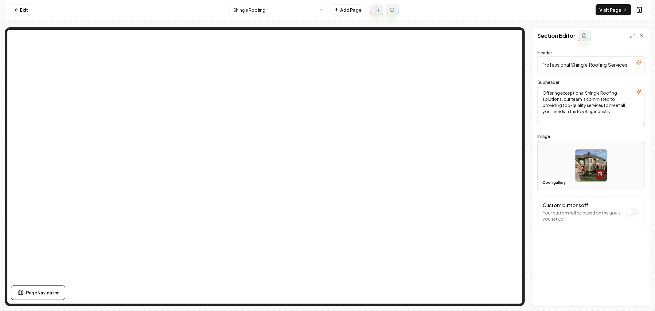
click at [586, 159] on img at bounding box center [592, 166] width 32 height 32
type input "**********"
click at [640, 297] on button "Save" at bounding box center [636, 295] width 18 height 11
click at [248, 13] on html "Computer Required This feature is only available on a computer. Please switch t…" at bounding box center [327, 155] width 655 height 311
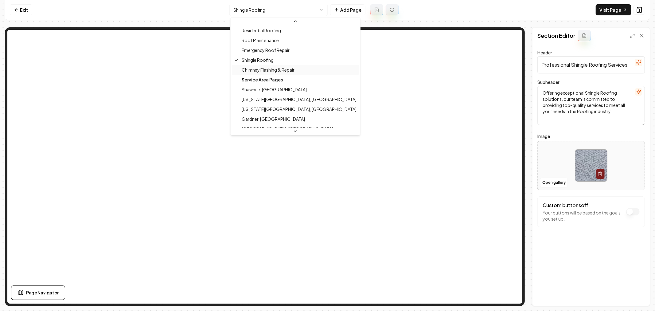
scroll to position [193, 0]
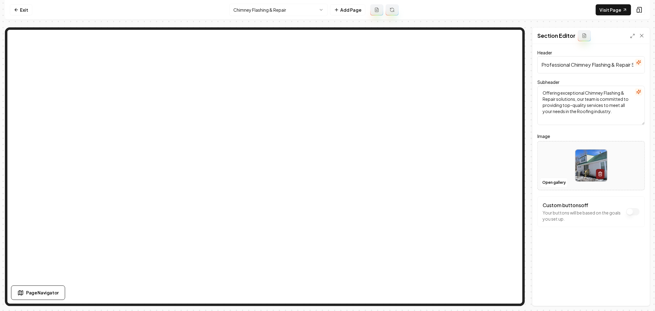
drag, startPoint x: 572, startPoint y: 64, endPoint x: 612, endPoint y: 66, distance: 40.3
click at [612, 66] on input "Professional Chimney Flashing & Repair Services" at bounding box center [592, 64] width 108 height 17
click at [585, 162] on img at bounding box center [592, 166] width 32 height 32
type input "**********"
drag, startPoint x: 635, startPoint y: 291, endPoint x: 629, endPoint y: 278, distance: 14.4
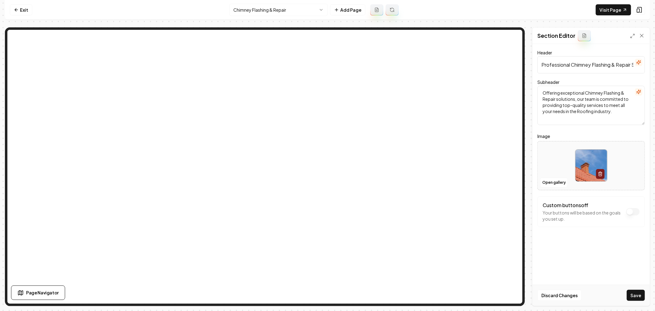
click at [634, 290] on button "Save" at bounding box center [636, 295] width 18 height 11
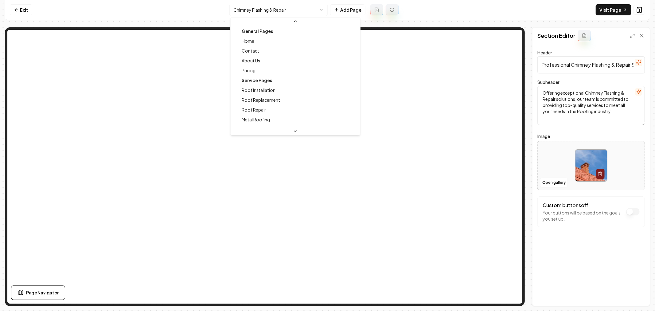
click at [265, 7] on html "Computer Required This feature is only available on a computer. Please switch t…" at bounding box center [327, 155] width 655 height 311
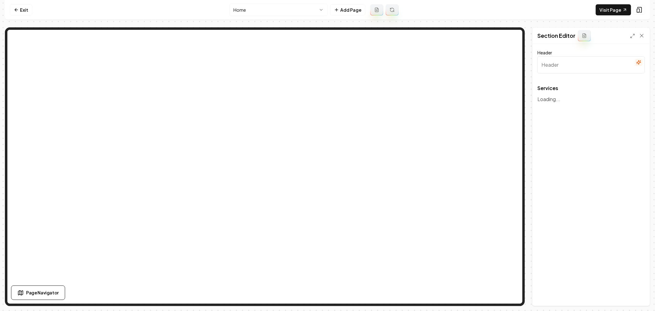
type input "Our Premium Roofing Services"
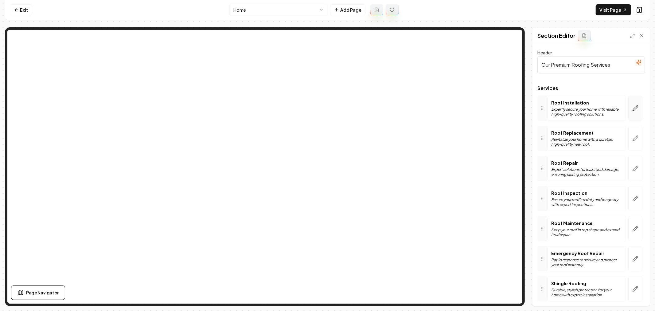
click at [633, 106] on icon "button" at bounding box center [636, 108] width 6 height 6
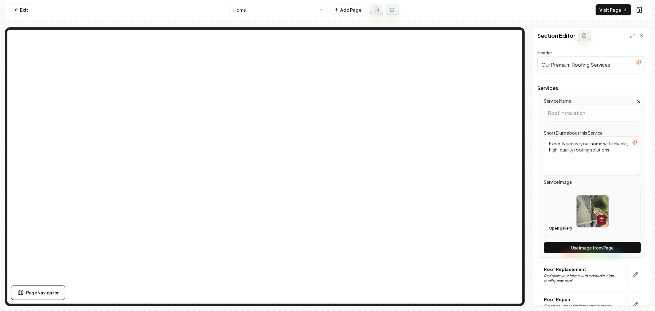
click at [593, 245] on button "Use Image from Page" at bounding box center [592, 247] width 97 height 11
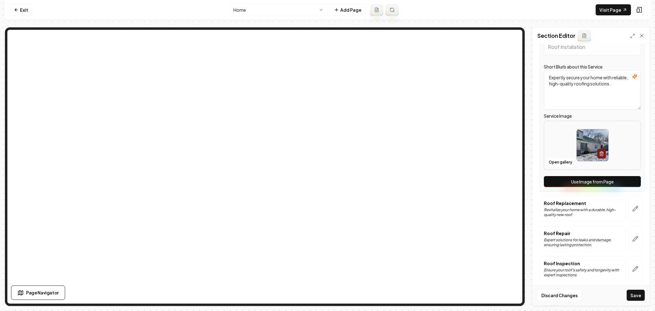
scroll to position [68, 0]
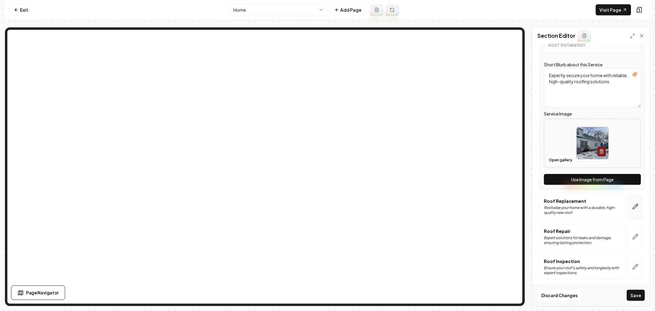
click at [634, 205] on button "button" at bounding box center [636, 206] width 14 height 25
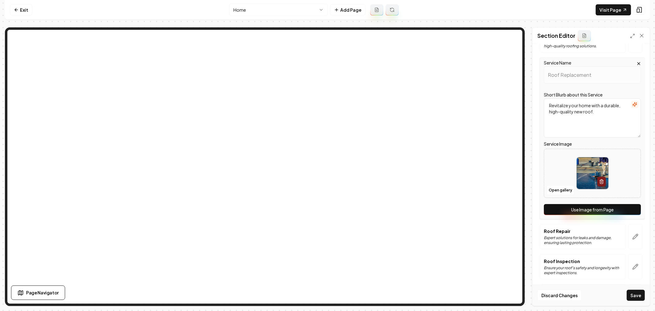
click at [585, 209] on button "Use Image from Page" at bounding box center [592, 209] width 97 height 11
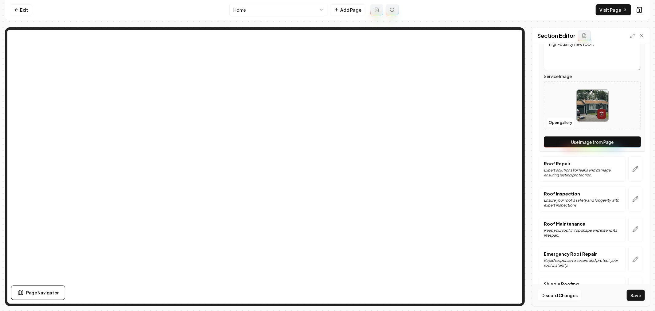
scroll to position [136, 0]
click at [633, 170] on icon "button" at bounding box center [636, 168] width 6 height 6
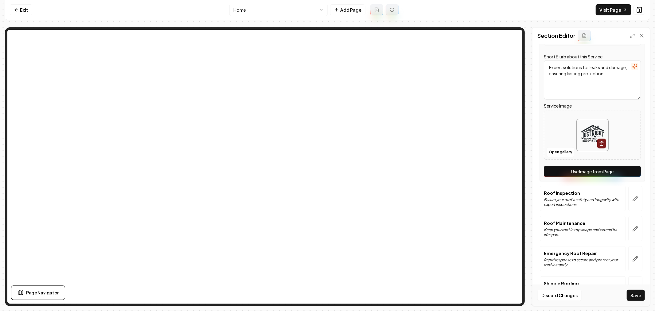
click at [594, 171] on button "Use Image from Page" at bounding box center [592, 171] width 97 height 11
click at [633, 196] on icon "button" at bounding box center [635, 198] width 5 height 5
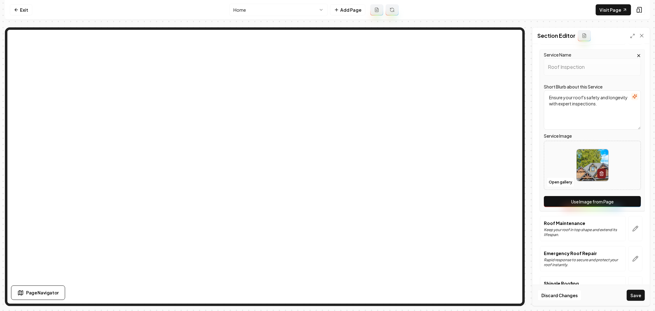
click at [597, 202] on button "Use Image from Page" at bounding box center [592, 201] width 97 height 11
click at [632, 225] on button "button" at bounding box center [636, 228] width 14 height 25
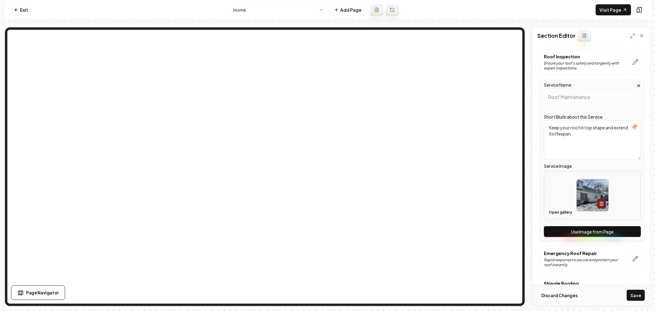
click at [599, 232] on button "Use Image from Page" at bounding box center [592, 231] width 97 height 11
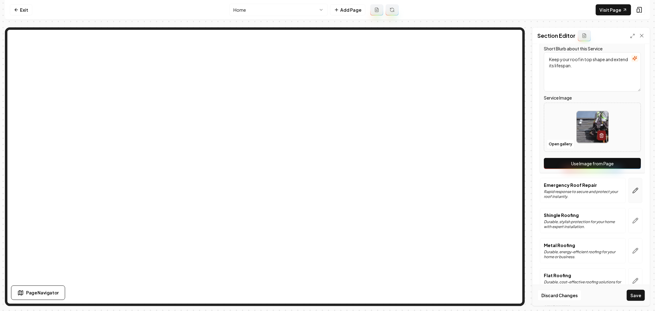
click at [632, 187] on button "button" at bounding box center [636, 190] width 14 height 25
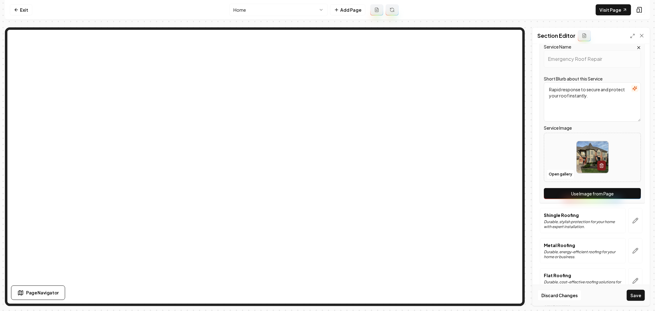
click at [602, 194] on button "Use Image from Page" at bounding box center [592, 193] width 97 height 11
click at [633, 221] on icon "button" at bounding box center [635, 220] width 5 height 5
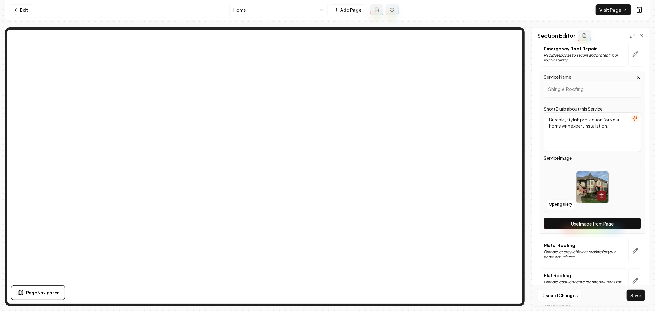
click at [600, 222] on button "Use Image from Page" at bounding box center [592, 223] width 97 height 11
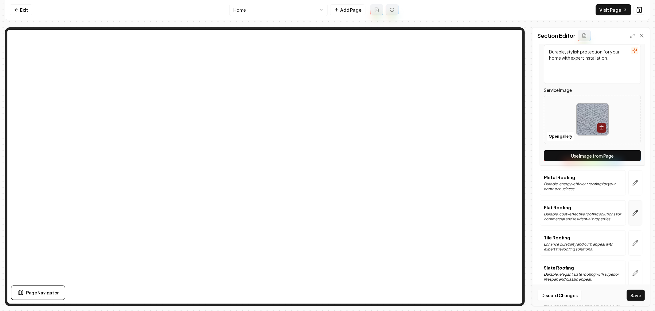
scroll to position [273, 0]
click at [633, 182] on icon "button" at bounding box center [636, 182] width 6 height 6
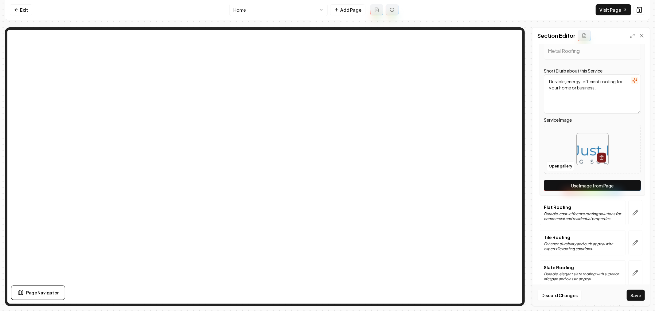
click at [598, 187] on button "Use Image from Page" at bounding box center [592, 185] width 97 height 11
click at [635, 212] on button "button" at bounding box center [636, 212] width 14 height 25
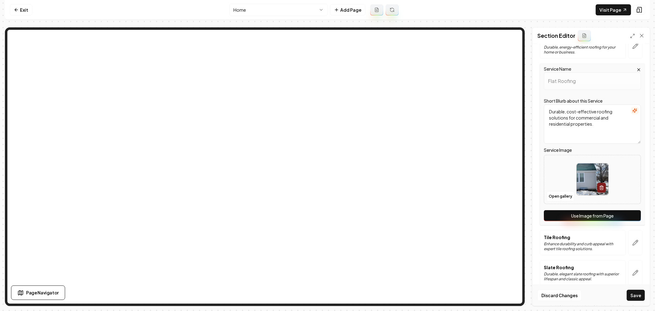
click at [601, 216] on button "Use Image from Page" at bounding box center [592, 215] width 97 height 11
click at [632, 238] on button "button" at bounding box center [636, 242] width 14 height 25
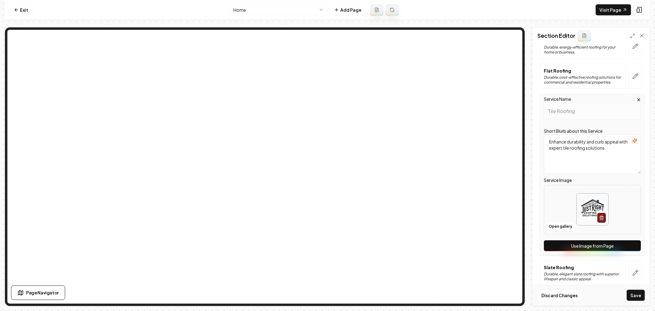
click at [604, 246] on button "Use Image from Page" at bounding box center [592, 245] width 97 height 11
click at [633, 271] on icon "button" at bounding box center [635, 272] width 5 height 5
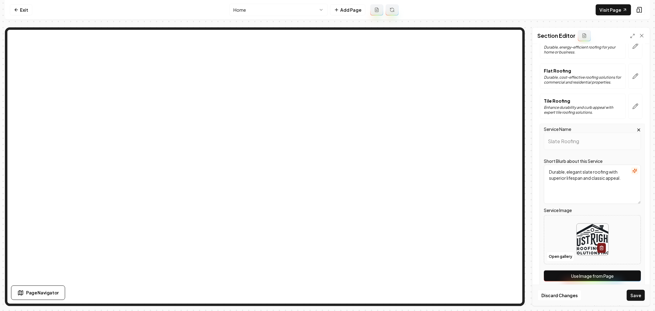
drag, startPoint x: 596, startPoint y: 273, endPoint x: 601, endPoint y: 259, distance: 15.4
click at [596, 273] on button "Use Image from Page" at bounding box center [592, 275] width 97 height 11
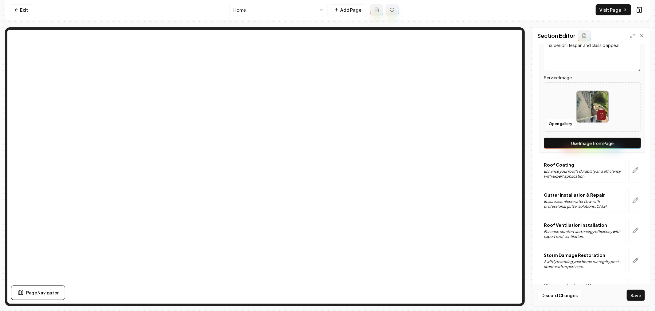
scroll to position [410, 0]
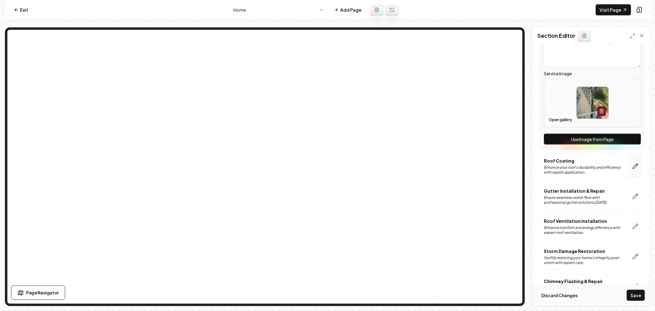
click at [633, 167] on icon "button" at bounding box center [636, 166] width 6 height 6
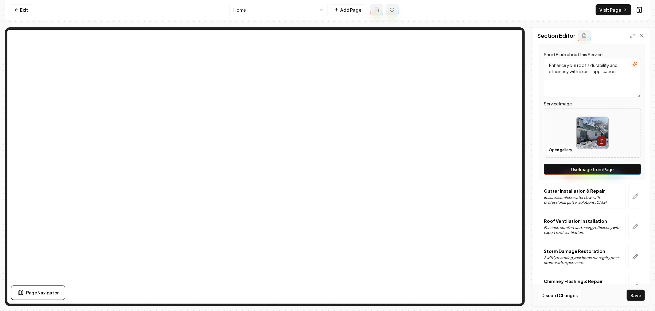
click at [594, 167] on button "Use Image from Page" at bounding box center [592, 169] width 97 height 11
click at [633, 195] on icon "button" at bounding box center [636, 196] width 6 height 6
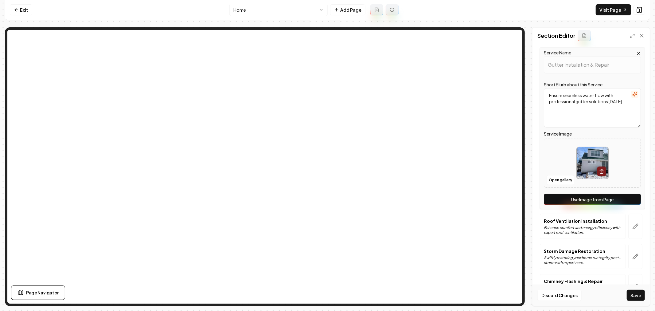
click at [593, 202] on button "Use Image from Page" at bounding box center [592, 199] width 97 height 11
click at [634, 226] on icon "button" at bounding box center [636, 226] width 6 height 6
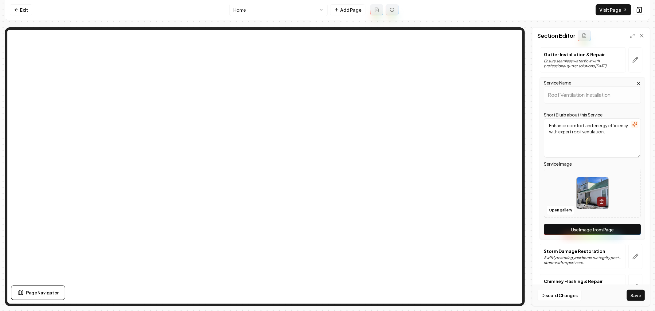
click at [599, 231] on button "Use Image from Page" at bounding box center [592, 229] width 97 height 11
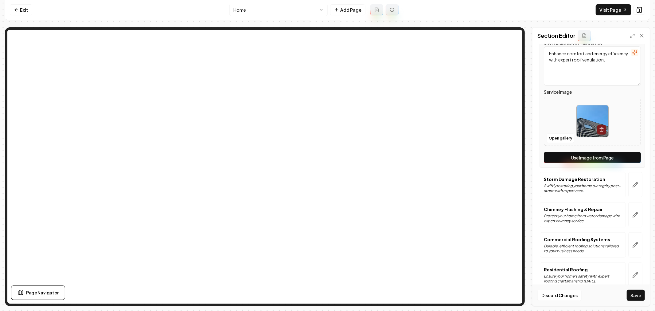
scroll to position [493, 0]
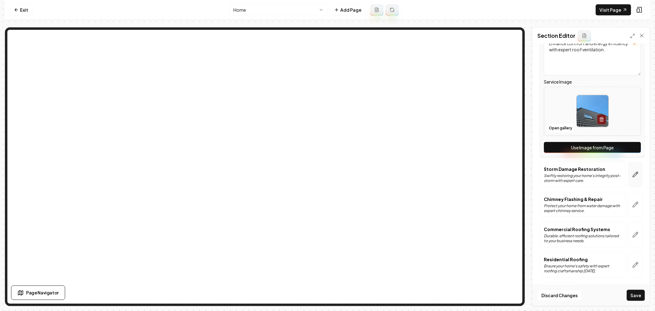
click at [633, 179] on button "button" at bounding box center [636, 174] width 14 height 25
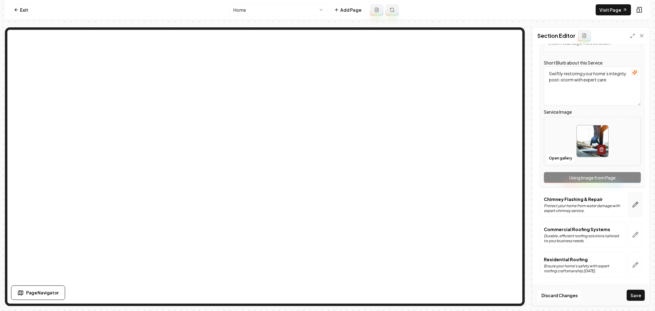
click at [633, 202] on icon "button" at bounding box center [636, 205] width 6 height 6
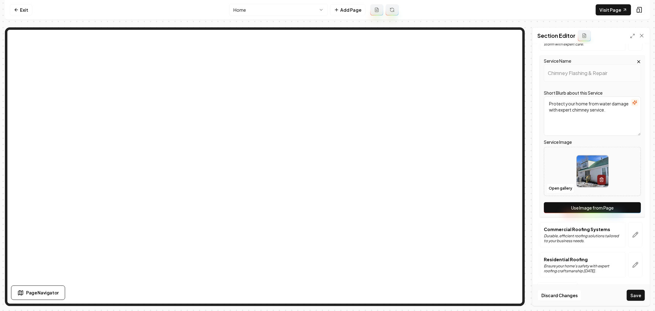
drag, startPoint x: 600, startPoint y: 204, endPoint x: 604, endPoint y: 208, distance: 5.0
click at [600, 204] on button "Use Image from Page" at bounding box center [592, 207] width 97 height 11
click at [632, 231] on button "button" at bounding box center [636, 234] width 14 height 25
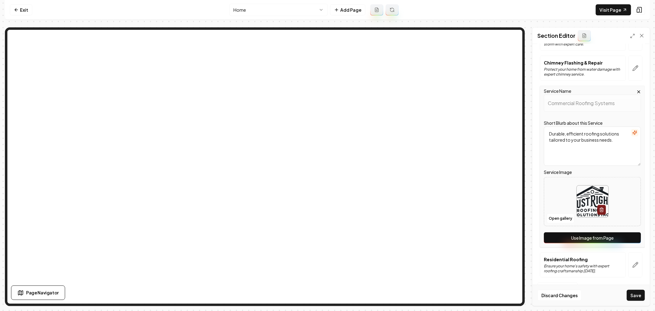
click at [591, 234] on button "Use Image from Page" at bounding box center [592, 237] width 97 height 11
click at [633, 262] on icon "button" at bounding box center [636, 265] width 6 height 6
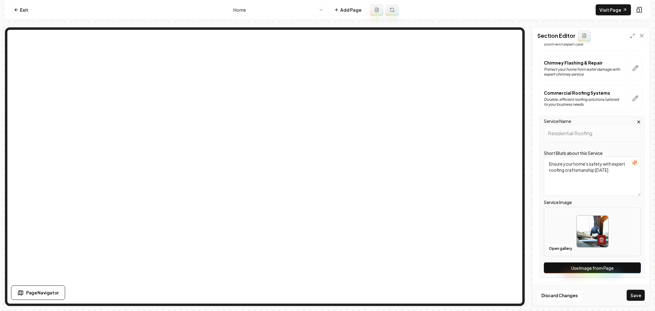
click at [589, 263] on button "Use Image from Page" at bounding box center [592, 267] width 97 height 11
click at [638, 297] on button "Save" at bounding box center [636, 295] width 18 height 11
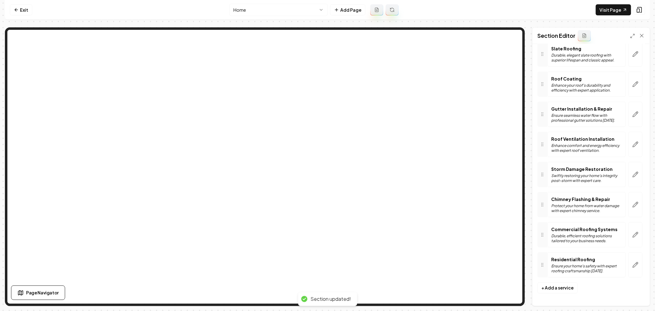
scroll to position [356, 0]
click at [291, 10] on html "Computer Required This feature is only available on a computer. Please switch t…" at bounding box center [327, 155] width 655 height 311
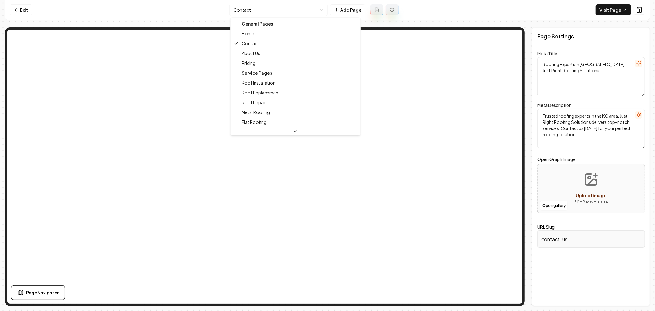
click at [309, 14] on html "Computer Required This feature is only available on a computer. Please switch t…" at bounding box center [327, 155] width 655 height 311
click at [288, 7] on html "Computer Required This feature is only available on a computer. Please switch t…" at bounding box center [327, 155] width 655 height 311
click at [299, 11] on html "Computer Required This feature is only available on a computer. Please switch t…" at bounding box center [327, 155] width 655 height 311
type textarea "Top Roofing Contractor in KC | Just Right Roofing Solutions"
type textarea "Certified Johnson County roofing experts offering premium solutions for KC and …"
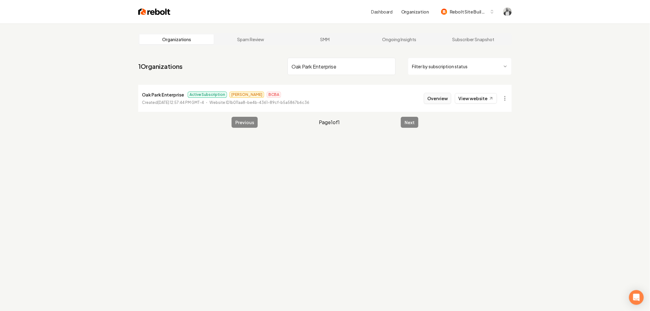
type input "Oak Park Enterprise"
click at [434, 97] on button "Overview" at bounding box center [437, 98] width 27 height 11
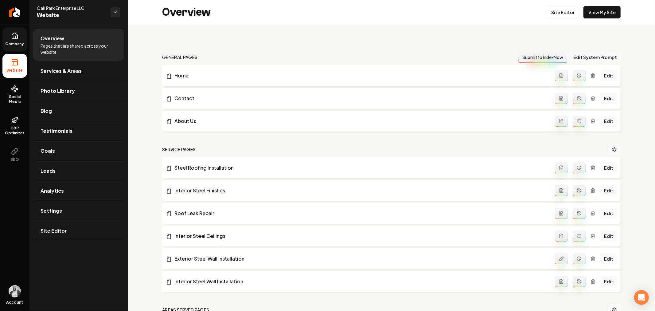
click at [17, 45] on span "Company" at bounding box center [15, 43] width 24 height 5
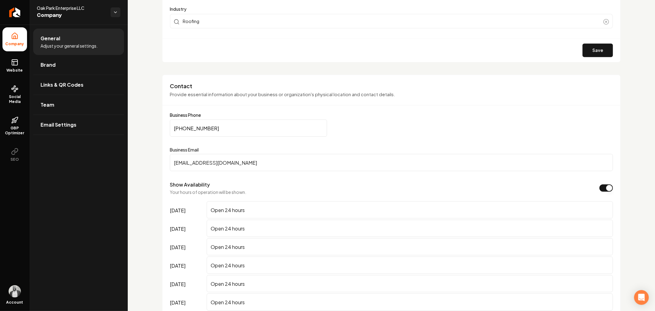
scroll to position [239, 0]
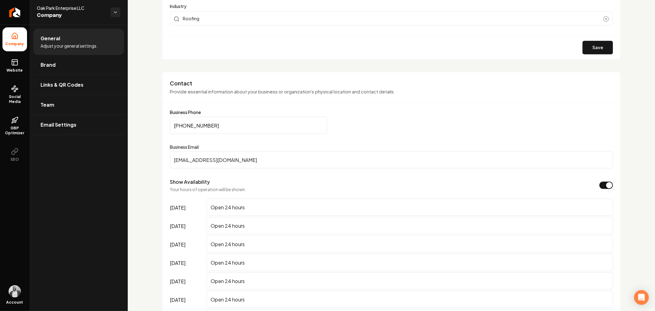
click at [241, 159] on input "oakparkernterprise2@outlook.com" at bounding box center [391, 159] width 443 height 17
click at [11, 13] on icon "Return to dashboard" at bounding box center [15, 12] width 10 height 10
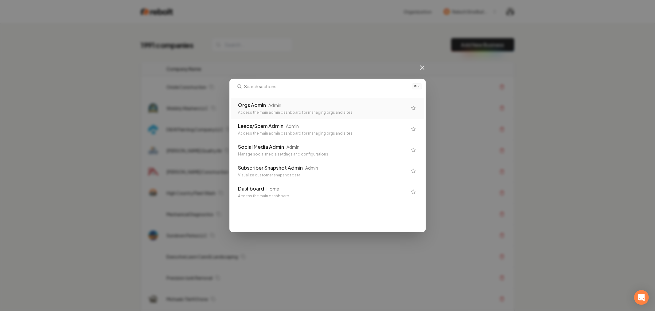
click at [274, 108] on div "Orgs Admin Admin" at bounding box center [322, 104] width 169 height 7
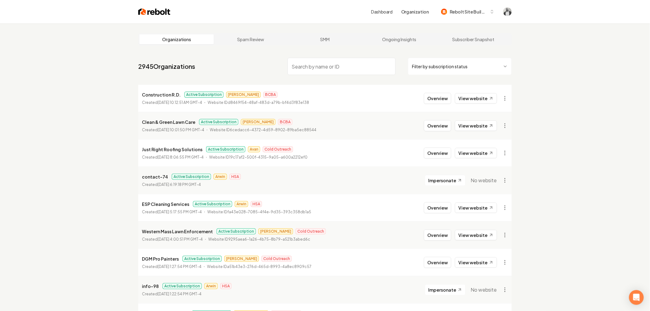
click at [333, 69] on input "search" at bounding box center [342, 66] width 108 height 17
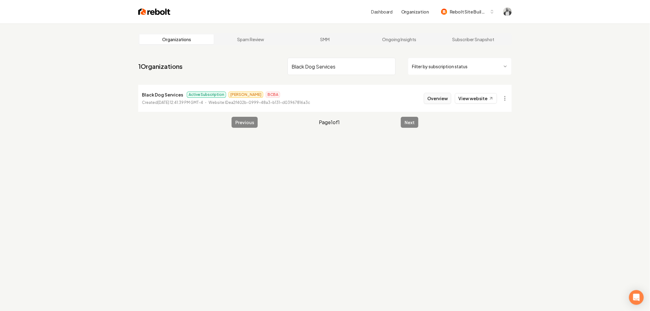
type input "Black Dog Services"
click at [434, 101] on button "Overview" at bounding box center [437, 98] width 27 height 11
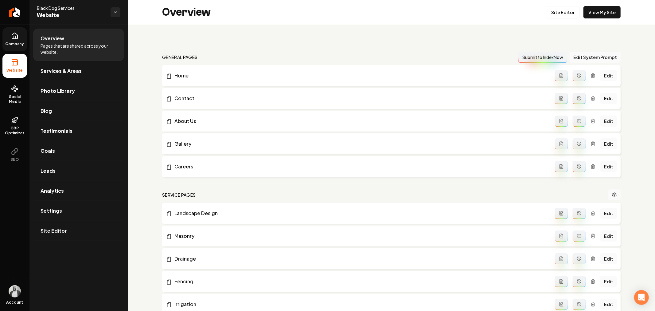
click at [13, 42] on span "Company" at bounding box center [15, 43] width 24 height 5
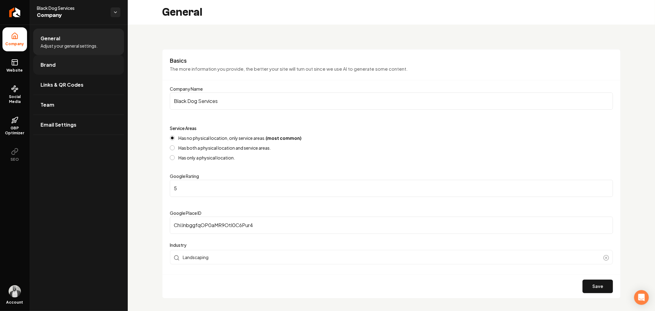
click at [53, 72] on link "Brand" at bounding box center [78, 65] width 91 height 20
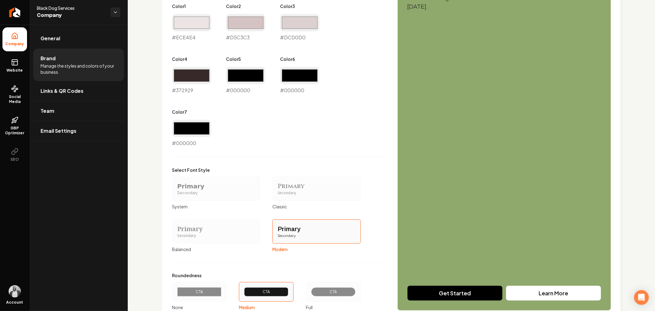
scroll to position [399, 0]
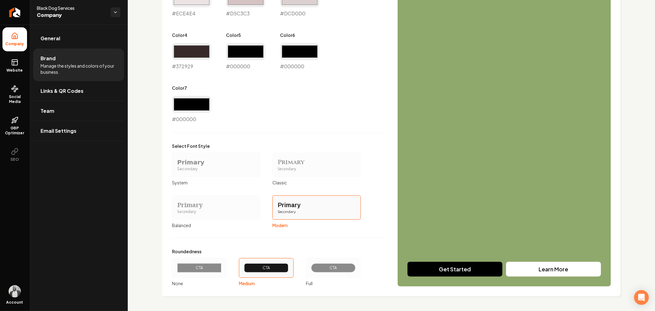
click at [330, 261] on div "CTA" at bounding box center [333, 268] width 55 height 20
click at [311, 266] on button "CTA Full" at bounding box center [308, 268] width 5 height 5
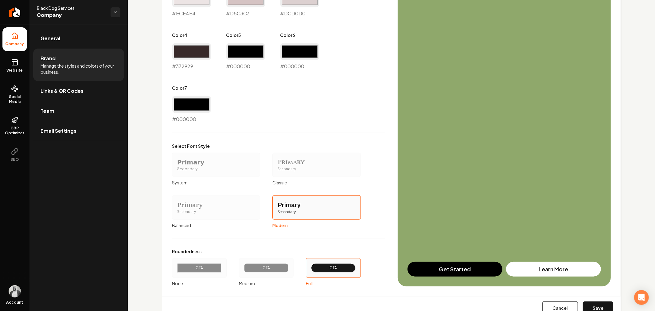
click at [592, 306] on button "Save" at bounding box center [598, 308] width 30 height 14
type input "#ece4e4"
type input "#d5c3c3"
type input "#dcd0d0"
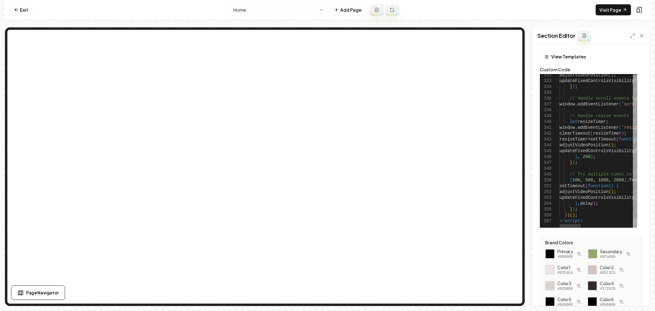
click at [633, 226] on div at bounding box center [635, 222] width 4 height 11
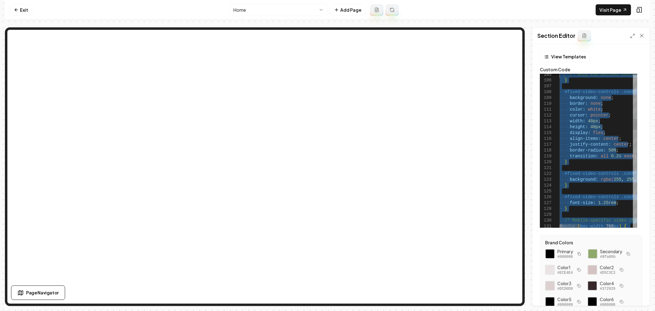
type textarea "**********"
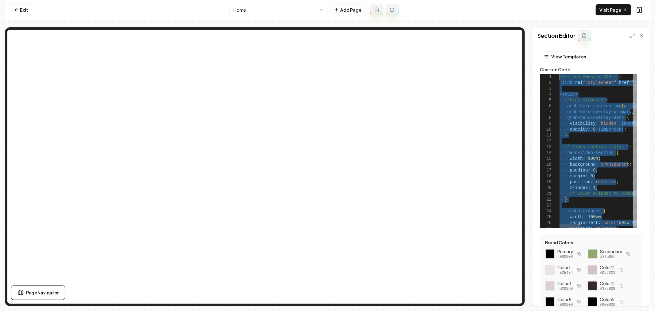
drag, startPoint x: 592, startPoint y: 220, endPoint x: 508, endPoint y: 18, distance: 219.1
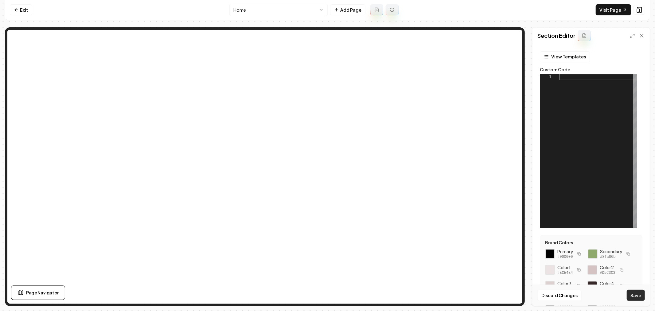
click at [635, 295] on button "Save" at bounding box center [636, 295] width 18 height 11
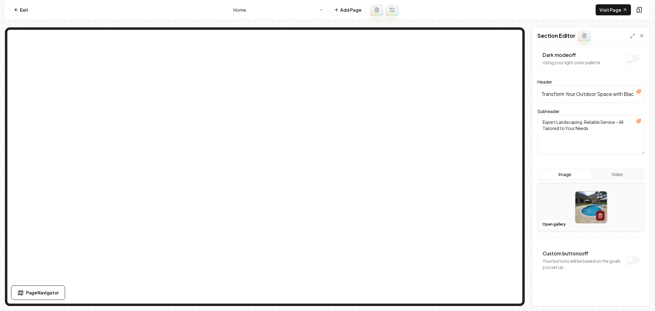
scroll to position [7, 0]
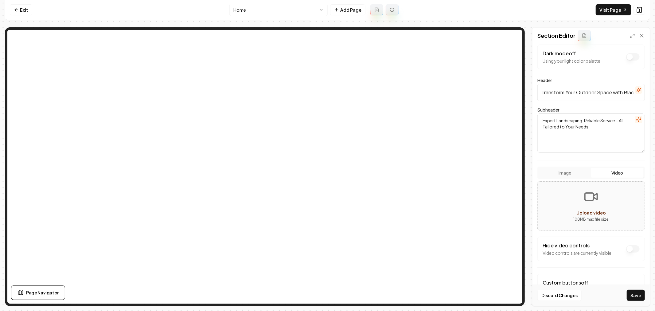
click at [601, 171] on button "Video" at bounding box center [618, 173] width 53 height 10
click at [586, 203] on icon "Upload video" at bounding box center [591, 196] width 15 height 15
type input "**********"
click at [628, 246] on button "Dark mode off" at bounding box center [634, 248] width 14 height 7
click at [632, 294] on button "Save" at bounding box center [636, 295] width 18 height 11
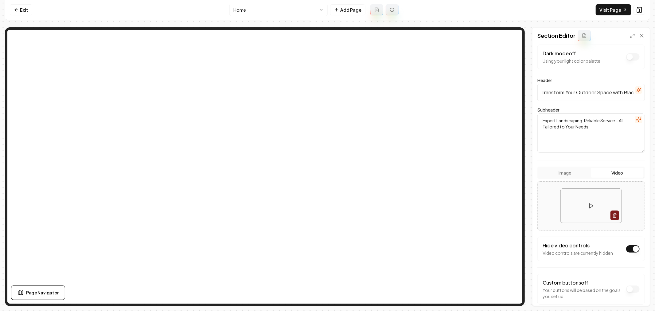
click at [302, 12] on html "Computer Required This feature is only available on a computer. Please switch t…" at bounding box center [327, 155] width 655 height 311
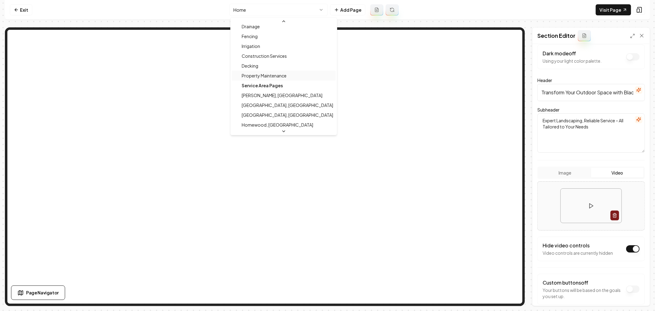
scroll to position [102, 0]
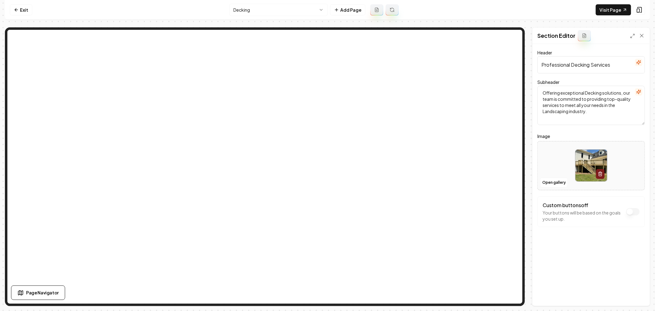
click at [578, 158] on img at bounding box center [592, 166] width 32 height 32
type input "**********"
click at [638, 297] on button "Save" at bounding box center [636, 295] width 18 height 11
click at [271, 14] on html "Computer Required This feature is only available on a computer. Please switch t…" at bounding box center [327, 155] width 655 height 311
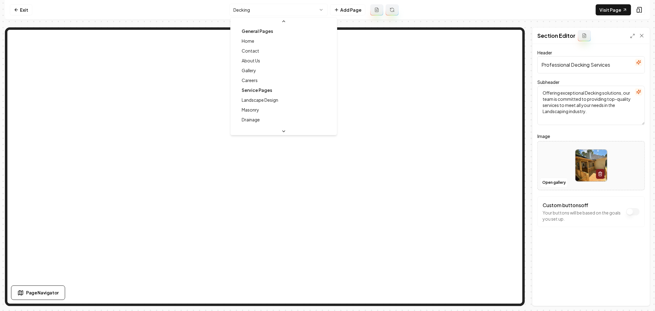
scroll to position [36, 0]
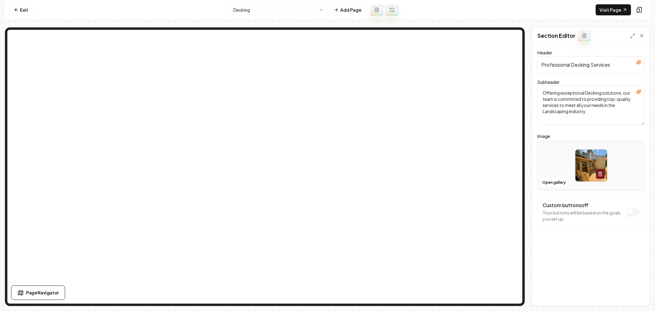
click at [288, 11] on html "Computer Required This feature is only available on a computer. Please switch t…" at bounding box center [327, 155] width 655 height 311
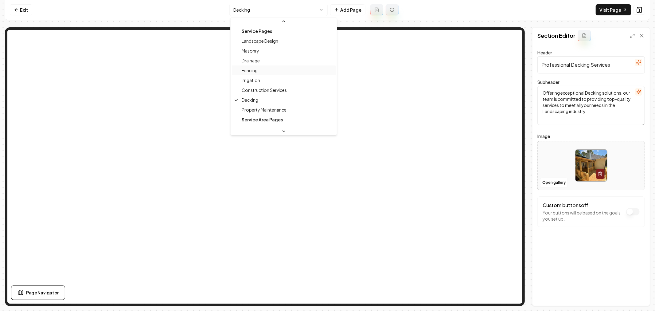
scroll to position [70, 0]
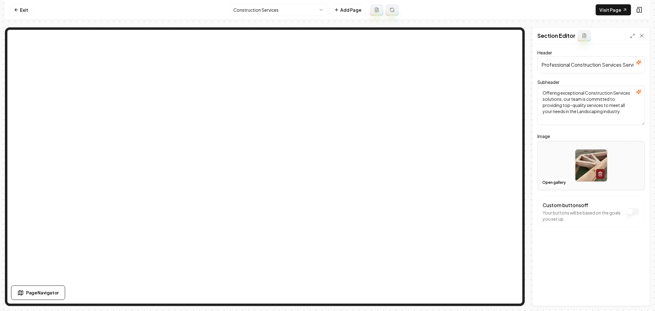
click at [588, 167] on img at bounding box center [592, 166] width 32 height 32
type input "**********"
click at [635, 293] on button "Save" at bounding box center [636, 295] width 18 height 11
click at [290, 13] on html "Computer Required This feature is only available on a computer. Please switch t…" at bounding box center [327, 155] width 655 height 311
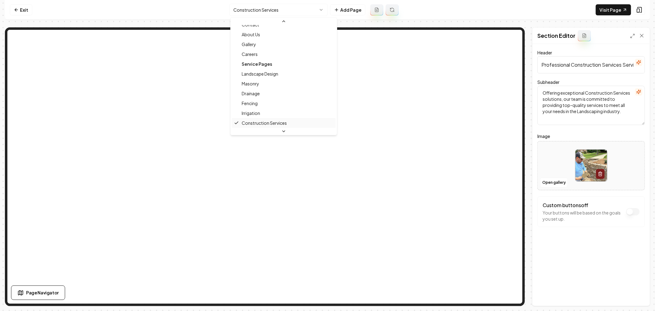
scroll to position [94, 0]
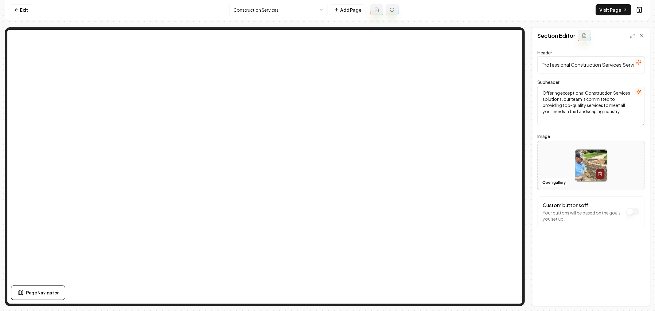
click at [292, 8] on html "Computer Required This feature is only available on a computer. Please switch t…" at bounding box center [327, 155] width 655 height 311
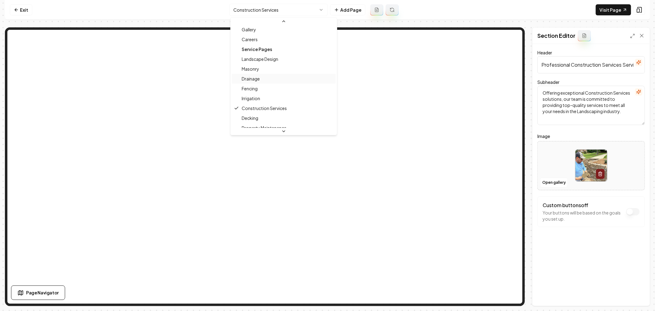
scroll to position [50, 0]
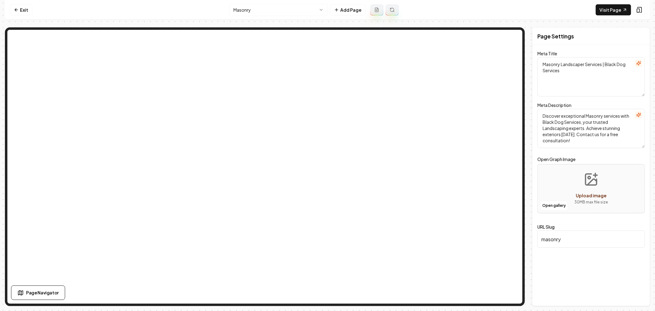
click at [272, 10] on html "Computer Required This feature is only available on a computer. Please switch t…" at bounding box center [327, 155] width 655 height 311
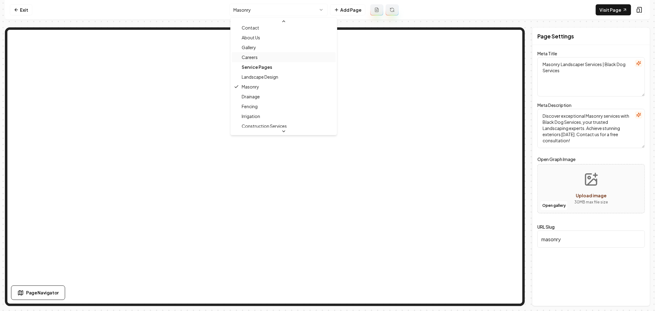
scroll to position [34, 0]
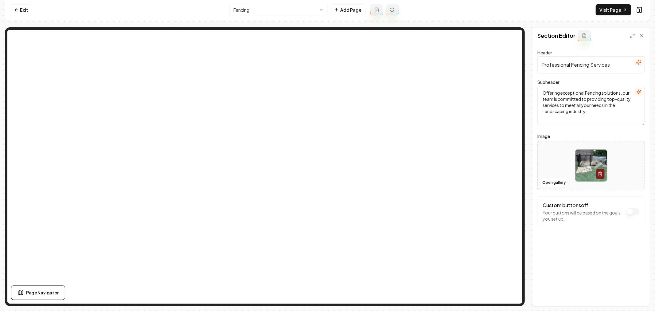
click at [586, 163] on img at bounding box center [592, 166] width 32 height 32
type input "**********"
click at [636, 292] on button "Save" at bounding box center [636, 295] width 18 height 11
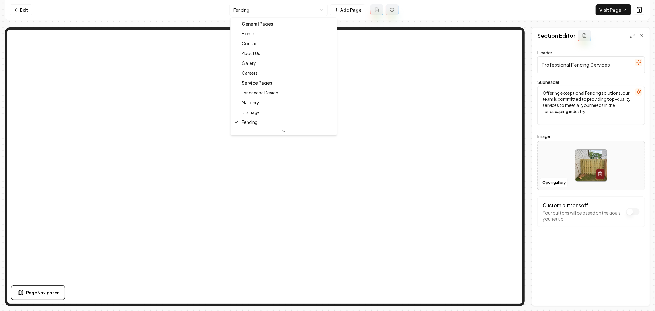
click at [277, 13] on html "Computer Required This feature is only available on a computer. Please switch t…" at bounding box center [327, 155] width 655 height 311
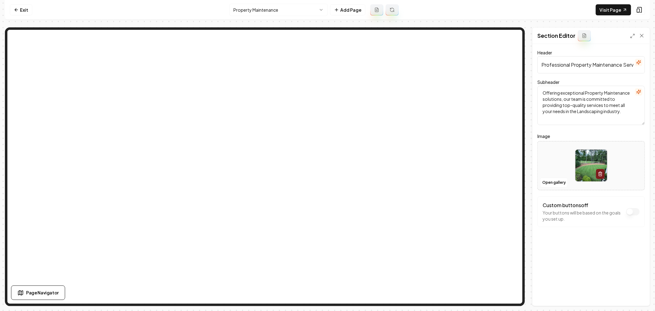
click at [596, 156] on img at bounding box center [592, 166] width 32 height 32
type input "**********"
click at [635, 295] on button "Save" at bounding box center [636, 295] width 18 height 11
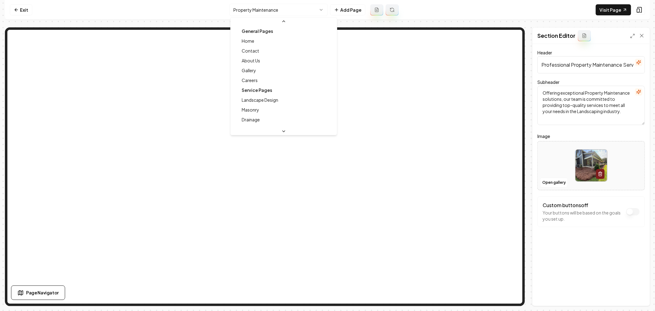
click at [271, 11] on html "Computer Required This feature is only available on a computer. Please switch t…" at bounding box center [327, 155] width 655 height 311
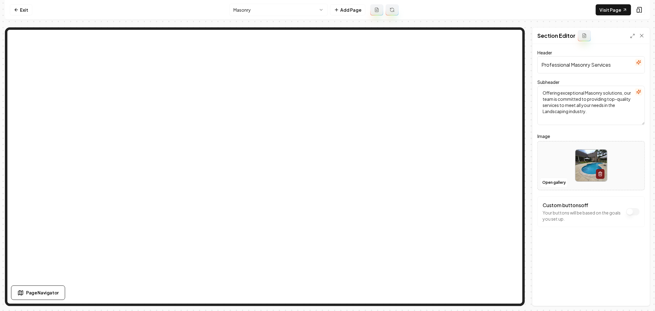
click at [585, 166] on img at bounding box center [592, 166] width 32 height 32
type input "**********"
click at [632, 294] on button "Save" at bounding box center [636, 295] width 18 height 11
click at [273, 12] on html "Computer Required This feature is only available on a computer. Please switch t…" at bounding box center [327, 155] width 655 height 311
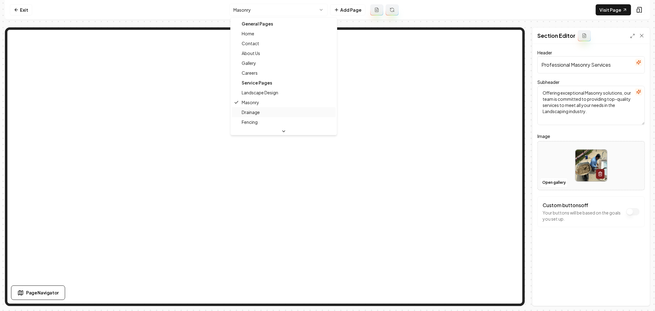
scroll to position [68, 0]
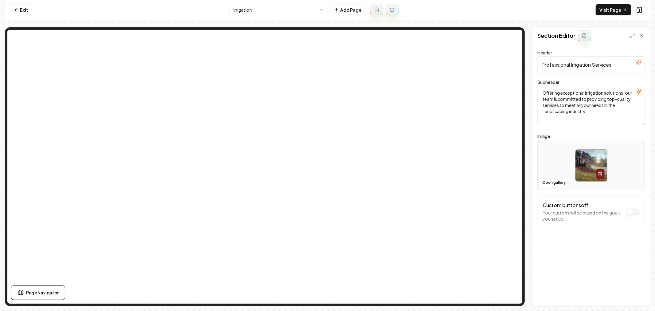
click at [580, 163] on img at bounding box center [592, 166] width 32 height 32
type input "**********"
click at [637, 295] on button "Save" at bounding box center [636, 295] width 18 height 11
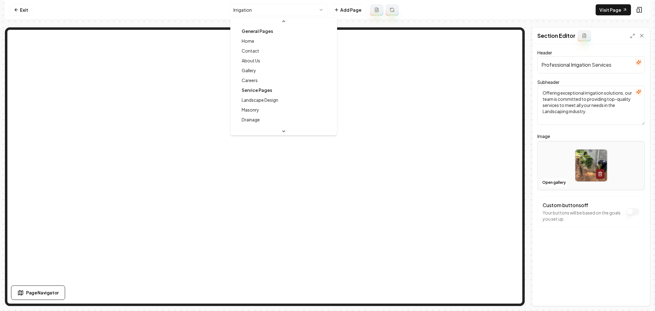
click at [280, 13] on html "Computer Required This feature is only available on a computer. Please switch t…" at bounding box center [327, 155] width 655 height 311
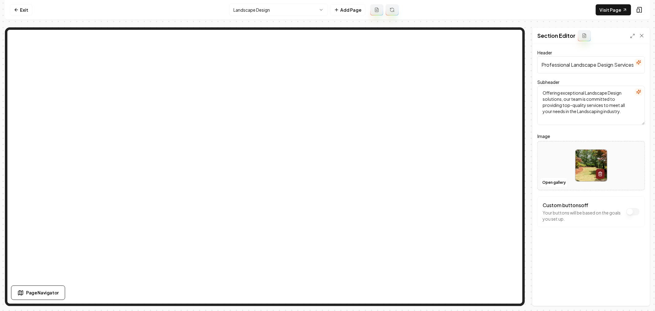
click at [293, 8] on html "Computer Required This feature is only available on a computer. Please switch t…" at bounding box center [327, 155] width 655 height 311
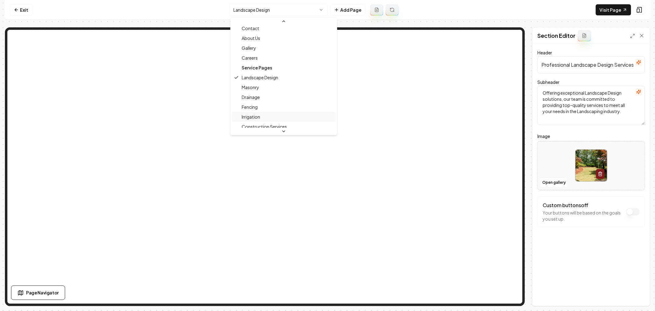
scroll to position [34, 0]
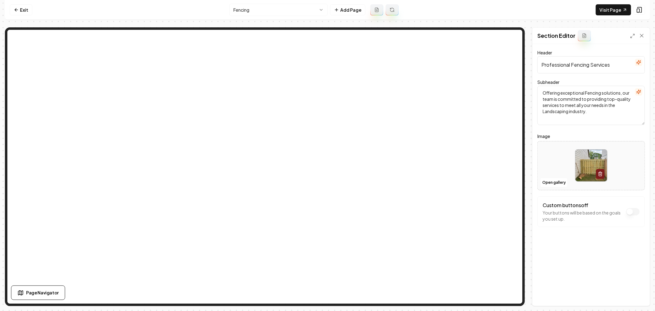
click at [583, 166] on img at bounding box center [592, 166] width 32 height 32
type input "**********"
click at [641, 293] on button "Save" at bounding box center [636, 295] width 18 height 11
click at [297, 14] on html "Computer Required This feature is only available on a computer. Please switch t…" at bounding box center [327, 155] width 655 height 311
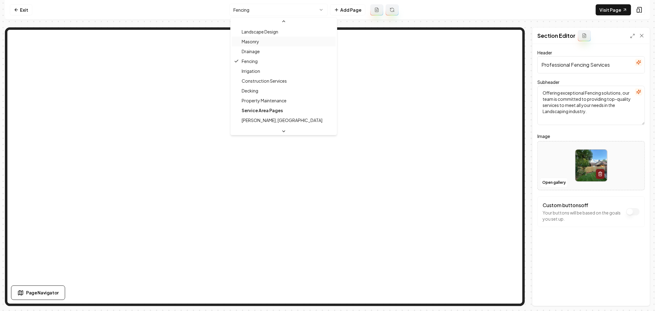
scroll to position [34, 0]
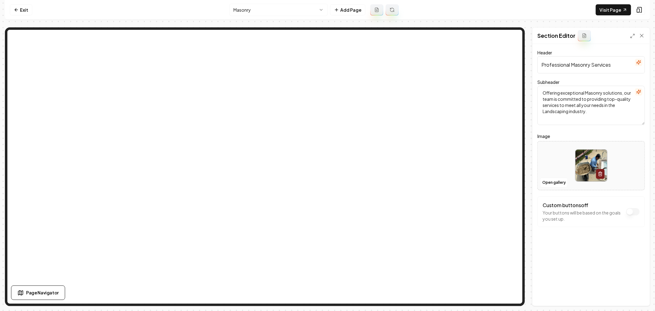
click at [585, 165] on img at bounding box center [592, 166] width 32 height 32
type input "**********"
click at [643, 294] on button "Save" at bounding box center [636, 295] width 18 height 11
click at [287, 12] on html "Computer Required This feature is only available on a computer. Please switch t…" at bounding box center [327, 155] width 655 height 311
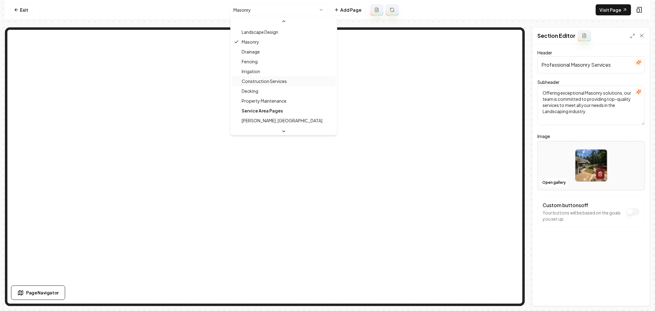
scroll to position [68, 0]
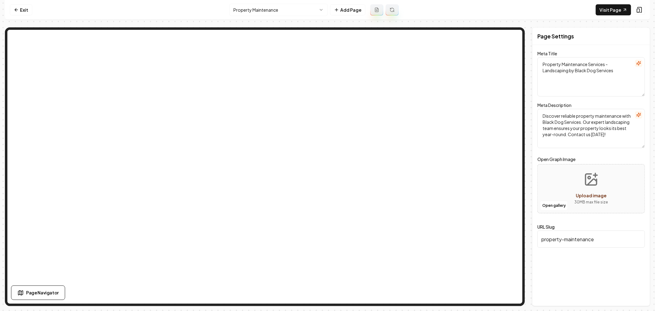
click at [264, 10] on html "Computer Required This feature is only available on a computer. Please switch t…" at bounding box center [327, 155] width 655 height 311
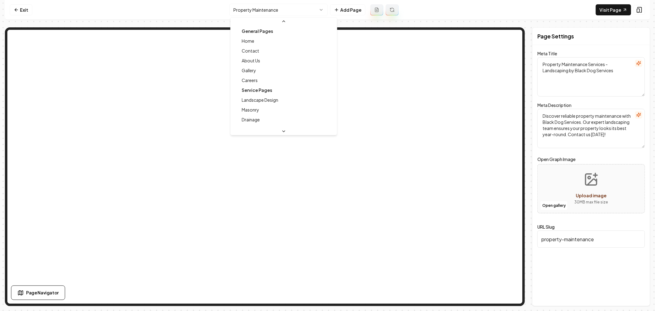
scroll to position [46, 0]
type textarea "Landscape Design Experts | Black Dog Services"
type textarea "Transform your outdoor space with expert landscape design by Black Dog Services…"
type input "landscape-design"
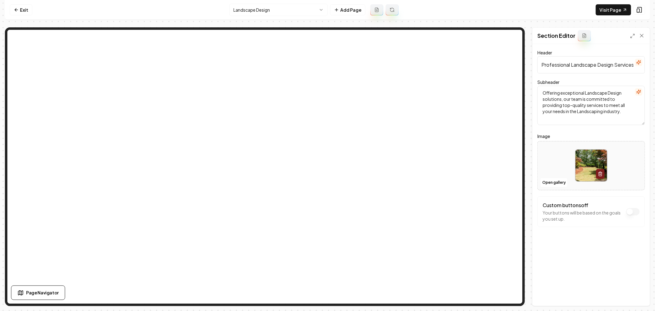
click at [580, 159] on img at bounding box center [592, 166] width 32 height 32
type input "**********"
click at [636, 296] on button "Save" at bounding box center [636, 295] width 18 height 11
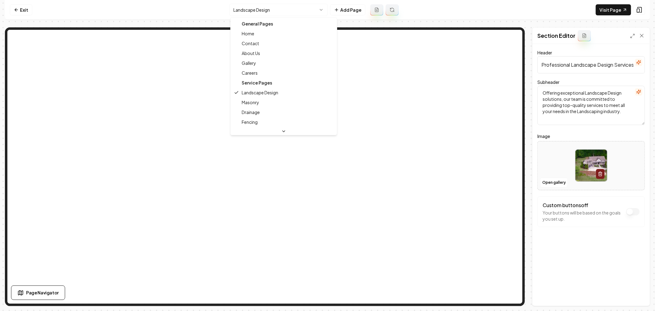
click at [295, 13] on html "Computer Required This feature is only available on a computer. Please switch t…" at bounding box center [327, 155] width 655 height 311
click at [257, 7] on html "Computer Required This feature is only available on a computer. Please switch t…" at bounding box center [327, 155] width 655 height 311
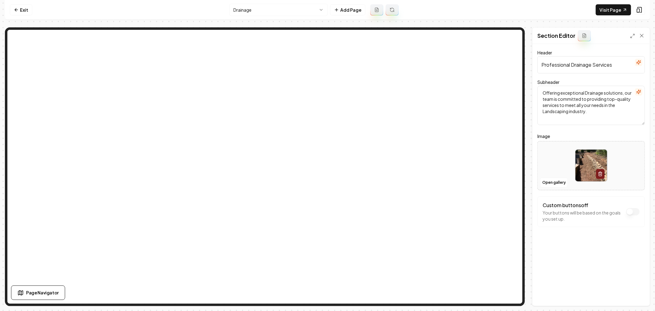
click at [581, 168] on img at bounding box center [592, 166] width 32 height 32
type input "**********"
click at [634, 294] on button "Save" at bounding box center [636, 295] width 18 height 11
click at [286, 13] on html "Computer Required This feature is only available on a computer. Please switch t…" at bounding box center [327, 155] width 655 height 311
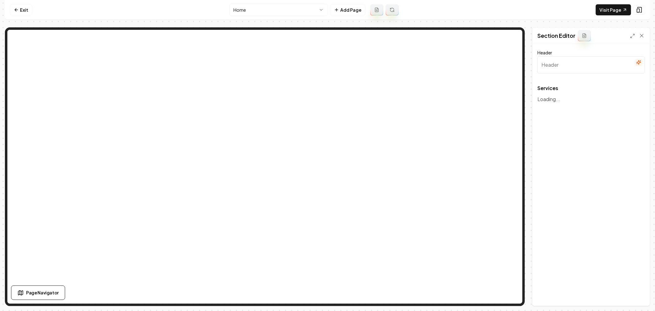
type input "Comprehensive Landscaping Excellence"
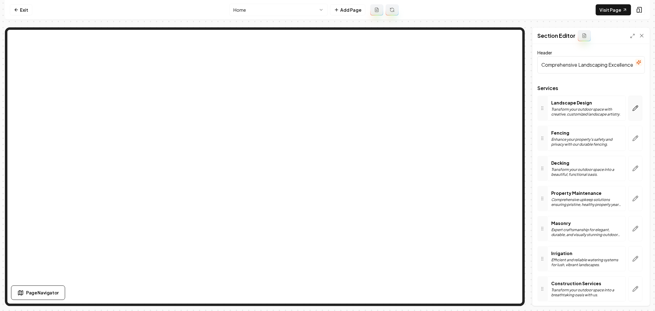
click at [633, 105] on icon "button" at bounding box center [635, 107] width 5 height 5
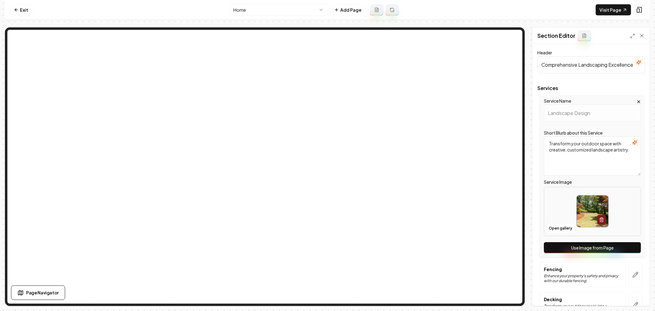
click at [588, 244] on button "Use Image from Page" at bounding box center [592, 247] width 97 height 11
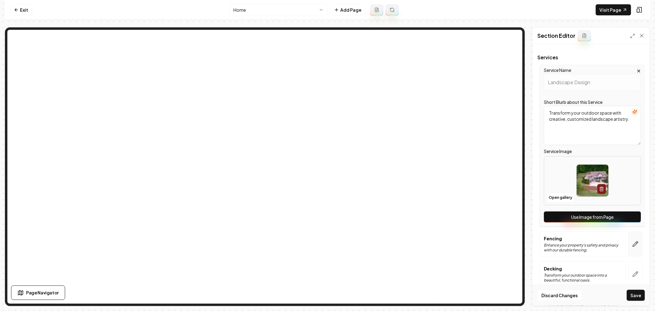
scroll to position [68, 0]
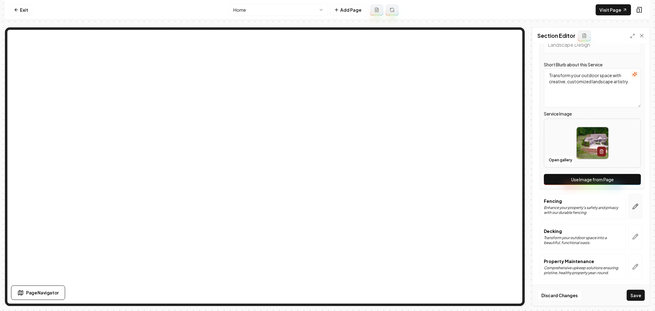
click at [634, 207] on icon "button" at bounding box center [636, 206] width 6 height 6
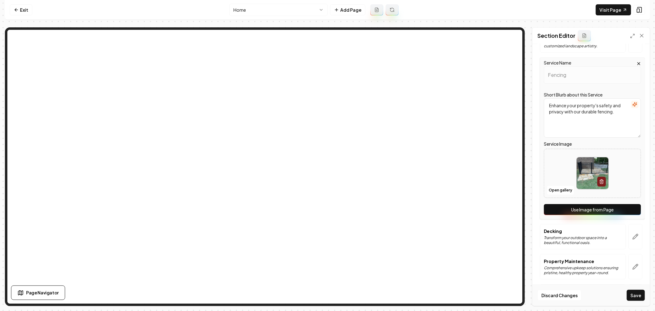
click at [585, 208] on button "Use Image from Page" at bounding box center [592, 209] width 97 height 11
click at [633, 234] on icon "button" at bounding box center [636, 237] width 6 height 6
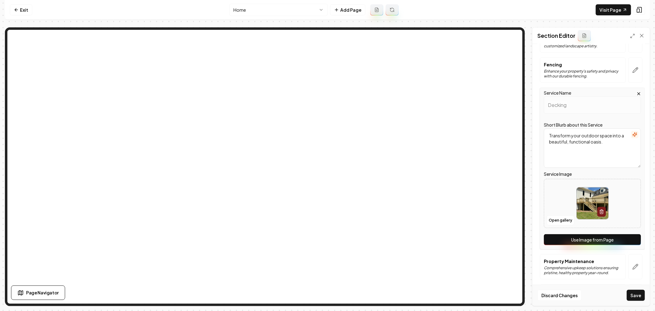
click at [591, 238] on button "Use Image from Page" at bounding box center [592, 239] width 97 height 11
click at [633, 268] on icon "button" at bounding box center [636, 267] width 6 height 6
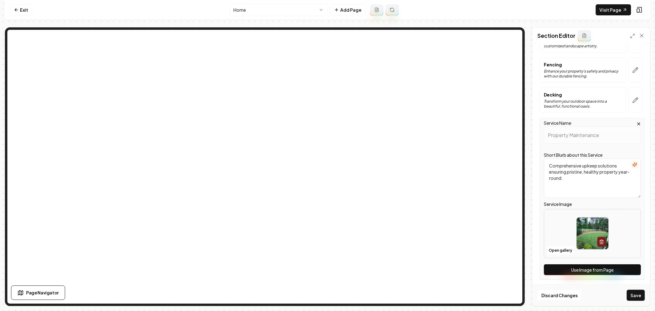
click at [592, 267] on button "Use Image from Page" at bounding box center [592, 269] width 97 height 11
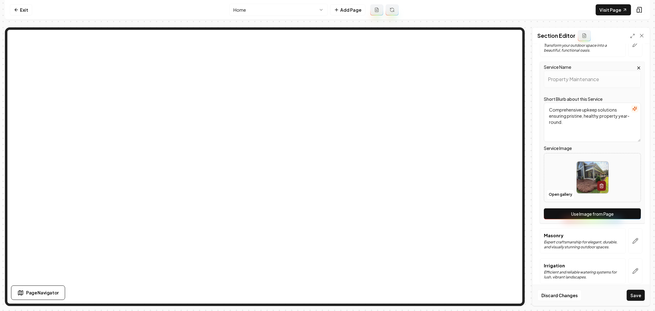
scroll to position [191, 0]
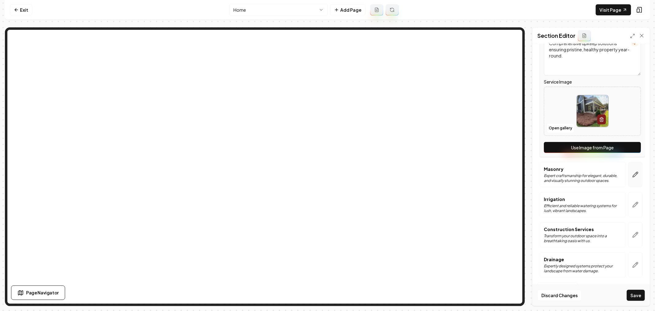
click at [633, 176] on icon "button" at bounding box center [636, 174] width 6 height 6
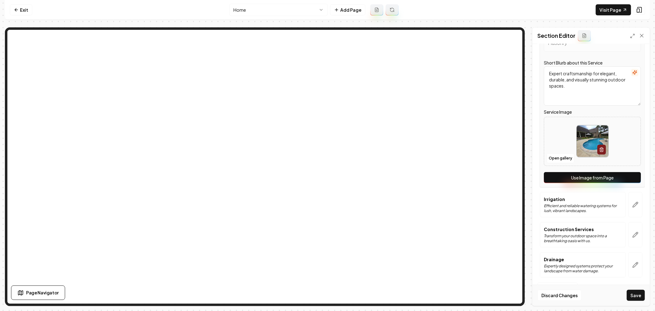
click at [585, 179] on button "Use Image from Page" at bounding box center [592, 177] width 97 height 11
click at [633, 204] on icon "button" at bounding box center [636, 205] width 6 height 6
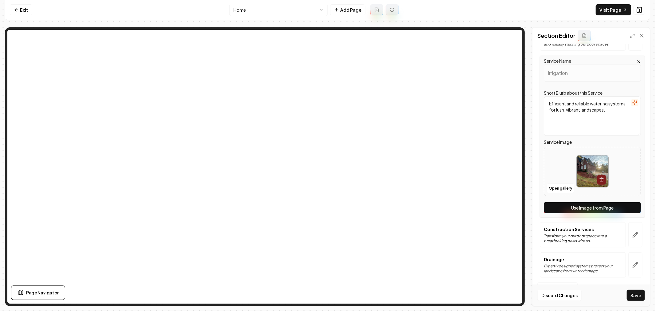
drag, startPoint x: 596, startPoint y: 203, endPoint x: 596, endPoint y: 207, distance: 3.4
click at [596, 207] on button "Use Image from Page" at bounding box center [592, 207] width 97 height 11
click at [635, 231] on button "button" at bounding box center [636, 234] width 14 height 25
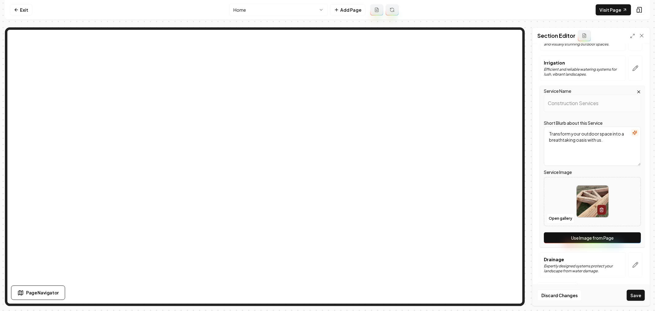
click at [583, 237] on button "Use Image from Page" at bounding box center [592, 237] width 97 height 11
click at [633, 262] on icon "button" at bounding box center [636, 265] width 6 height 6
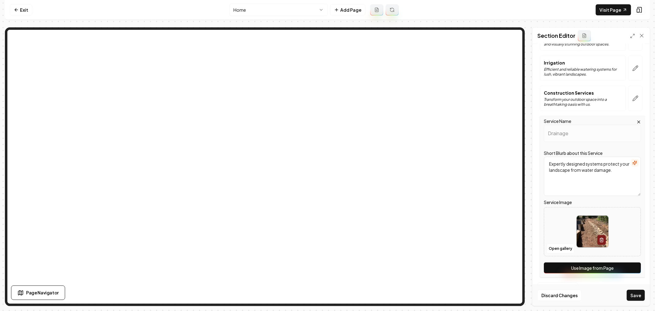
click at [592, 269] on button "Use Image from Page" at bounding box center [592, 267] width 97 height 11
click at [635, 297] on button "Save" at bounding box center [636, 295] width 18 height 11
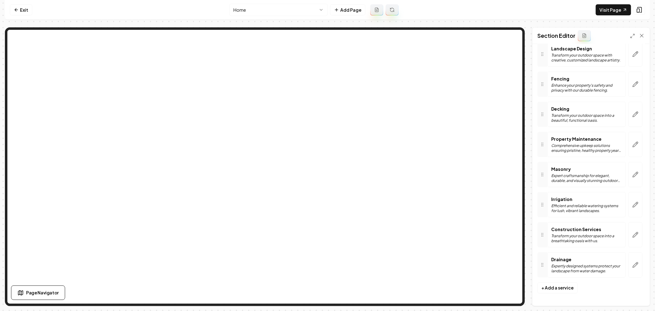
scroll to position [0, 0]
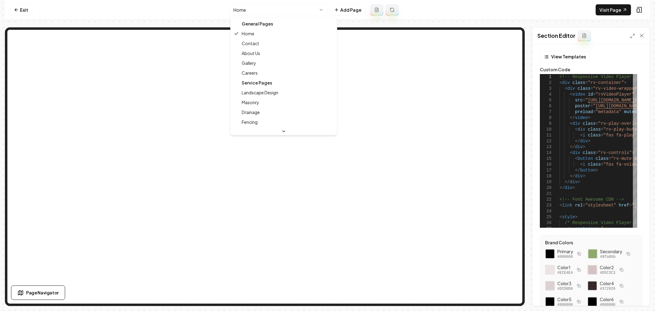
click at [275, 7] on html "Computer Required This feature is only available on a computer. Please switch t…" at bounding box center [327, 155] width 655 height 311
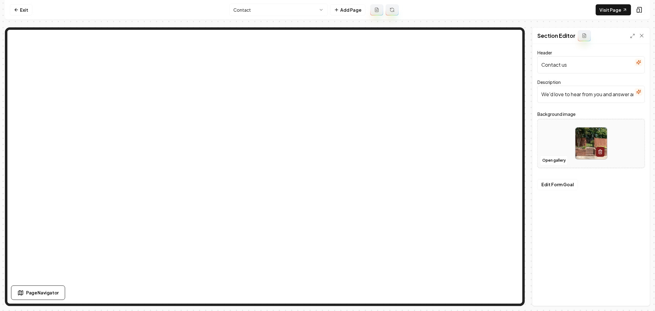
click at [588, 142] on img at bounding box center [592, 144] width 32 height 32
type input "**********"
click at [640, 293] on button "Save" at bounding box center [636, 295] width 18 height 11
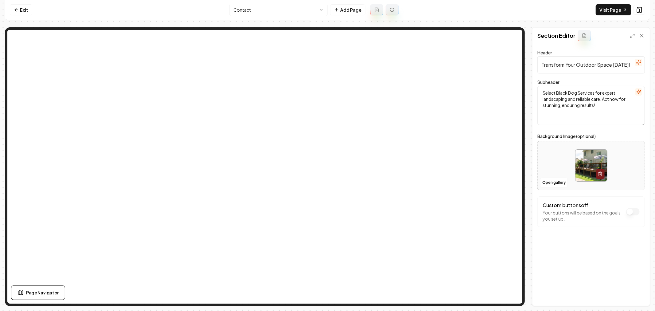
click at [586, 163] on img at bounding box center [592, 166] width 32 height 32
type input "**********"
click at [634, 294] on button "Save" at bounding box center [636, 295] width 18 height 11
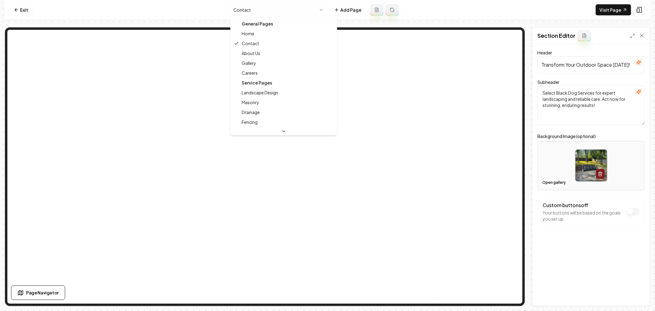
click at [281, 13] on html "Computer Required This feature is only available on a computer. Please switch t…" at bounding box center [327, 155] width 655 height 311
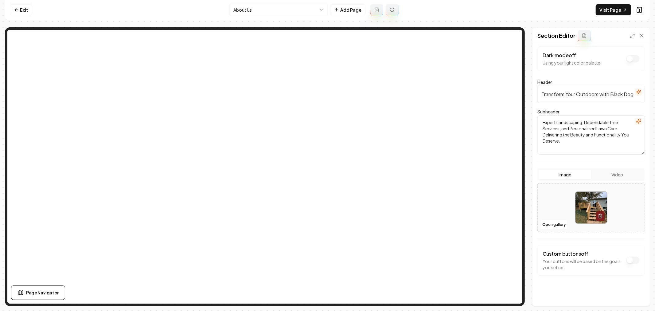
scroll to position [7, 0]
click at [608, 173] on button "Video" at bounding box center [618, 173] width 53 height 10
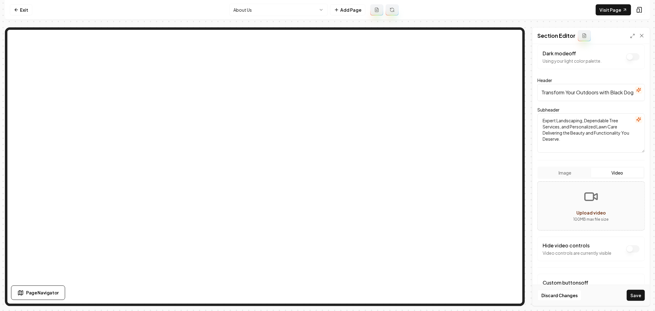
click at [588, 198] on icon "Upload video" at bounding box center [591, 196] width 15 height 15
type input "**********"
click at [627, 250] on button "Dark mode off" at bounding box center [634, 248] width 14 height 7
click at [631, 295] on button "Save" at bounding box center [636, 295] width 18 height 11
click at [618, 10] on link "Visit Page" at bounding box center [613, 9] width 35 height 11
